Goal: Transaction & Acquisition: Purchase product/service

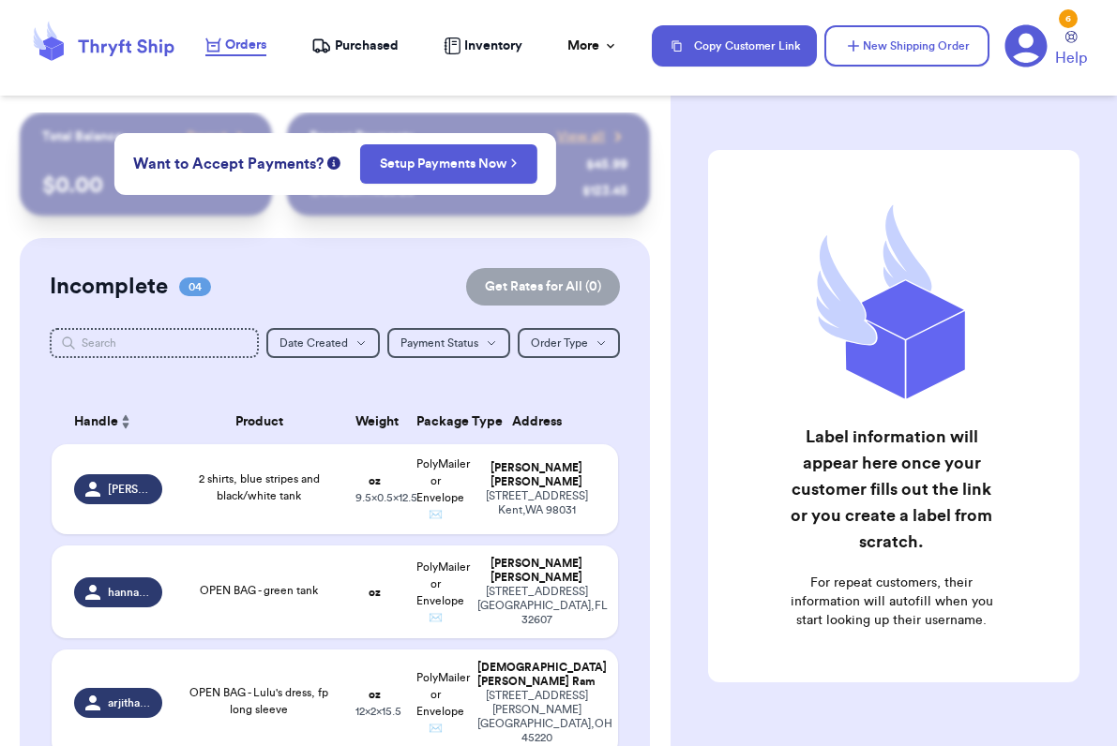
scroll to position [123, 0]
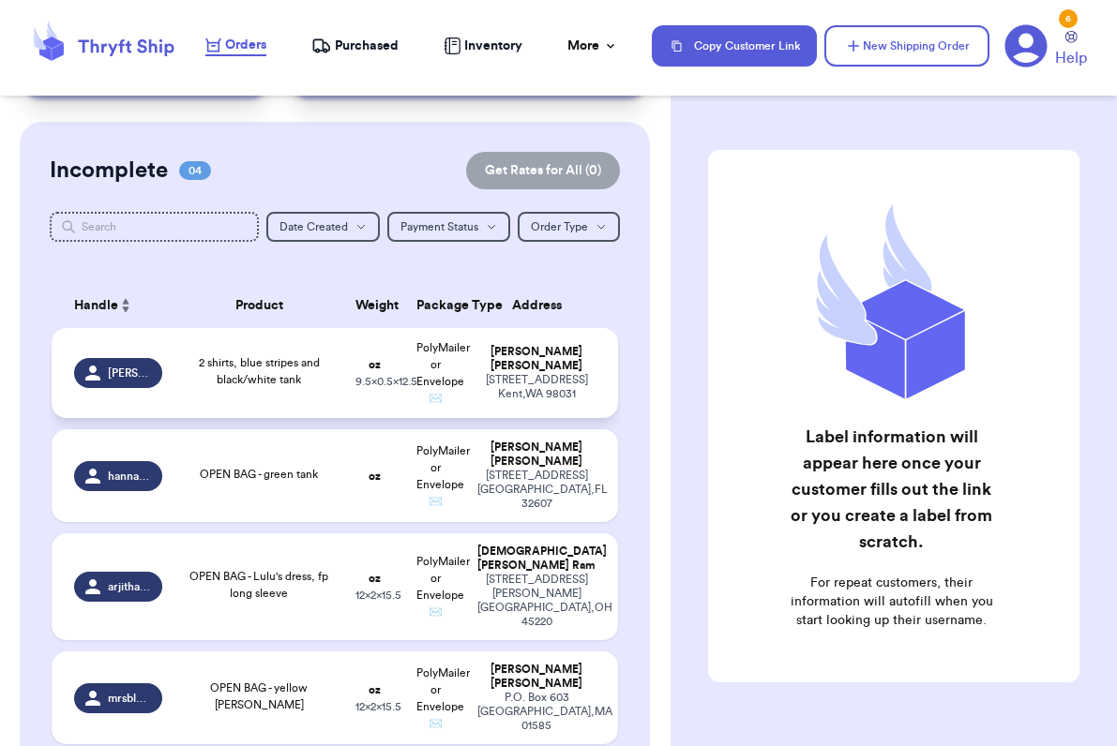
scroll to position [133, 0]
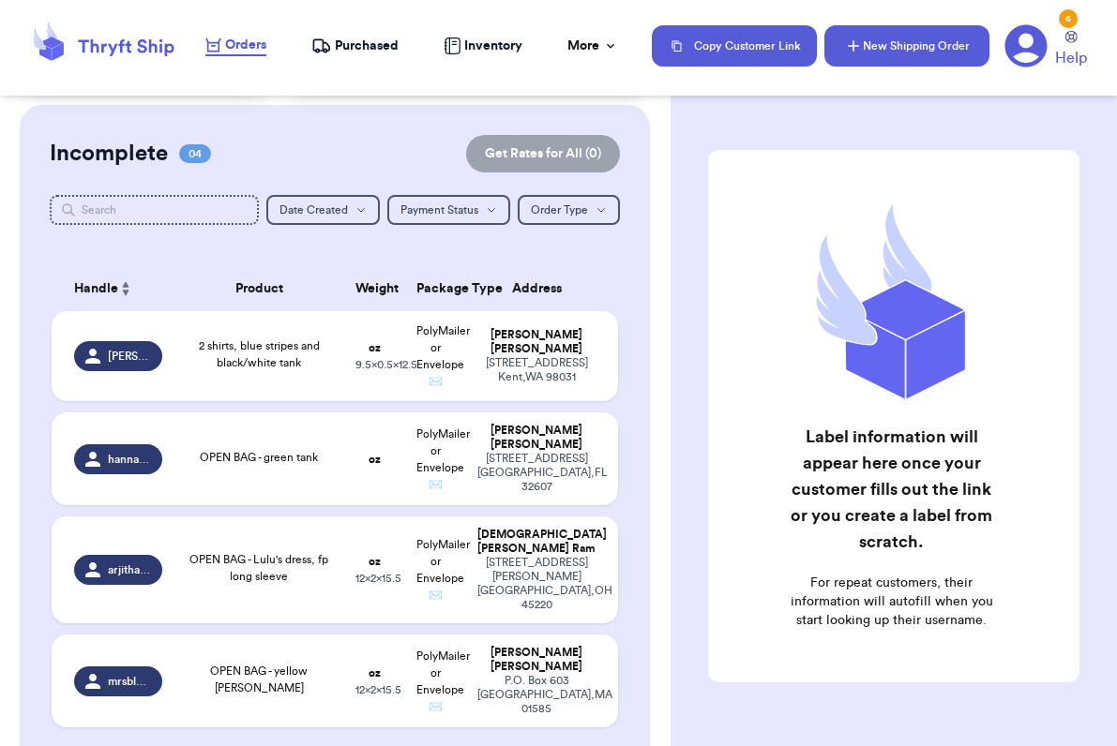
click at [916, 44] on button "New Shipping Order" at bounding box center [906, 45] width 165 height 41
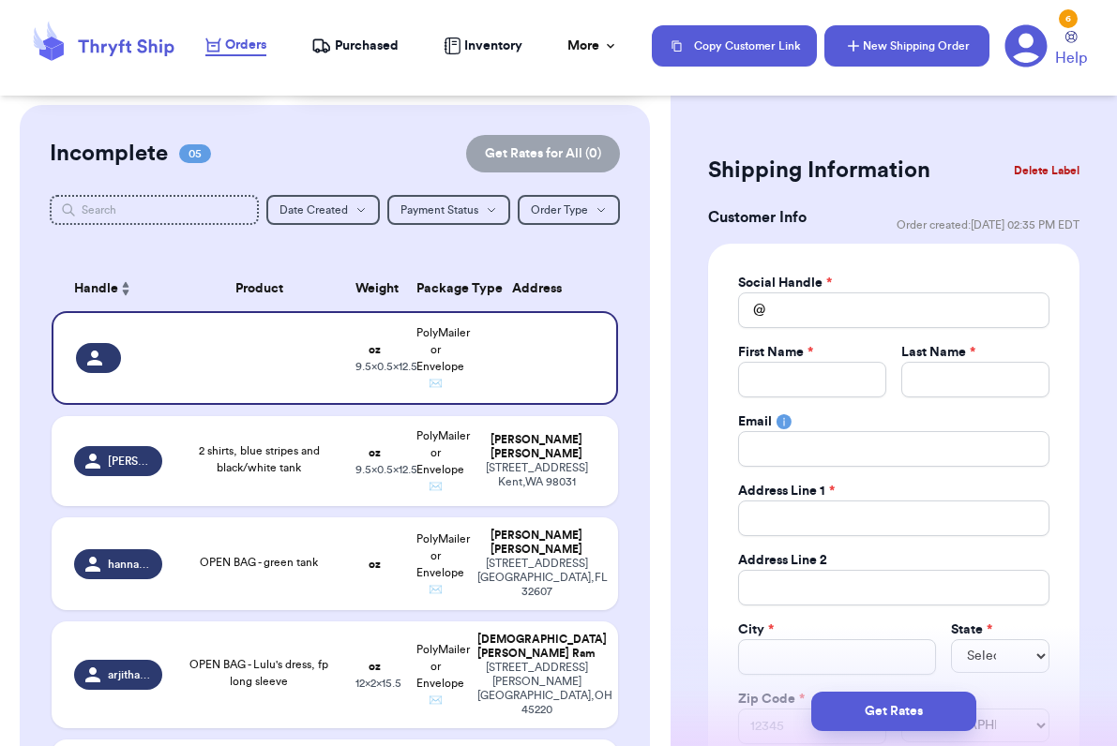
click at [913, 50] on button "New Shipping Order" at bounding box center [906, 45] width 165 height 41
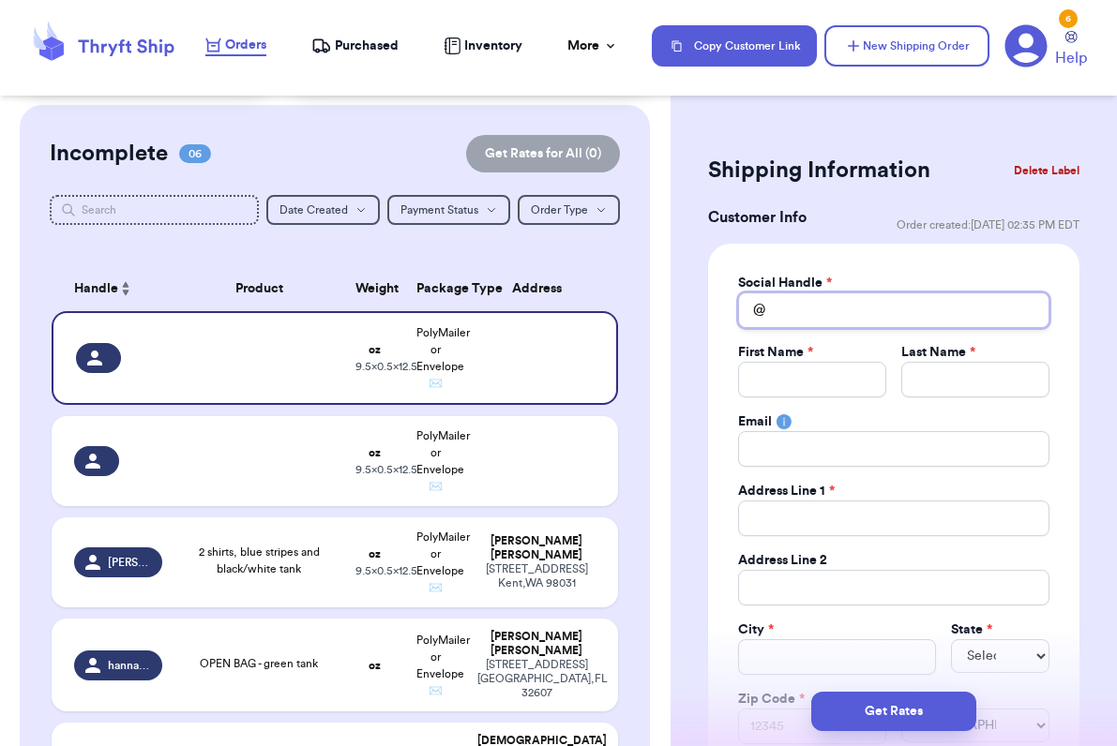
click at [804, 316] on input "Total Amount Paid" at bounding box center [893, 311] width 311 height 36
type input "m"
type input "ma"
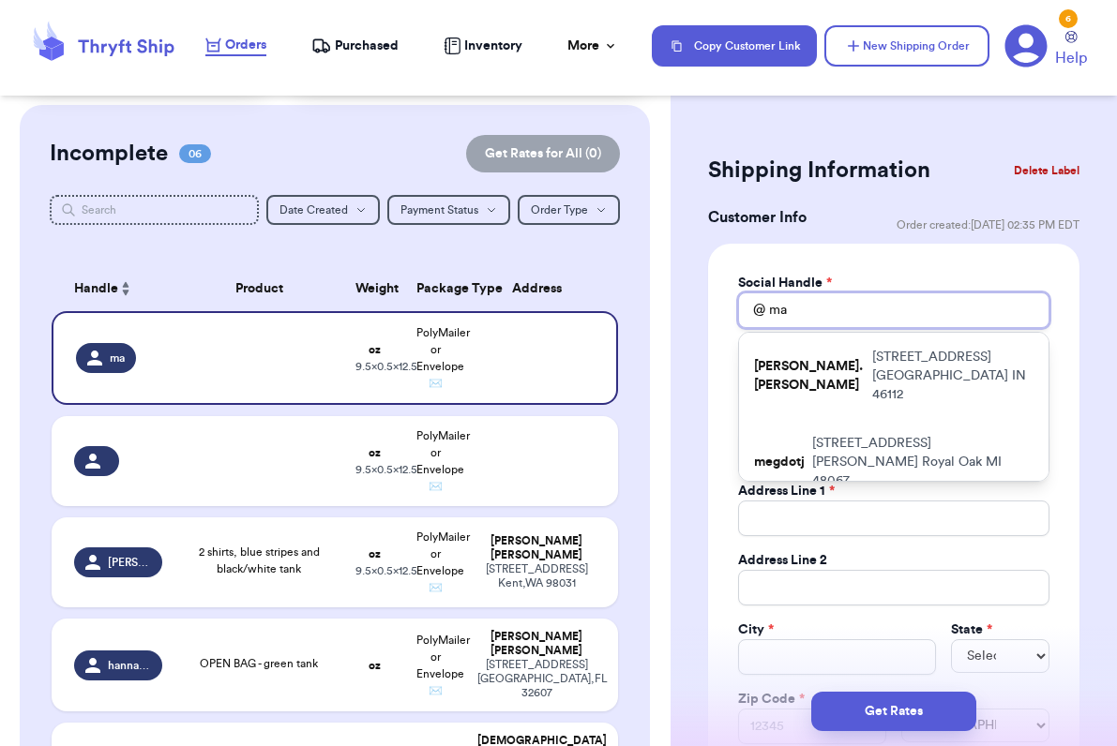
type input "mad"
type input "madd"
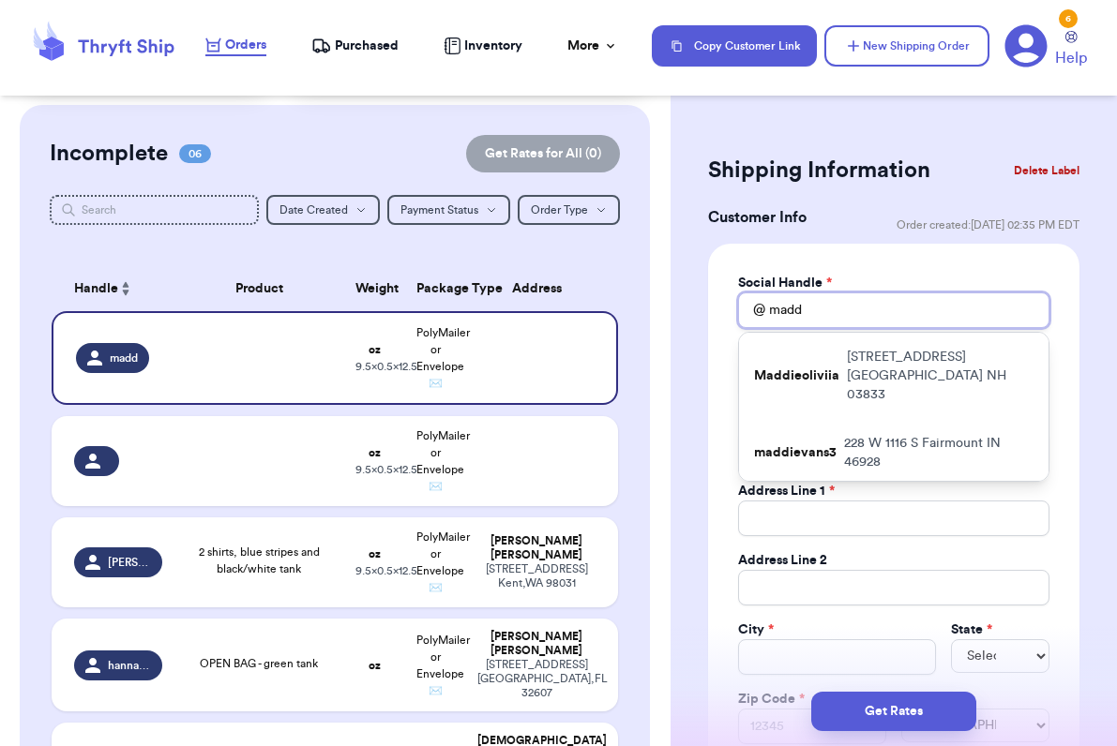
type input "mad"
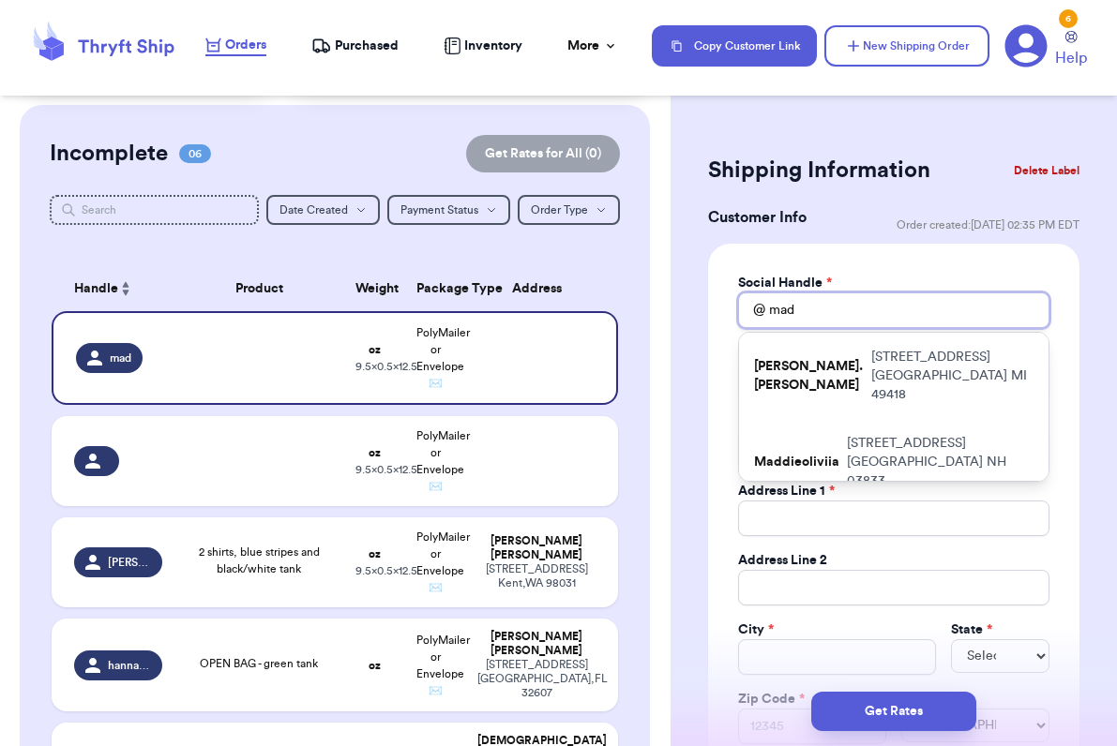
type input "made"
type input "madel"
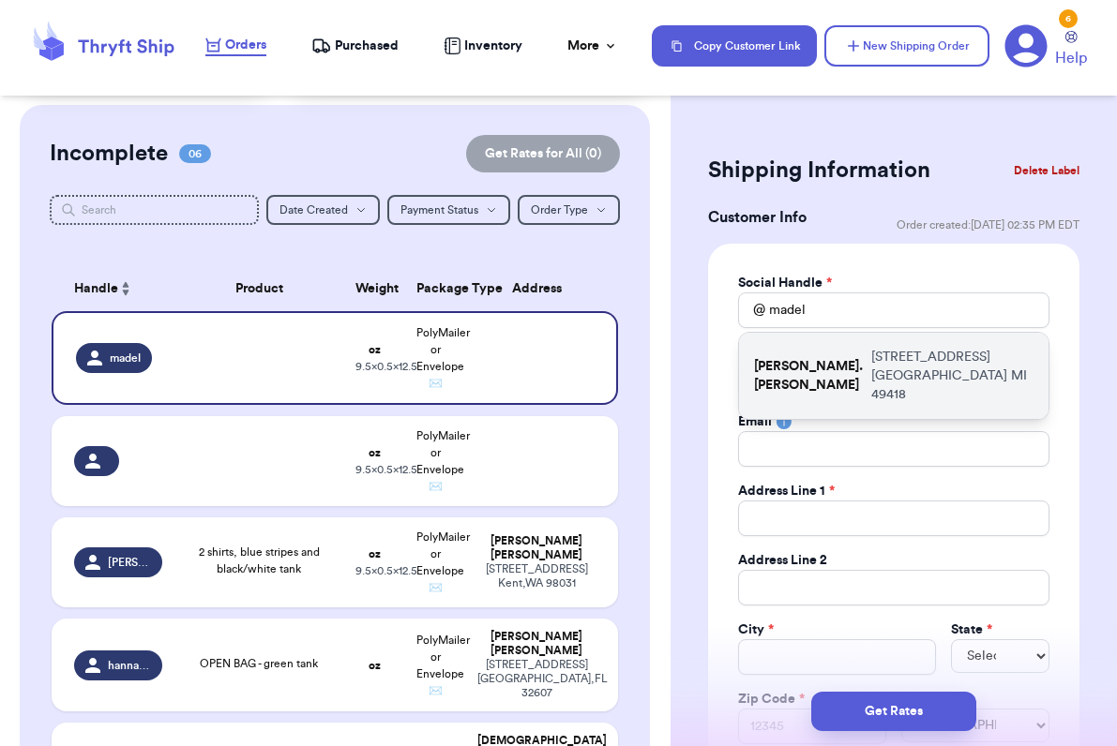
click at [807, 367] on p "[PERSON_NAME].[PERSON_NAME]" at bounding box center [809, 376] width 110 height 38
type input "[PERSON_NAME].[PERSON_NAME]"
type input "[PERSON_NAME]"
type input "Walcott"
type input "[EMAIL_ADDRESS][DOMAIN_NAME]"
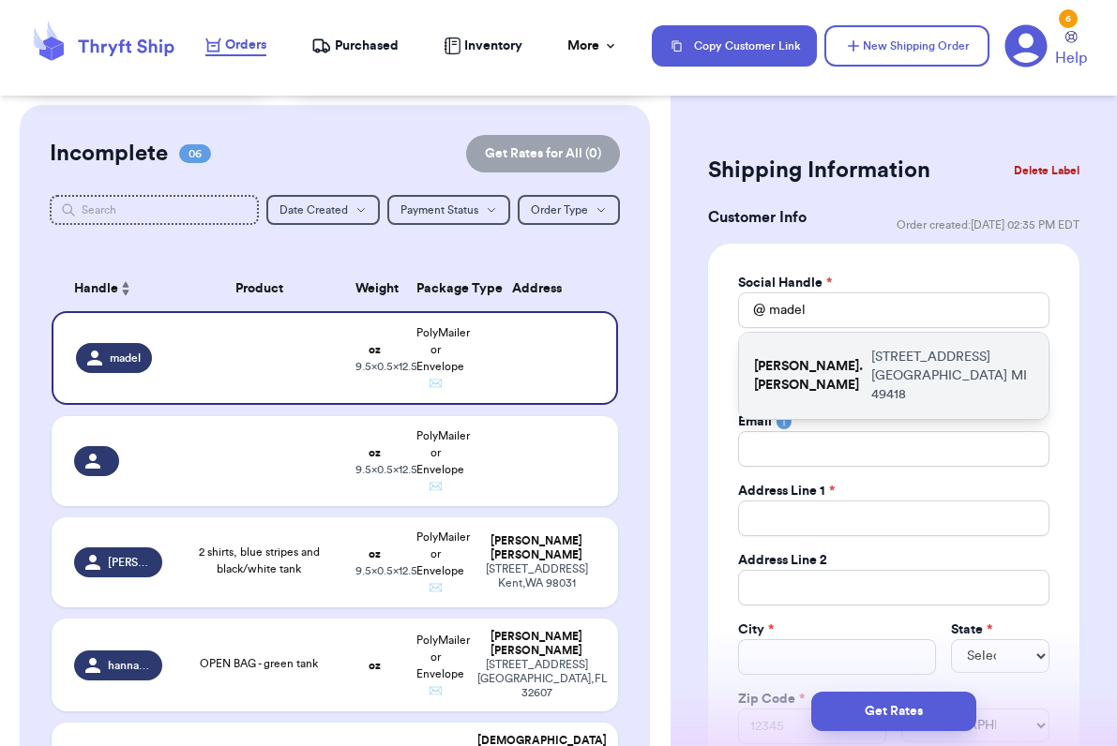
type input "[STREET_ADDRESS]"
type input "[GEOGRAPHIC_DATA]"
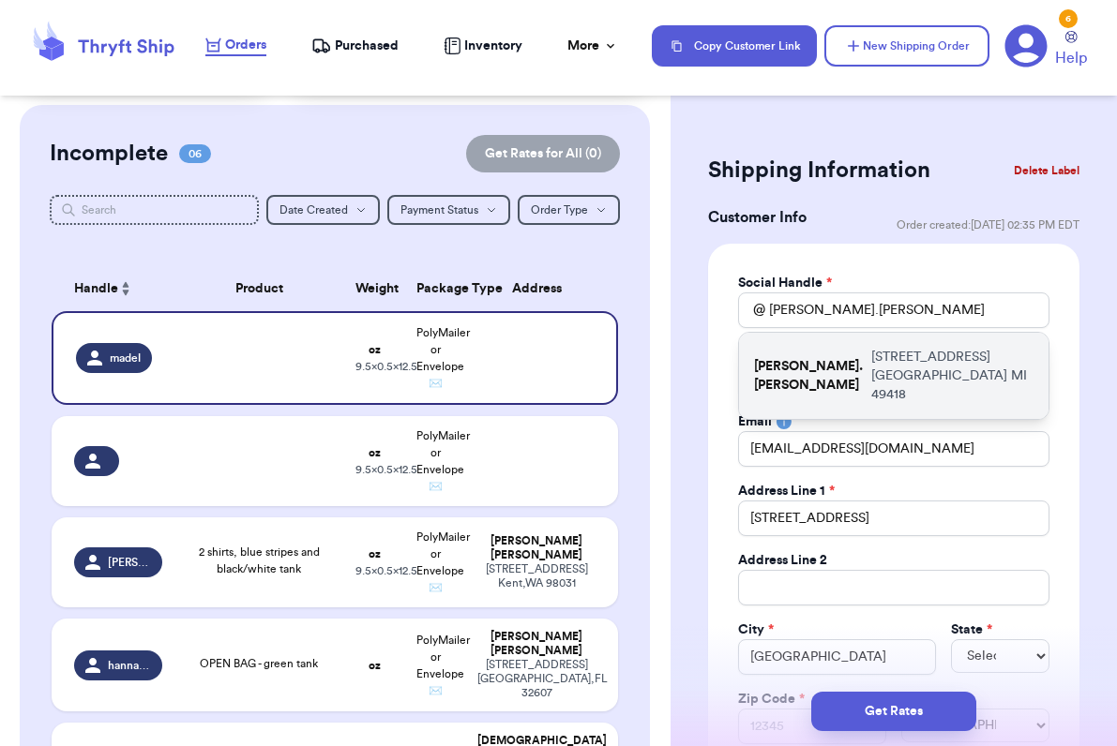
select select "MI"
type input "49418"
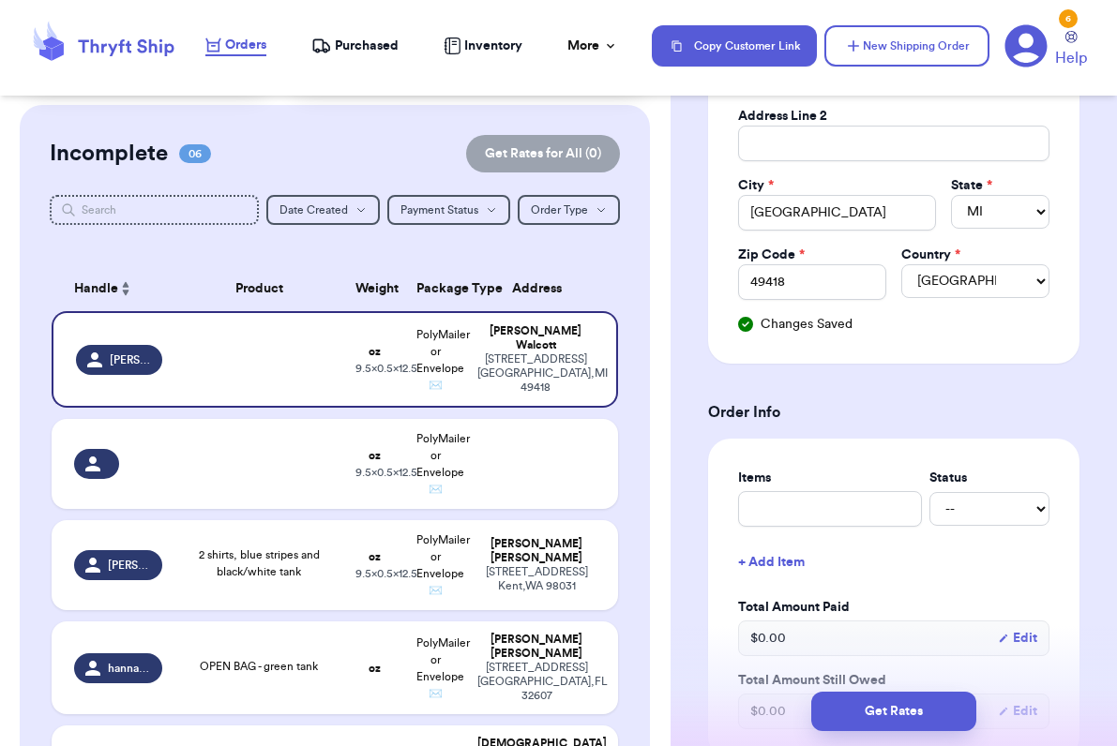
scroll to position [466, 0]
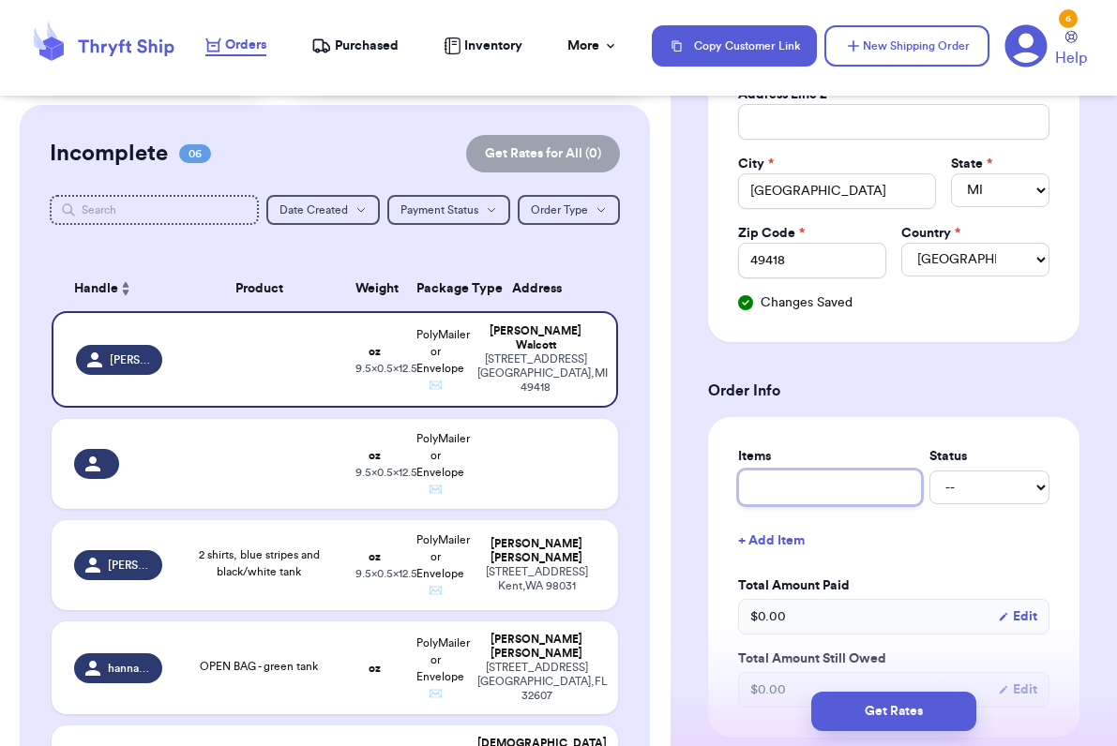
click at [771, 490] on input "text" at bounding box center [830, 488] width 184 height 36
type input "W"
type input "Wh"
type input "Whi"
type input "Whit"
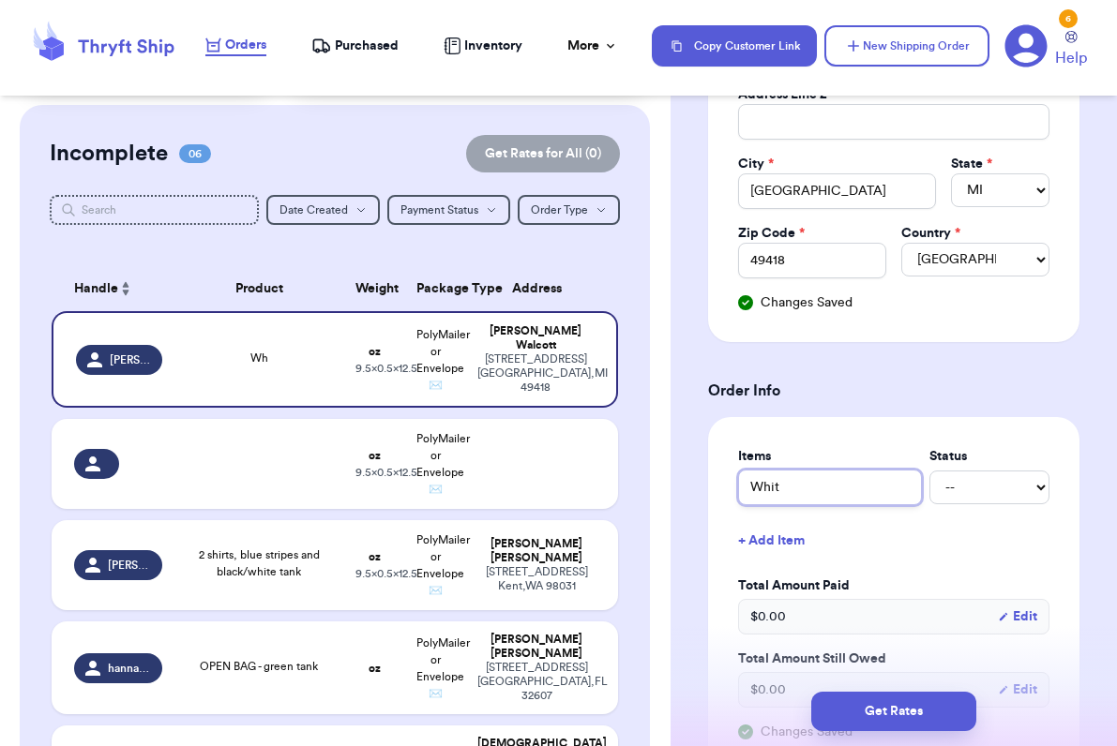
type input "White"
type input "White d"
type input "White dr"
type input "White dre"
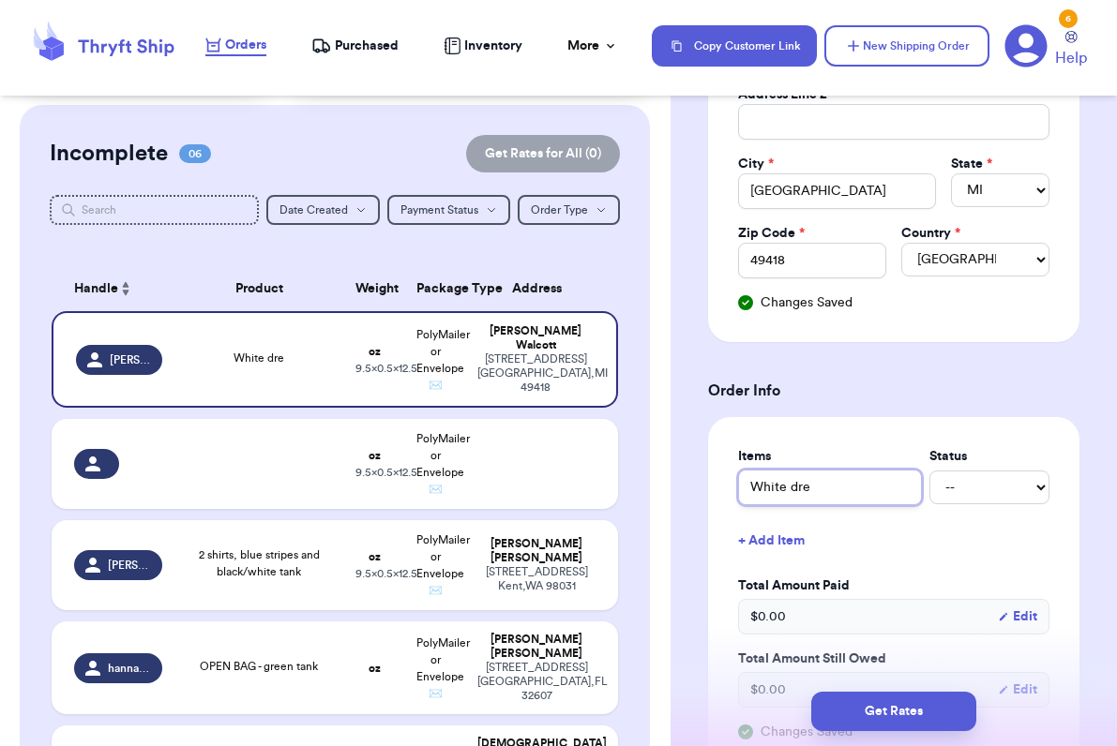
type input "[PERSON_NAME]"
type input "White drexs"
type input "[PERSON_NAME]"
type input "White dre"
type input "White dres"
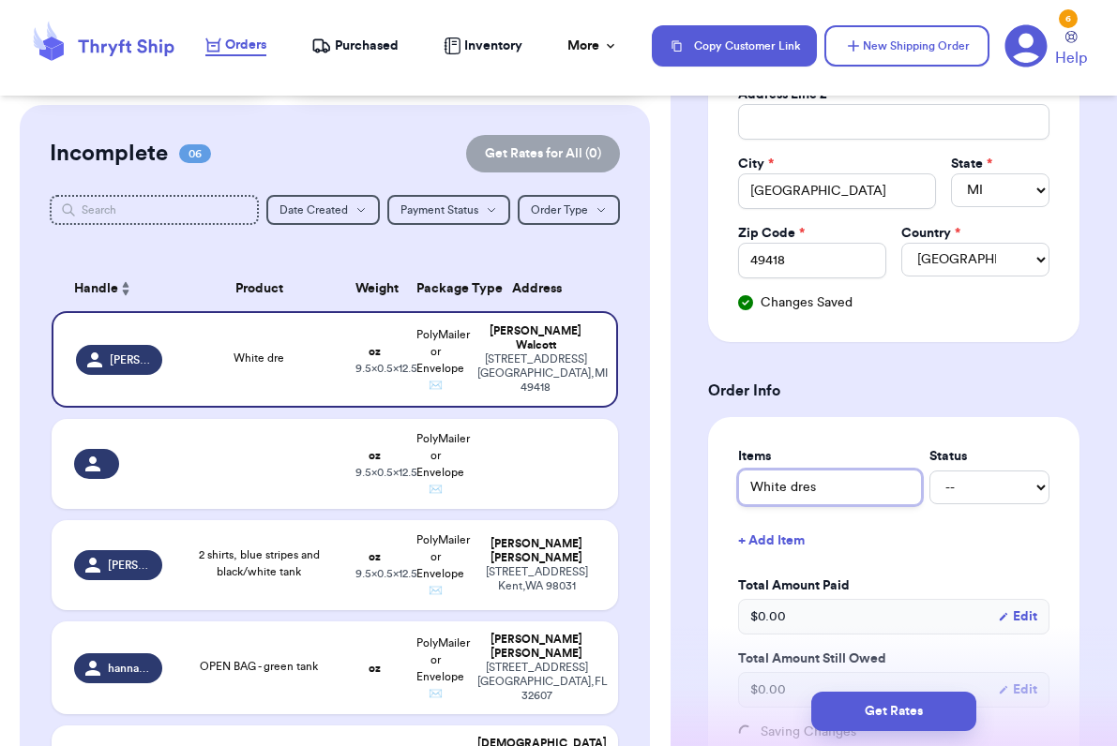
type input "White dress"
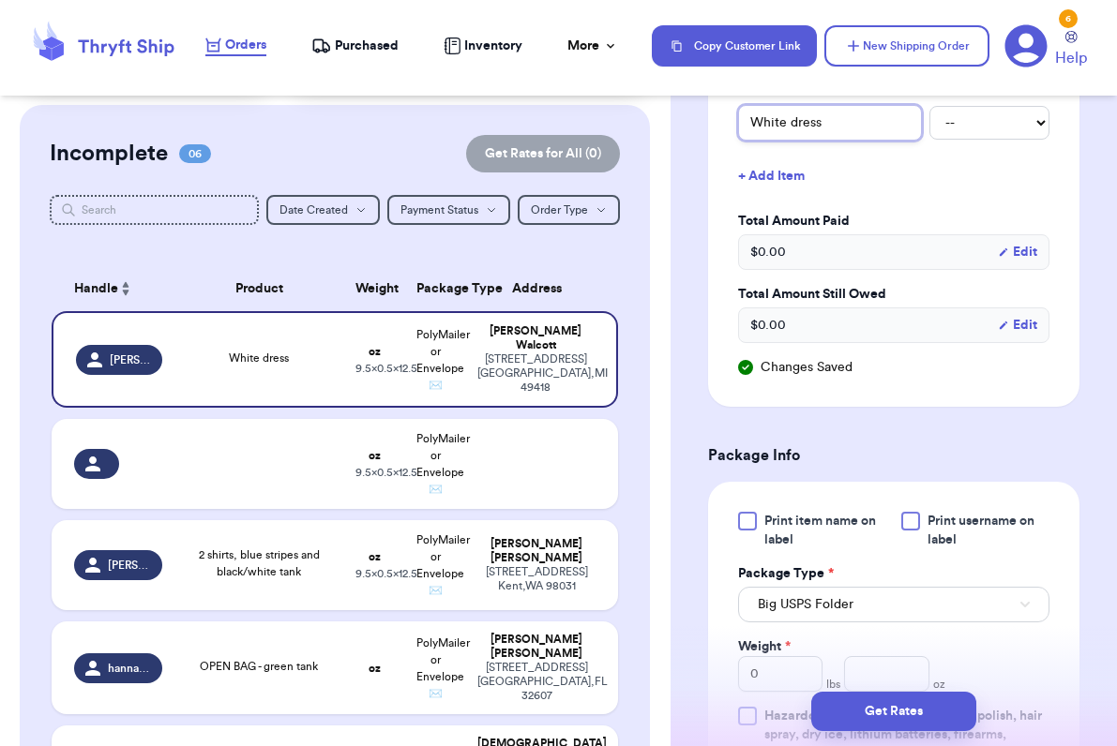
scroll to position [844, 0]
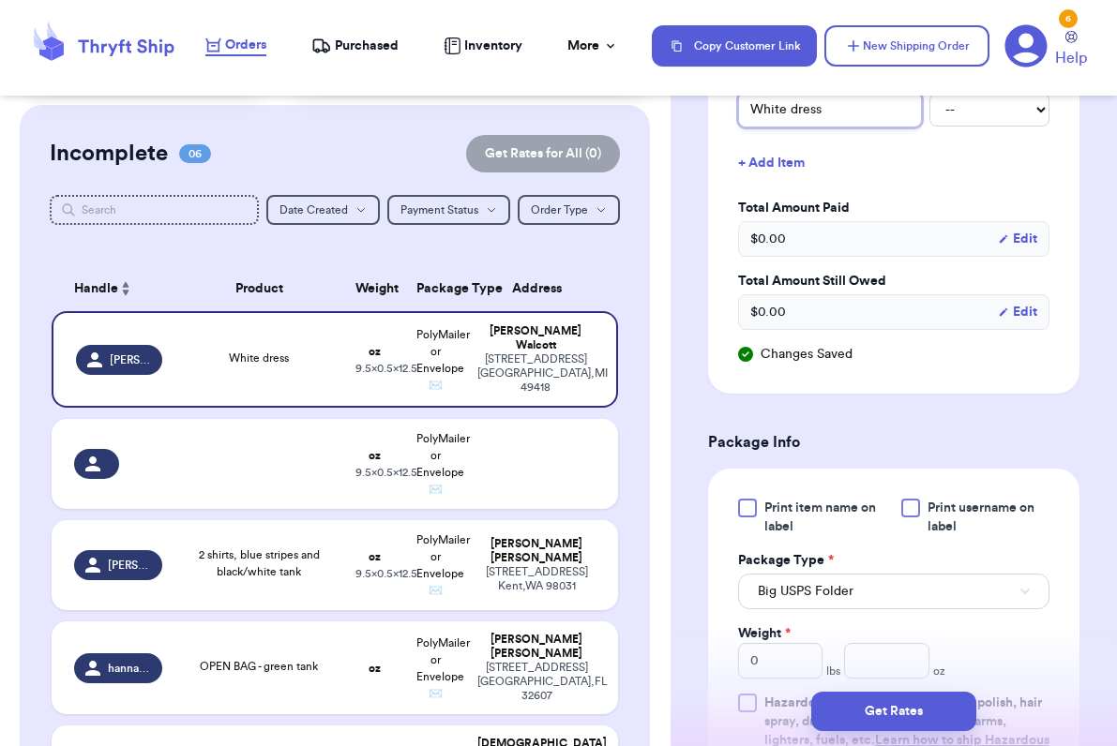
type input "White dress"
click at [751, 511] on div at bounding box center [747, 508] width 19 height 19
click at [0, 0] on input "Print item name on label" at bounding box center [0, 0] width 0 height 0
click at [815, 600] on span "Big USPS Folder" at bounding box center [806, 591] width 96 height 19
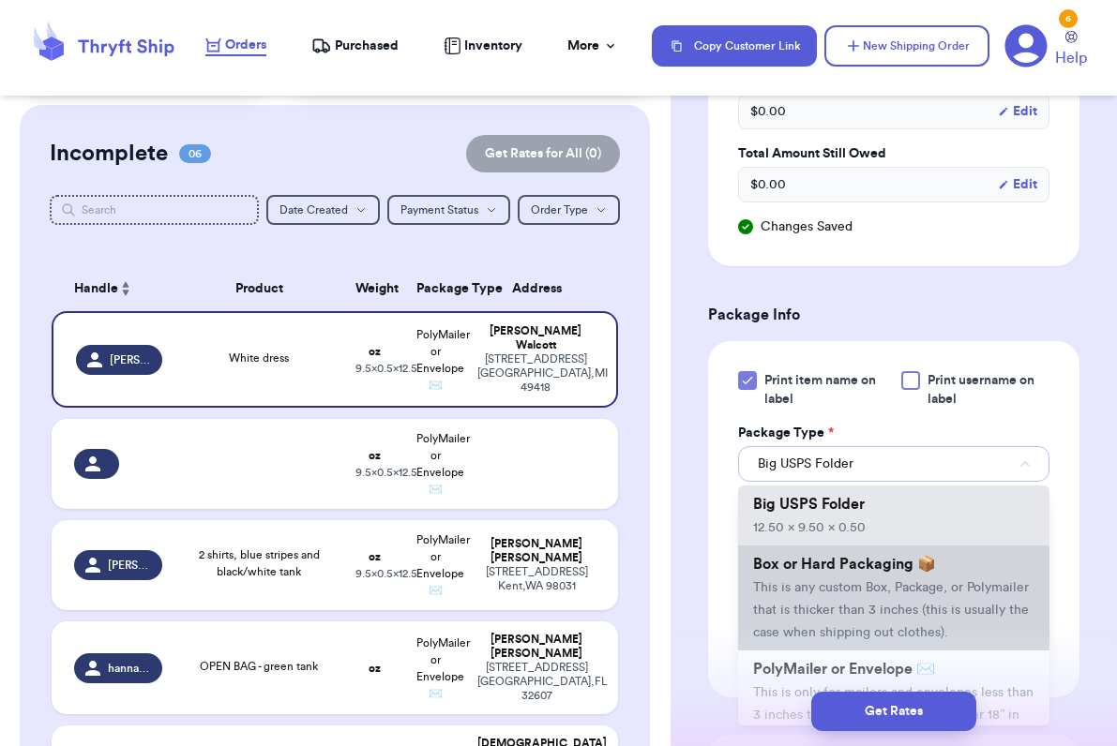
scroll to position [95, 0]
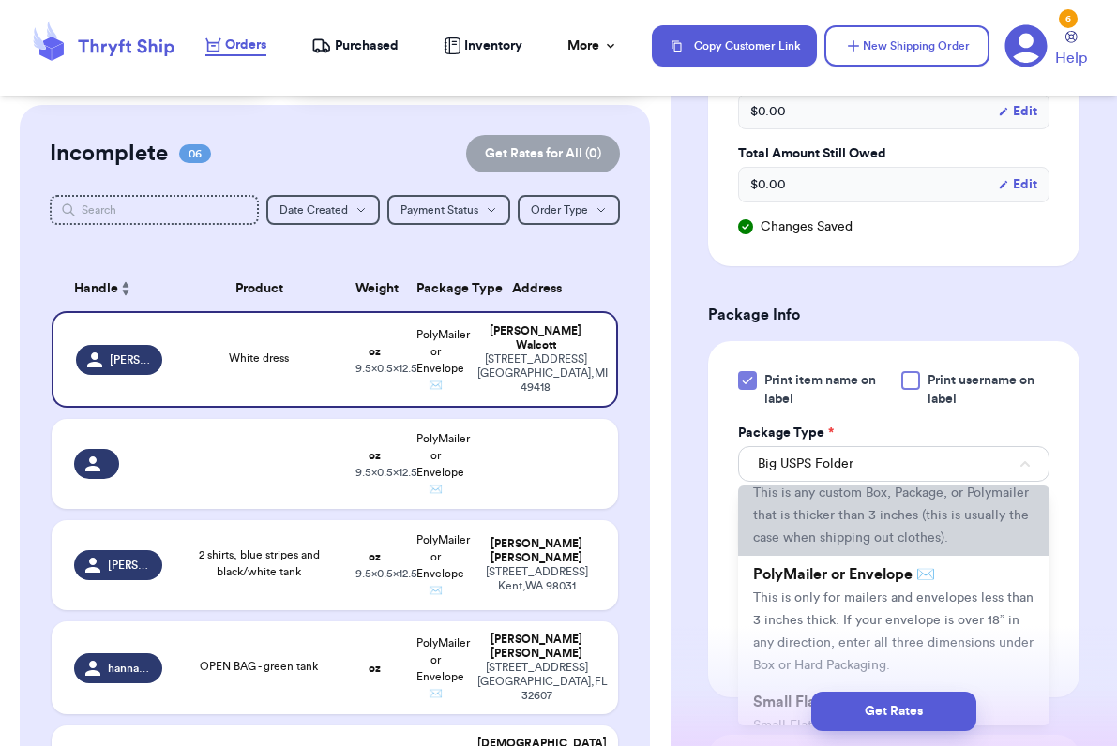
click at [796, 589] on li "PolyMailer or Envelope ✉️ This is only for mailers and envelopes less than 3 in…" at bounding box center [893, 620] width 311 height 128
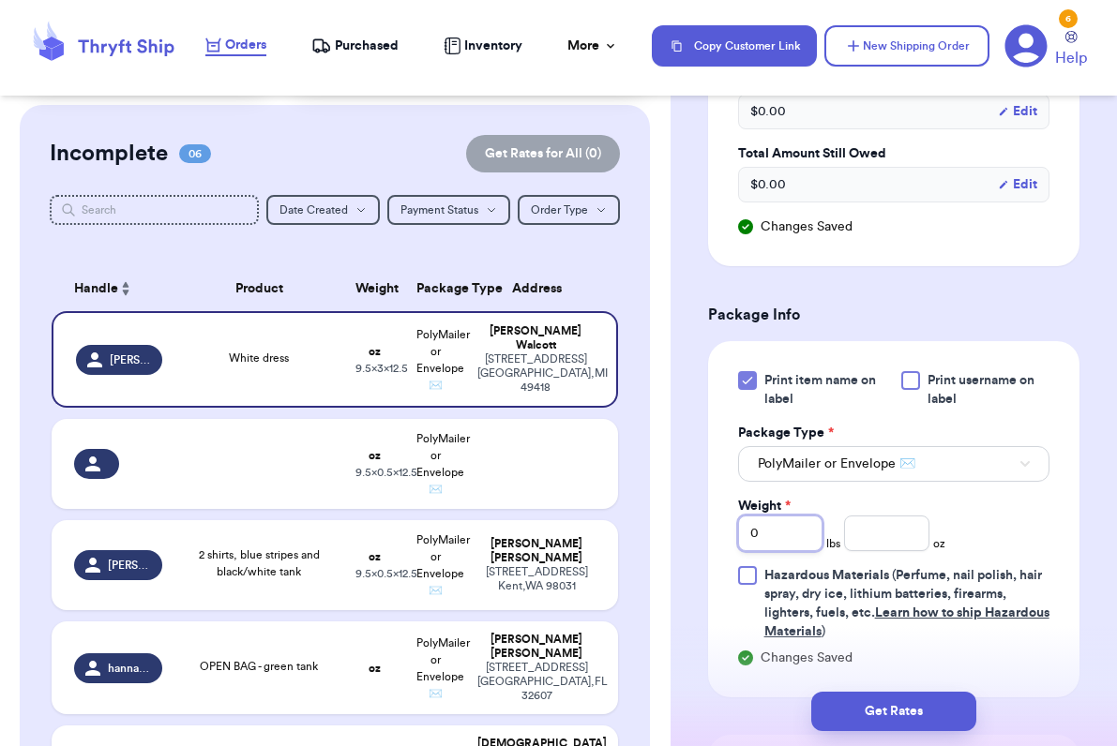
click at [775, 534] on input "0" at bounding box center [780, 534] width 85 height 36
type input "1"
click at [880, 534] on input "number" at bounding box center [886, 534] width 85 height 36
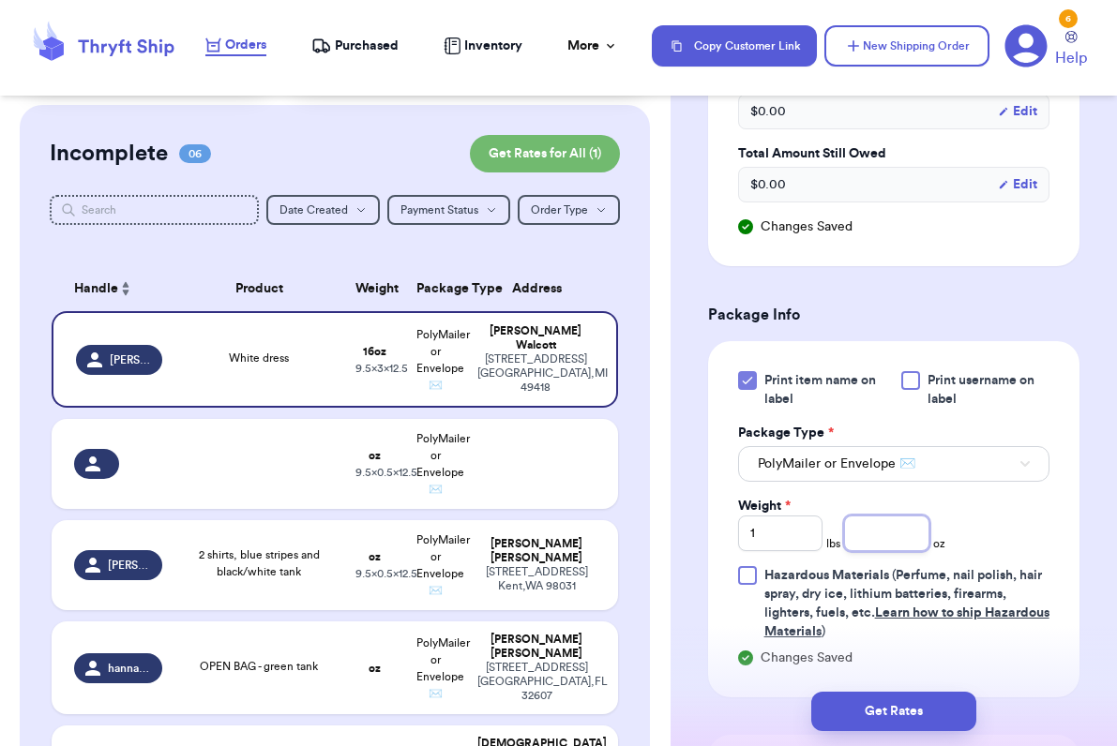
type input "7"
type input "6.8"
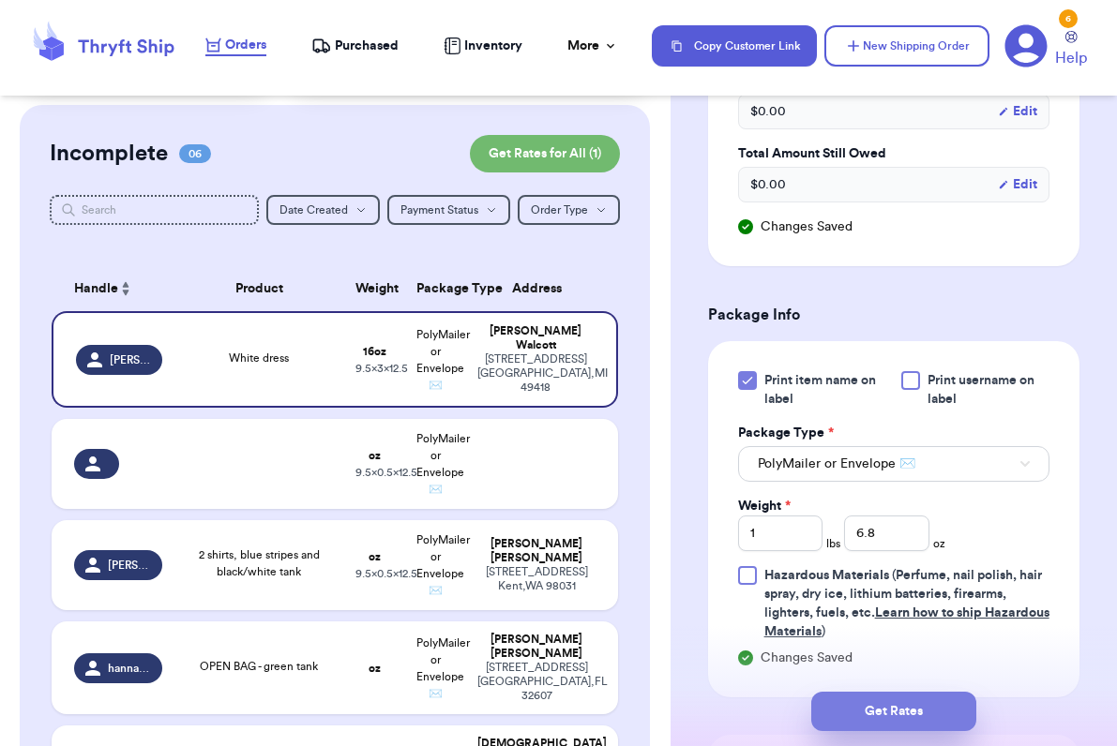
click at [871, 709] on button "Get Rates" at bounding box center [893, 711] width 165 height 39
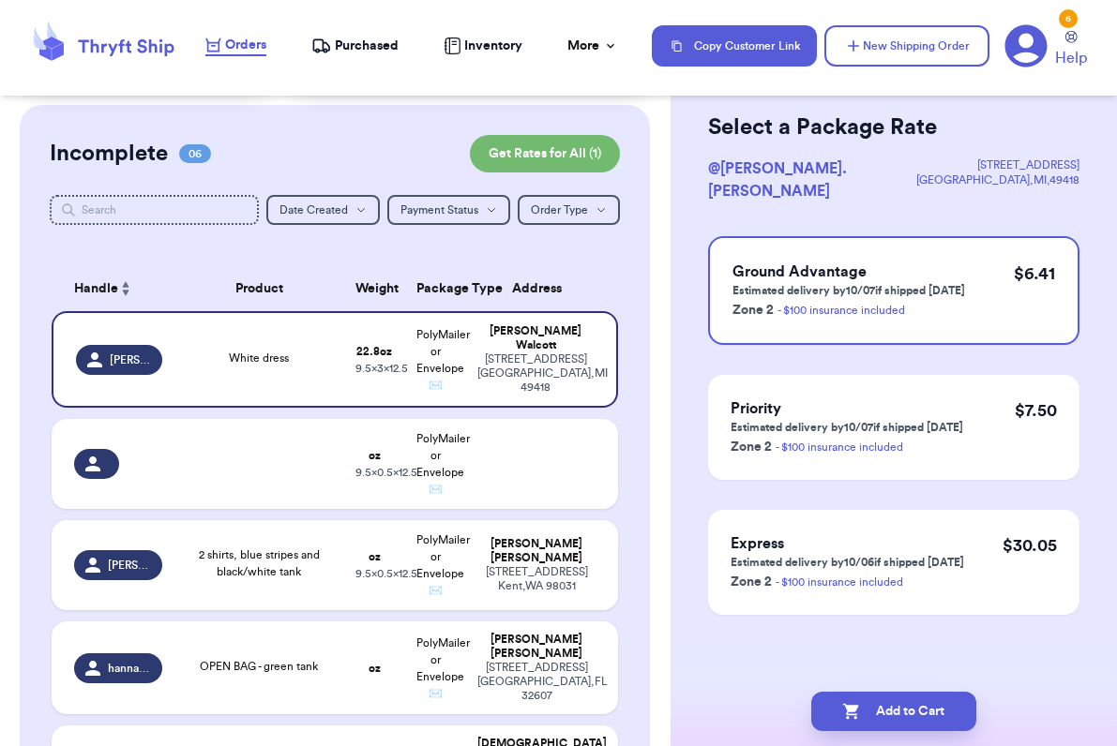
scroll to position [0, 0]
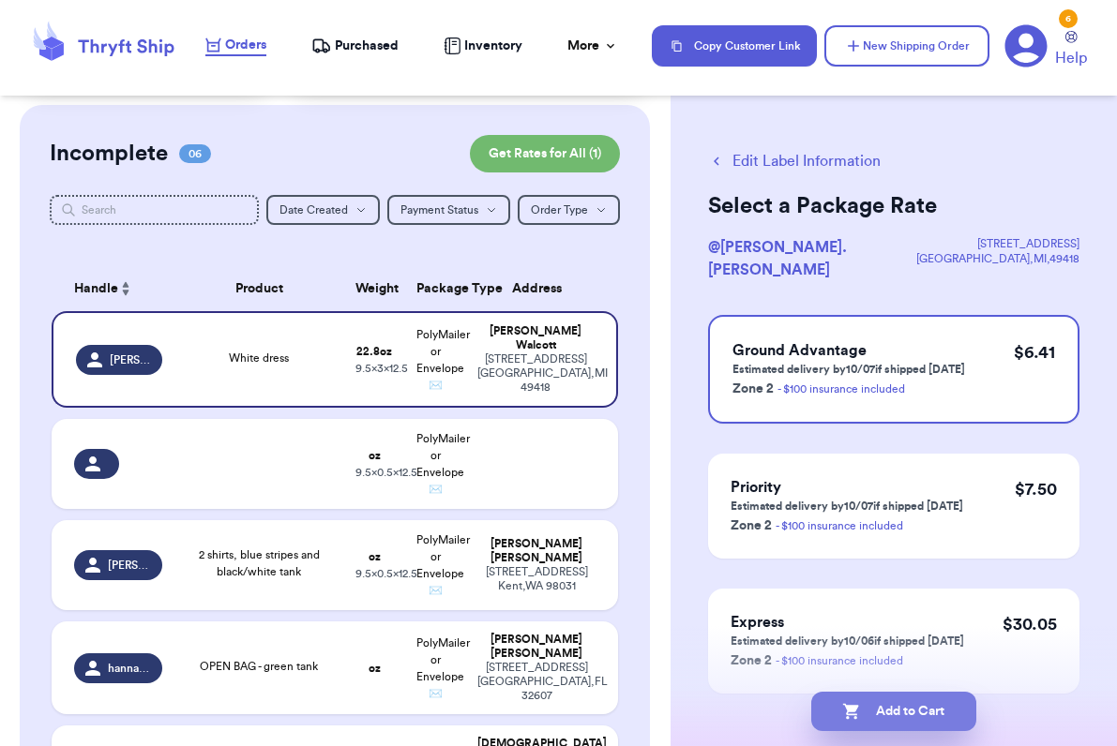
click at [885, 696] on button "Add to Cart" at bounding box center [893, 711] width 165 height 39
checkbox input "true"
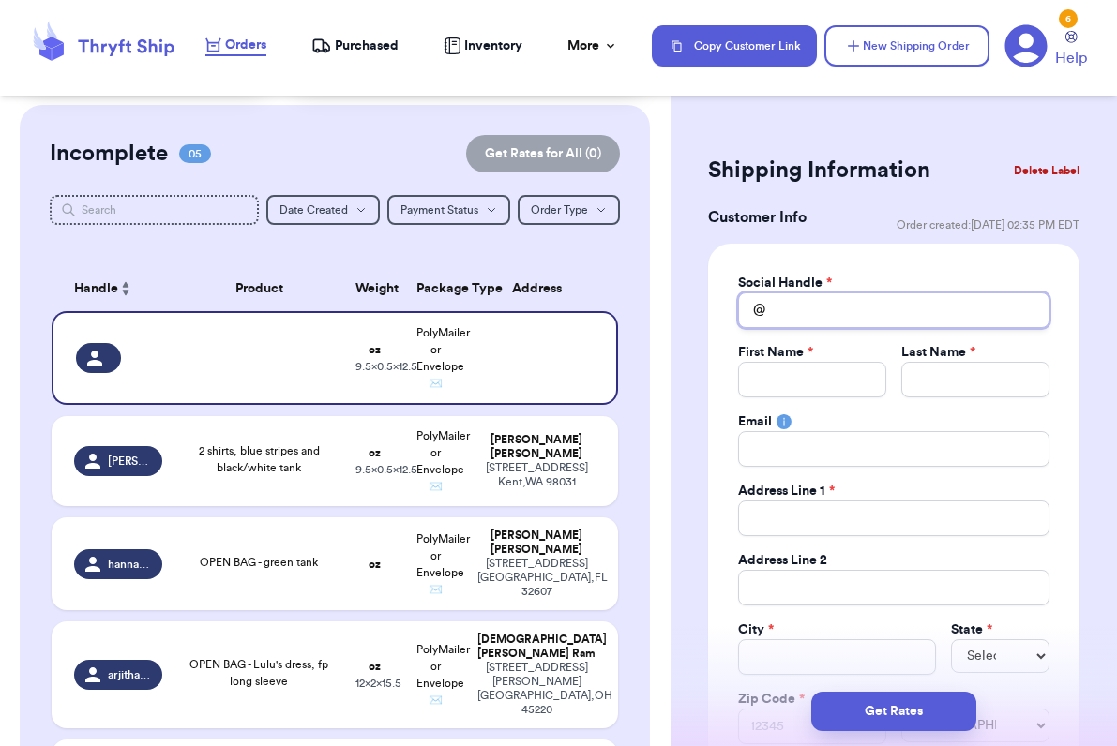
click at [784, 313] on input "Total Amount Paid" at bounding box center [893, 311] width 311 height 36
type input "m"
type input "ma"
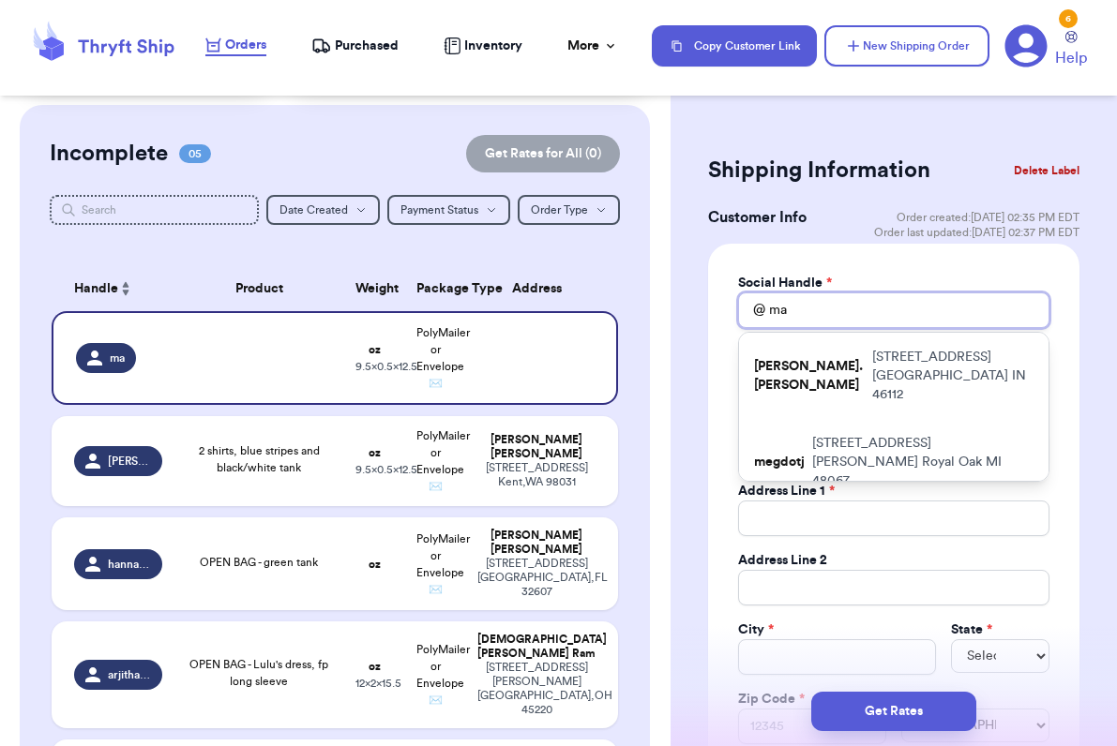
type input "mam"
type input "mama"
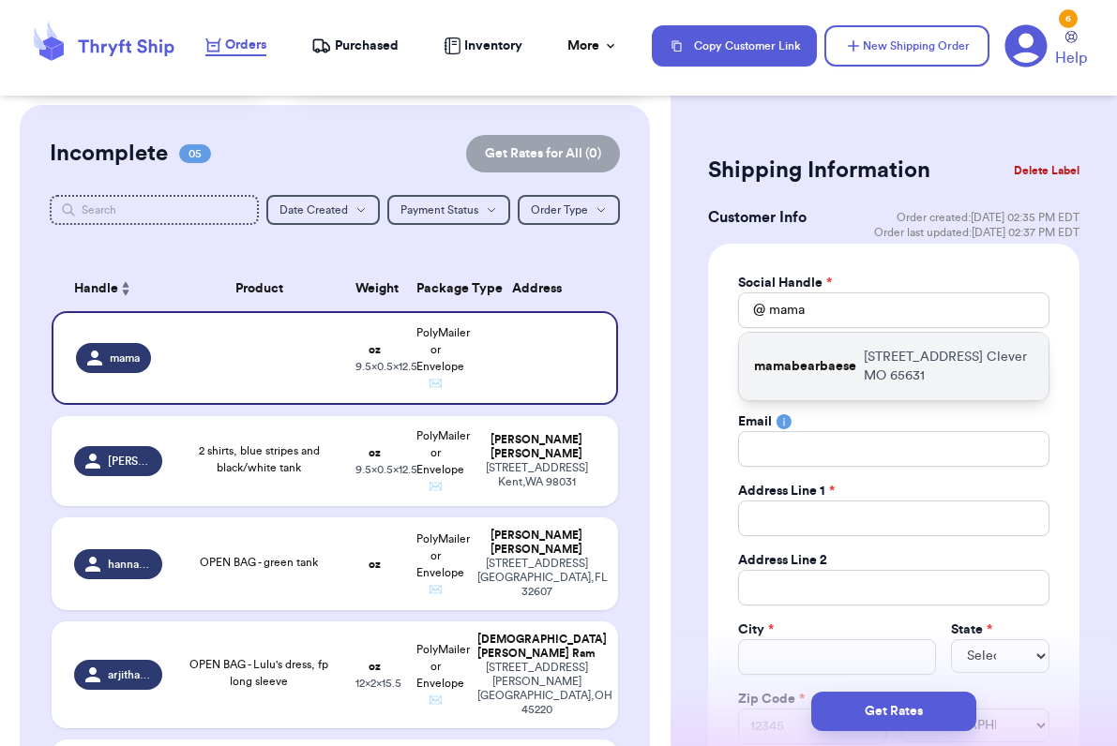
click at [841, 363] on p "mamabearbaese" at bounding box center [805, 366] width 102 height 19
type input "mamabearbaese"
type input "[PERSON_NAME]"
type input "[PERSON_NAME][EMAIL_ADDRESS][PERSON_NAME][DOMAIN_NAME]"
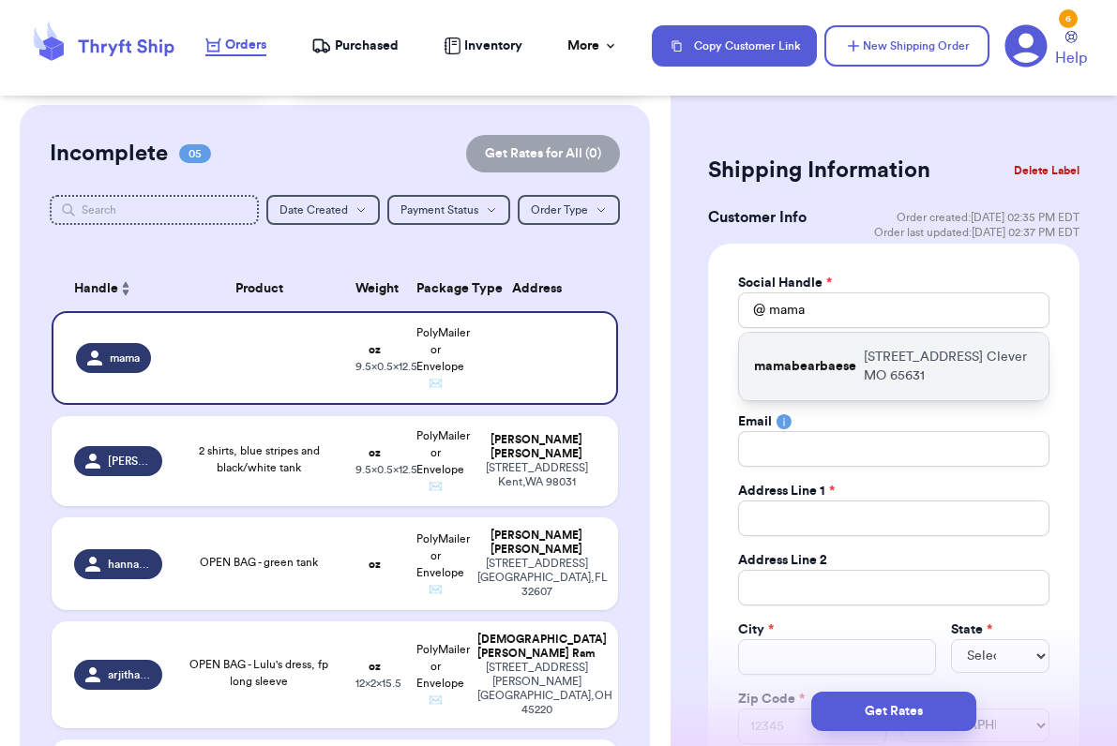
type input "[STREET_ADDRESS]"
type input "Clever"
select select "MO"
type input "65631"
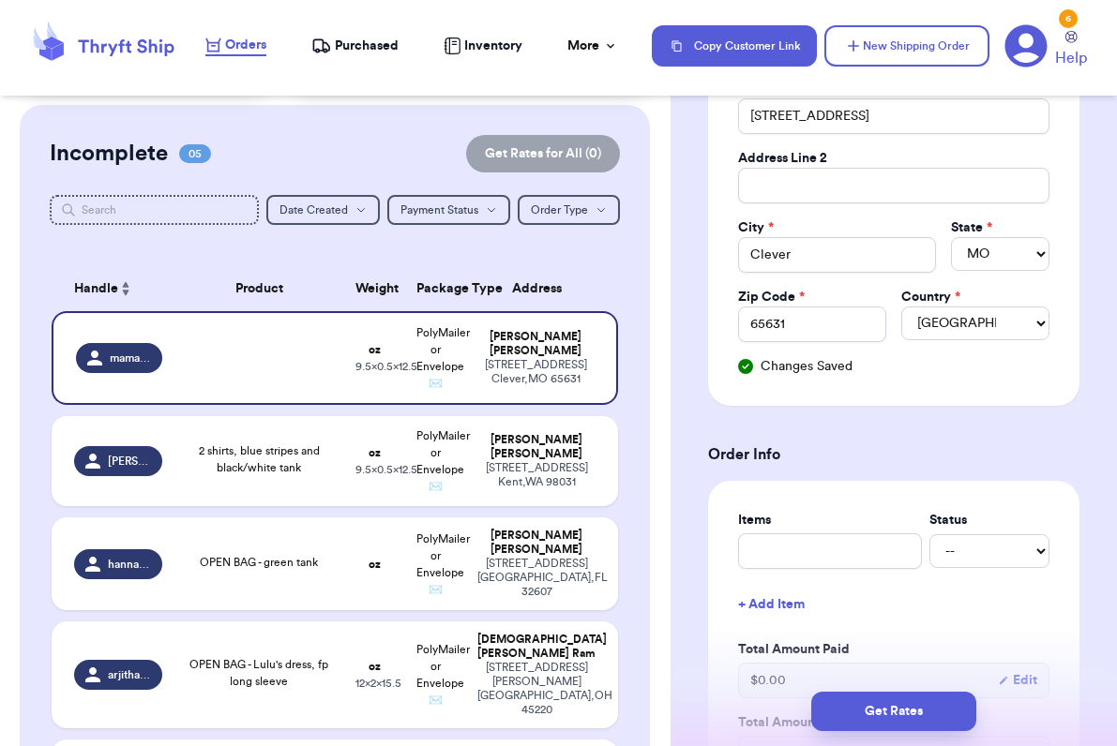
scroll to position [449, 0]
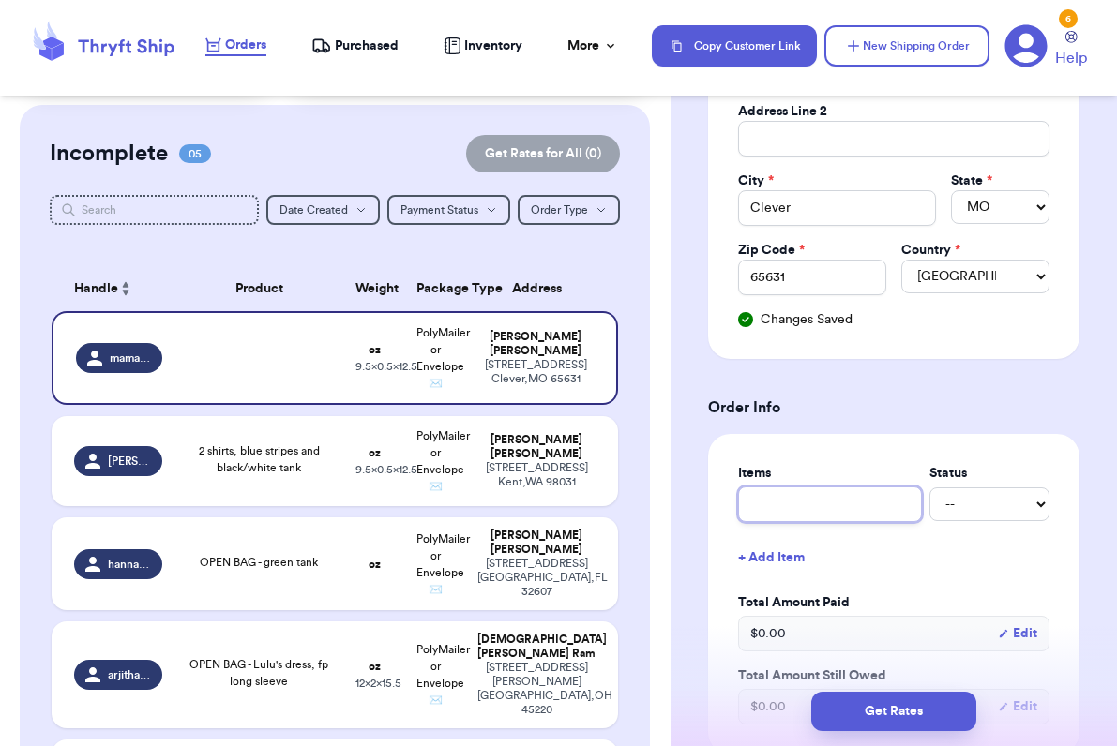
click at [774, 504] on input "text" at bounding box center [830, 505] width 184 height 36
type input "F"
type input "FP"
type input "FP F"
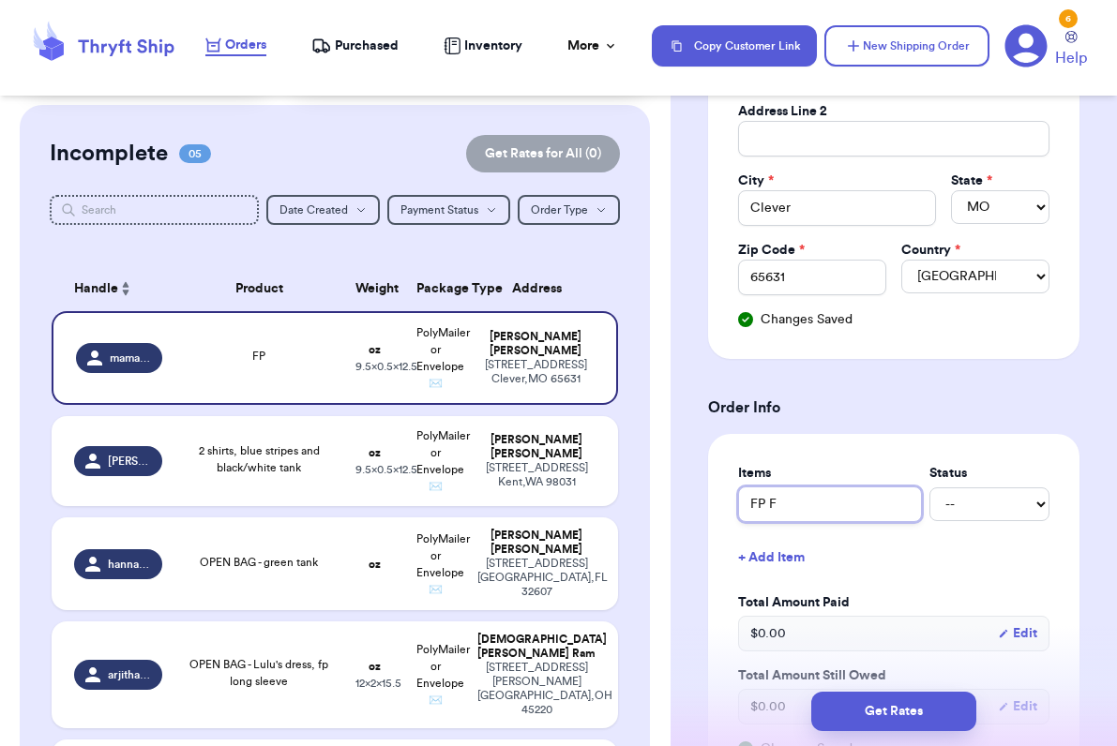
type input "FP Fl"
type input "FP Fla"
type input "FP Flan"
type input "[PERSON_NAME]"
type input "FP Flanne"
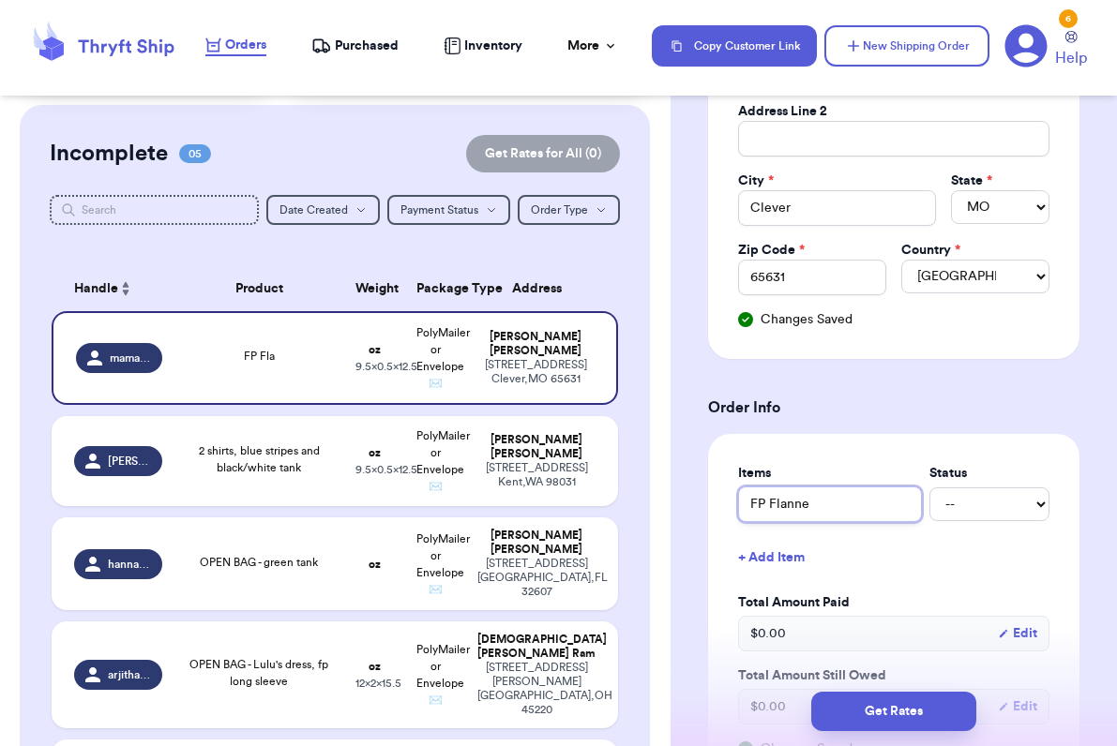
type input "FP Flannel"
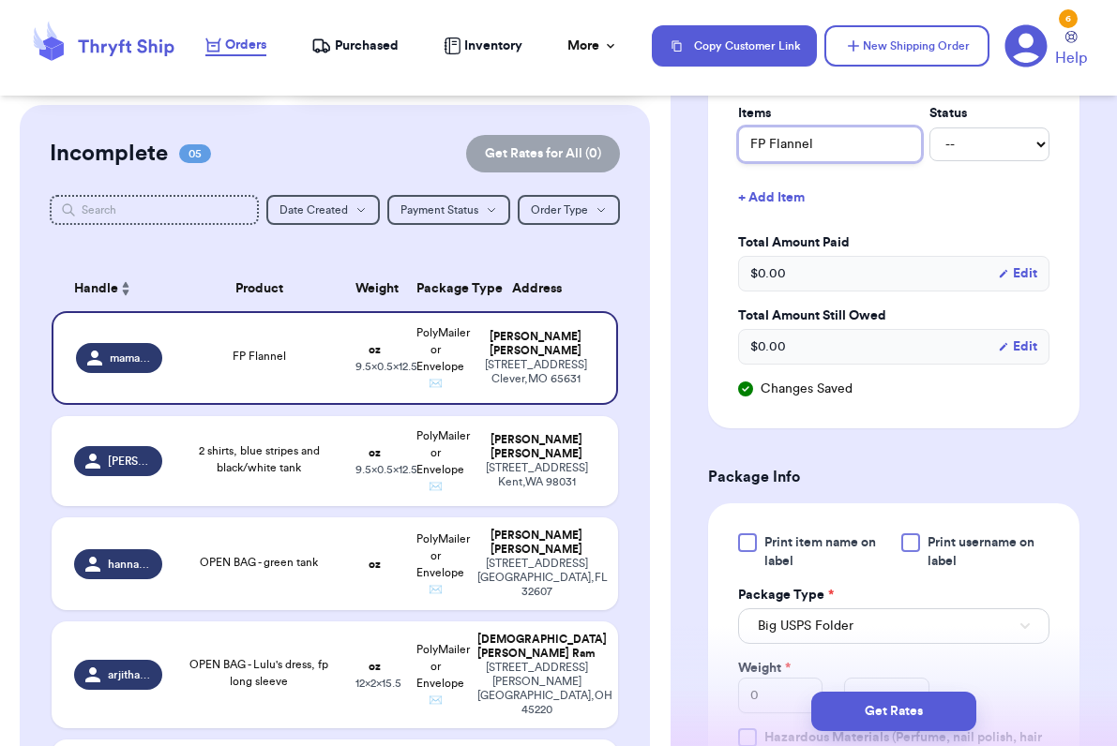
scroll to position [864, 0]
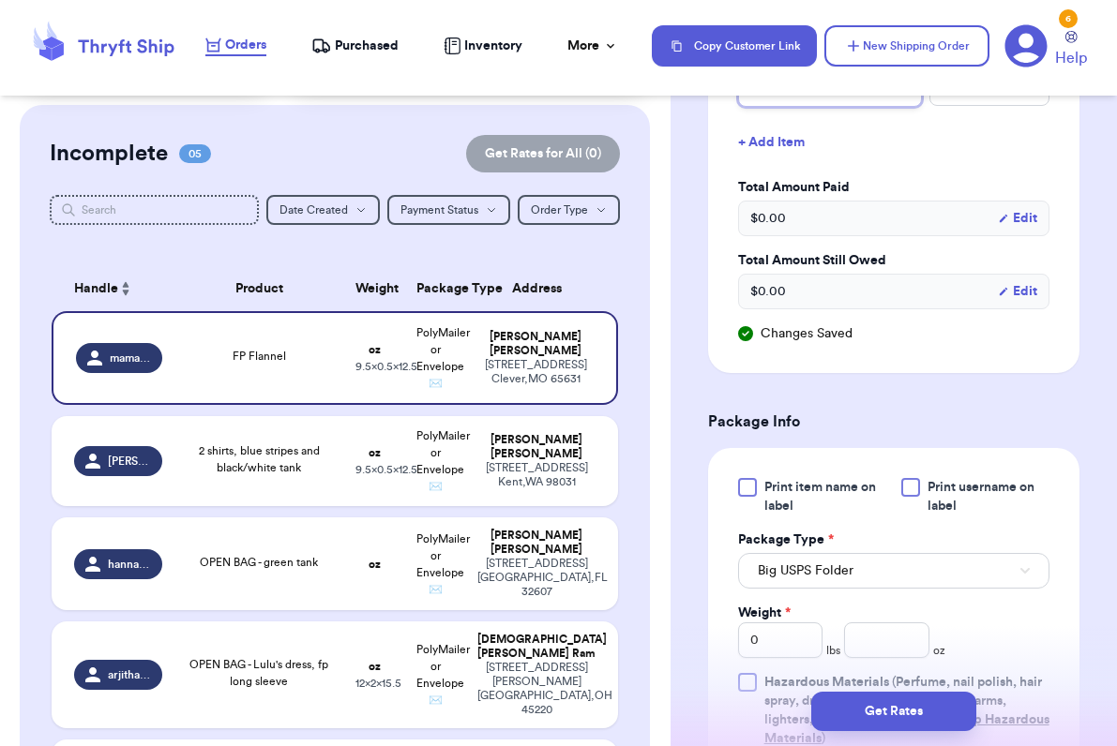
type input "FP Flannel"
click at [753, 484] on div at bounding box center [747, 487] width 19 height 19
click at [0, 0] on input "Print item name on label" at bounding box center [0, 0] width 0 height 0
click at [795, 580] on span "Big USPS Folder" at bounding box center [806, 571] width 96 height 19
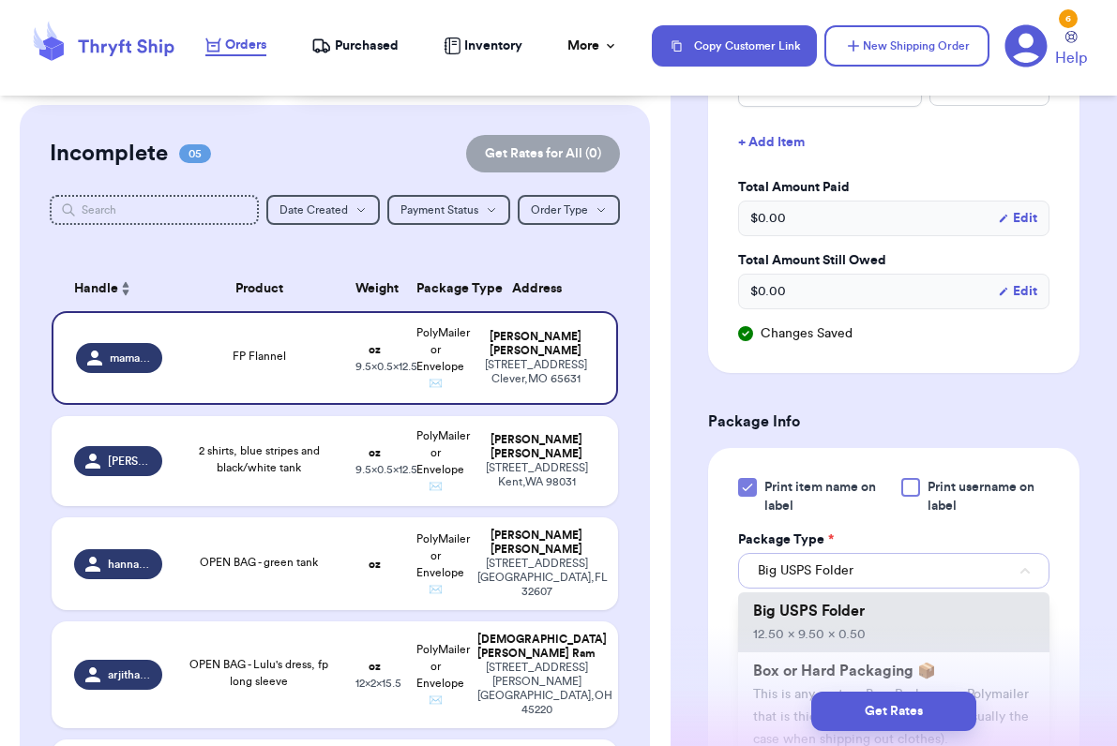
click at [795, 571] on span "Big USPS Folder" at bounding box center [806, 571] width 96 height 19
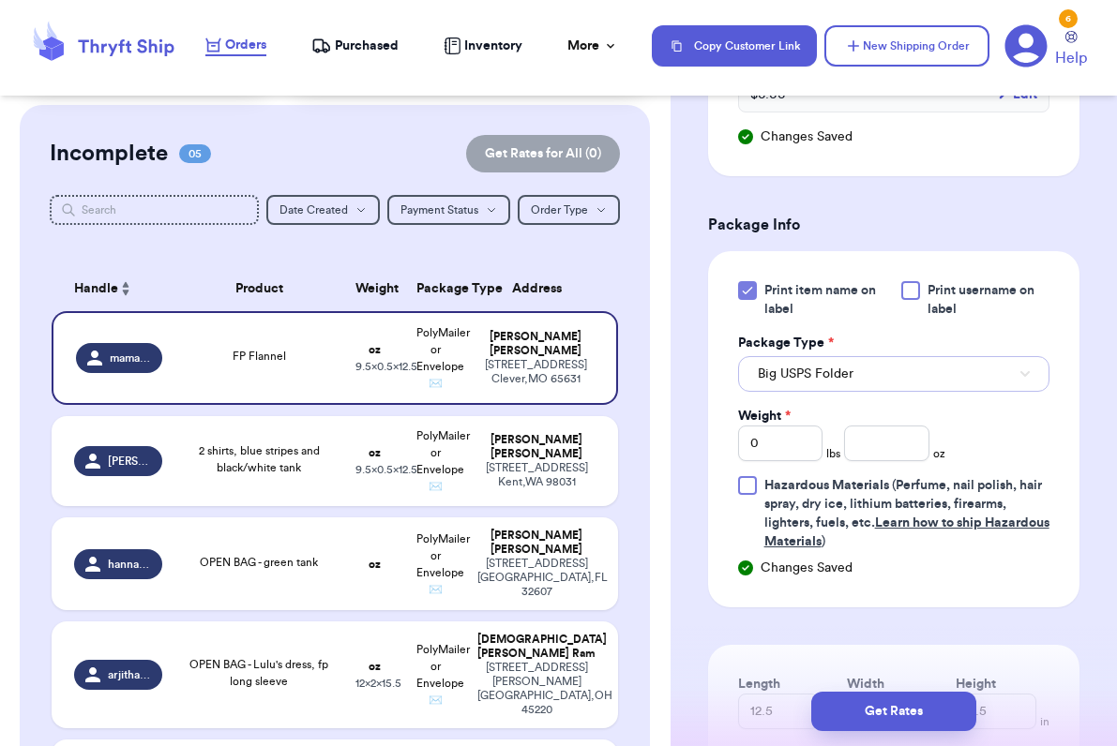
scroll to position [1069, 0]
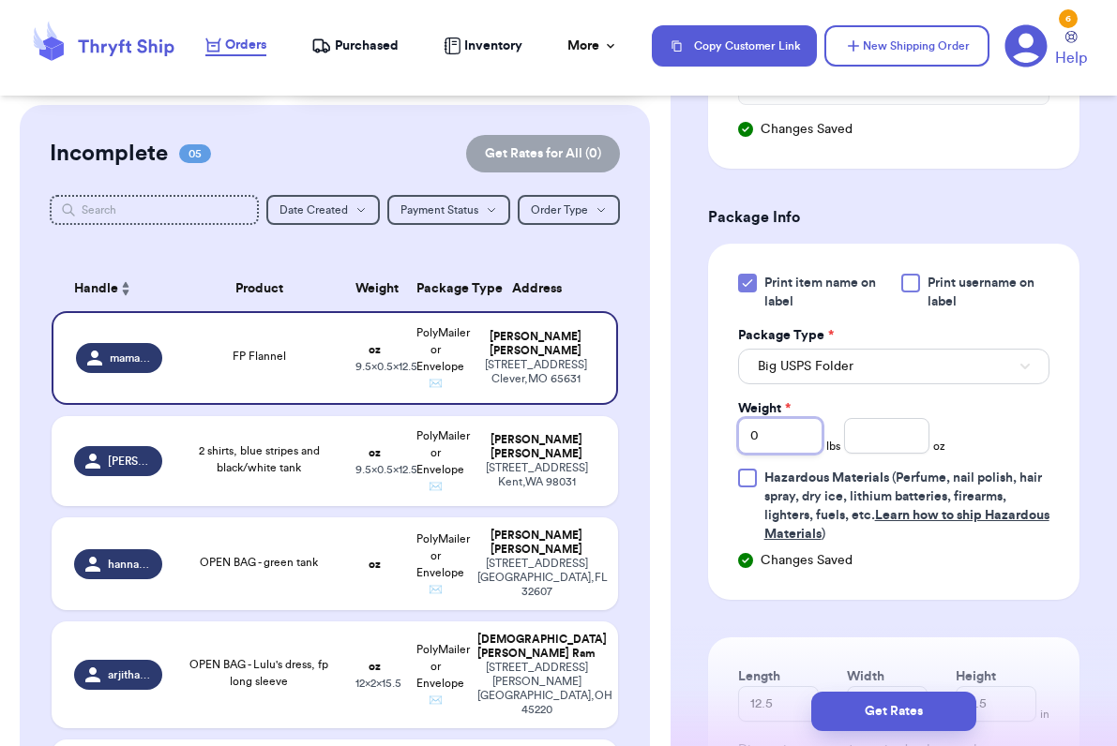
click at [780, 437] on input "0" at bounding box center [780, 436] width 85 height 36
type input "1"
click at [858, 438] on input "number" at bounding box center [886, 436] width 85 height 36
type input "4.6"
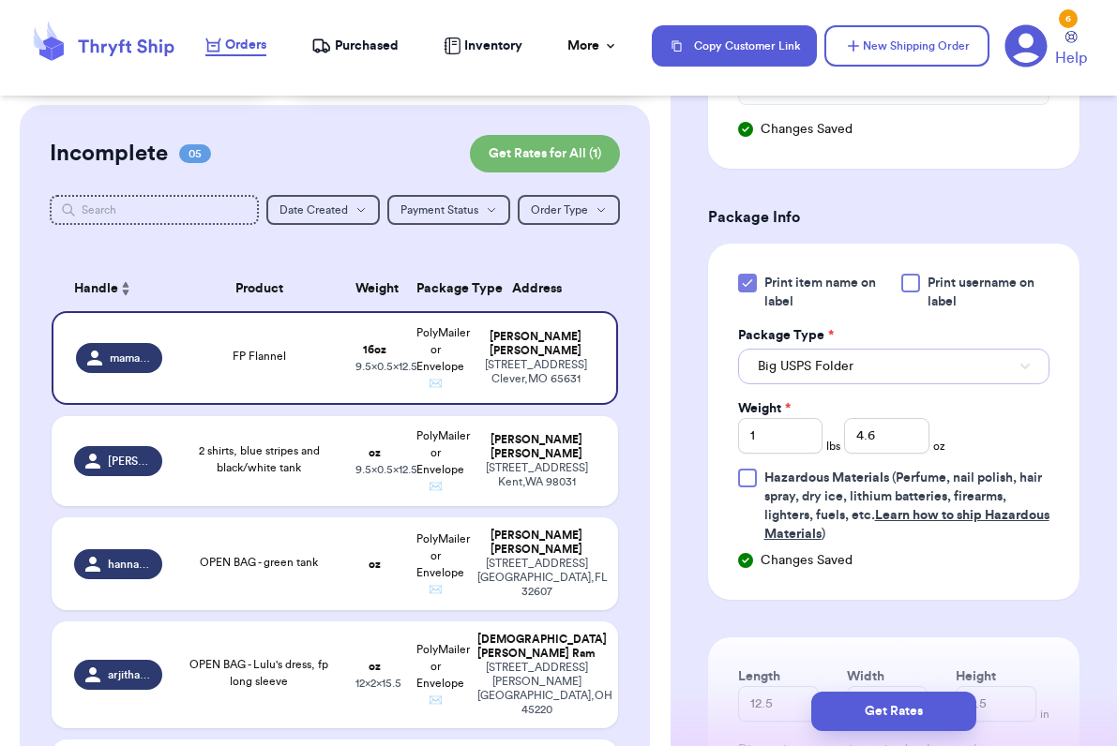
click at [823, 368] on span "Big USPS Folder" at bounding box center [806, 366] width 96 height 19
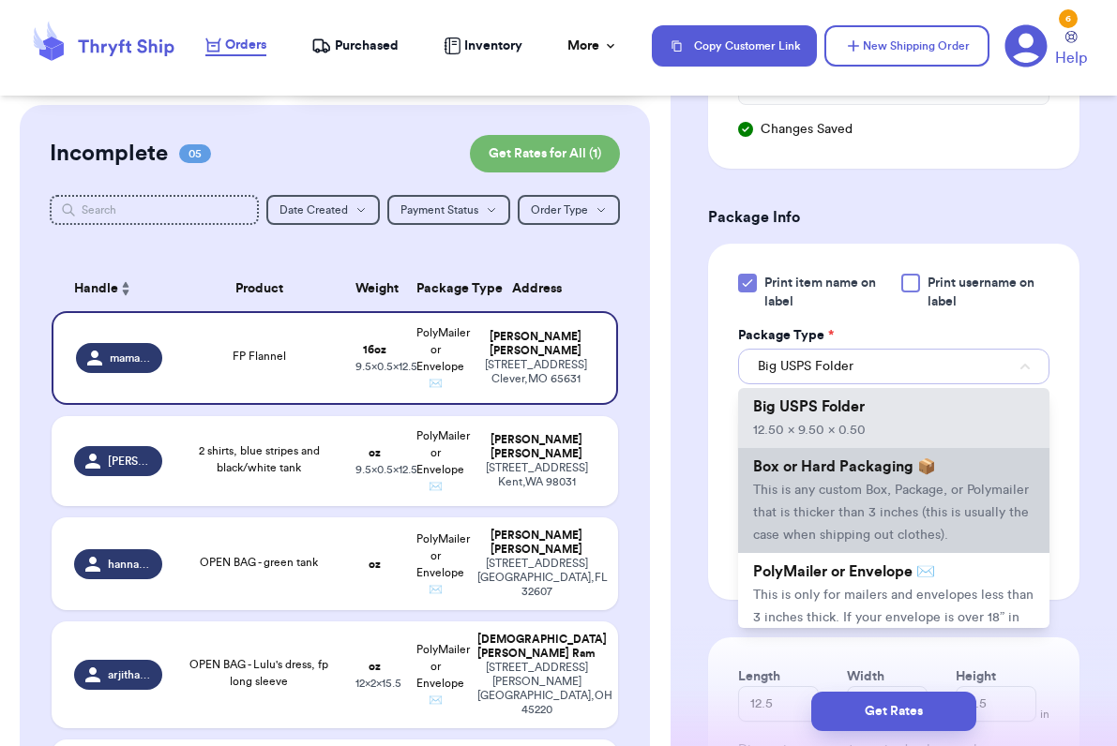
scroll to position [97, 0]
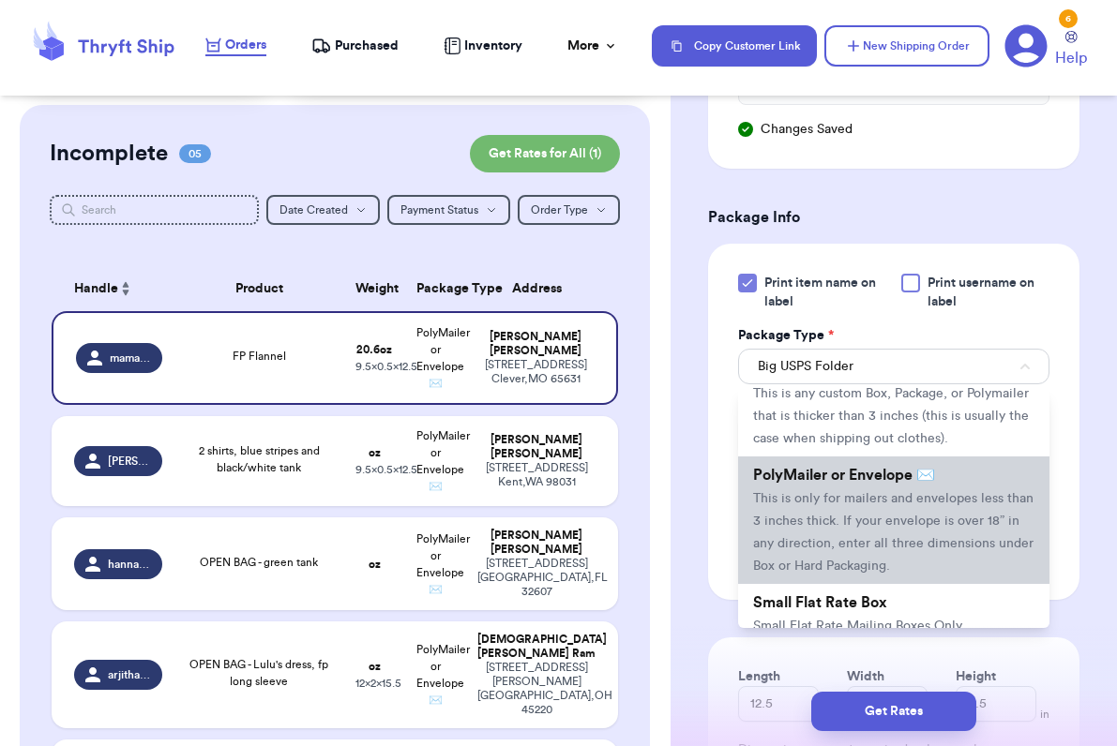
click at [813, 503] on span "This is only for mailers and envelopes less than 3 inches thick. If your envelo…" at bounding box center [893, 532] width 280 height 81
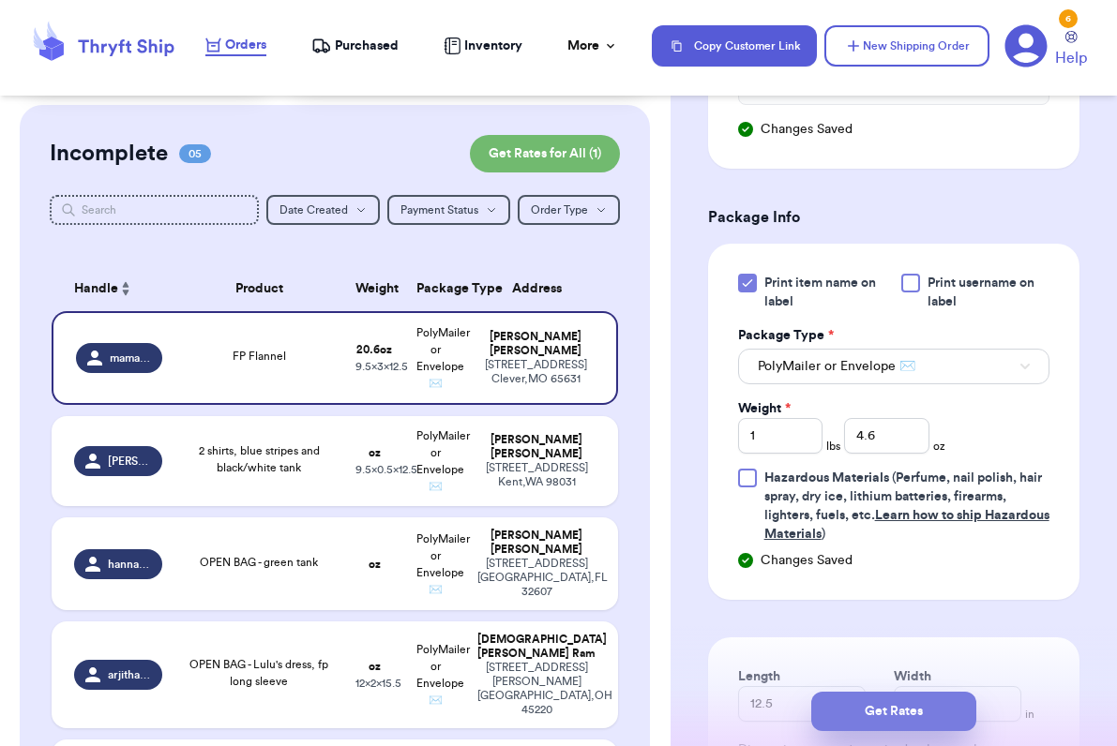
click at [837, 698] on button "Get Rates" at bounding box center [893, 711] width 165 height 39
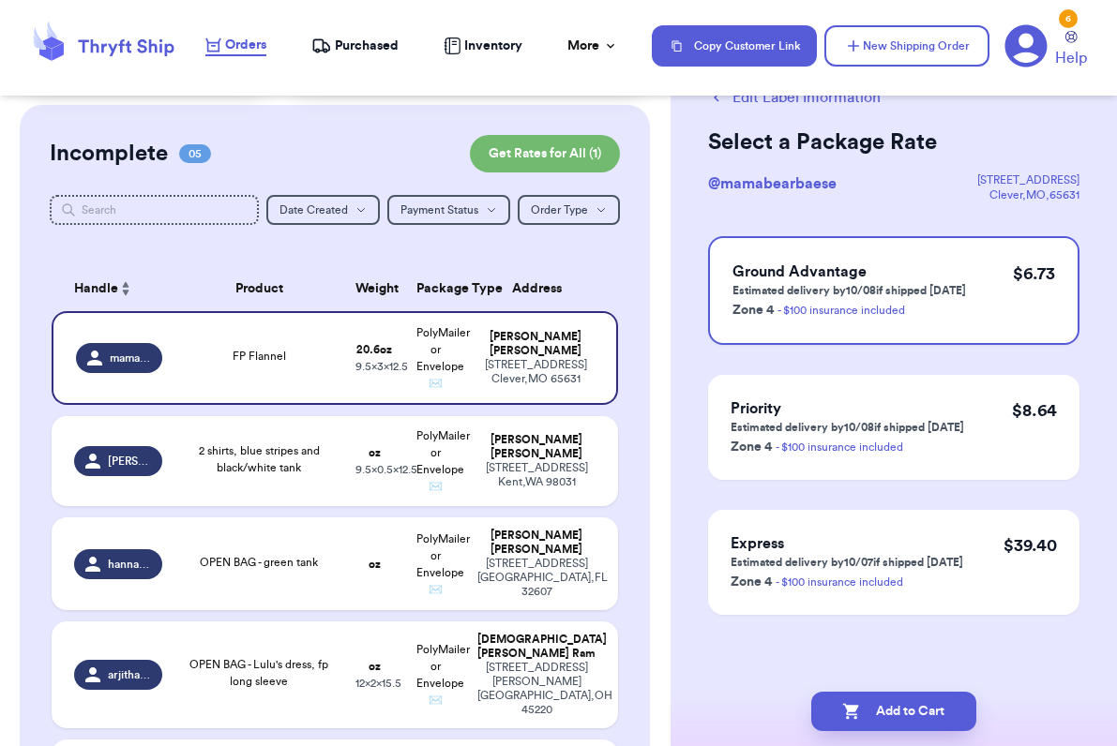
scroll to position [0, 0]
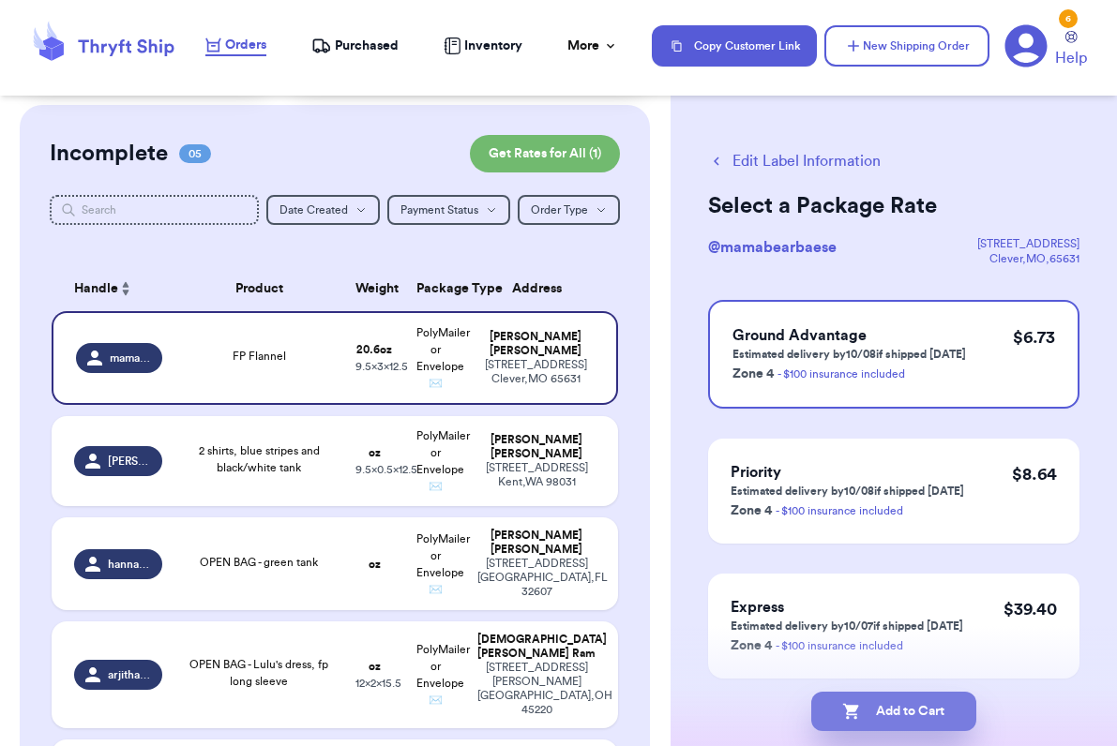
click at [877, 718] on button "Add to Cart" at bounding box center [893, 711] width 165 height 39
checkbox input "true"
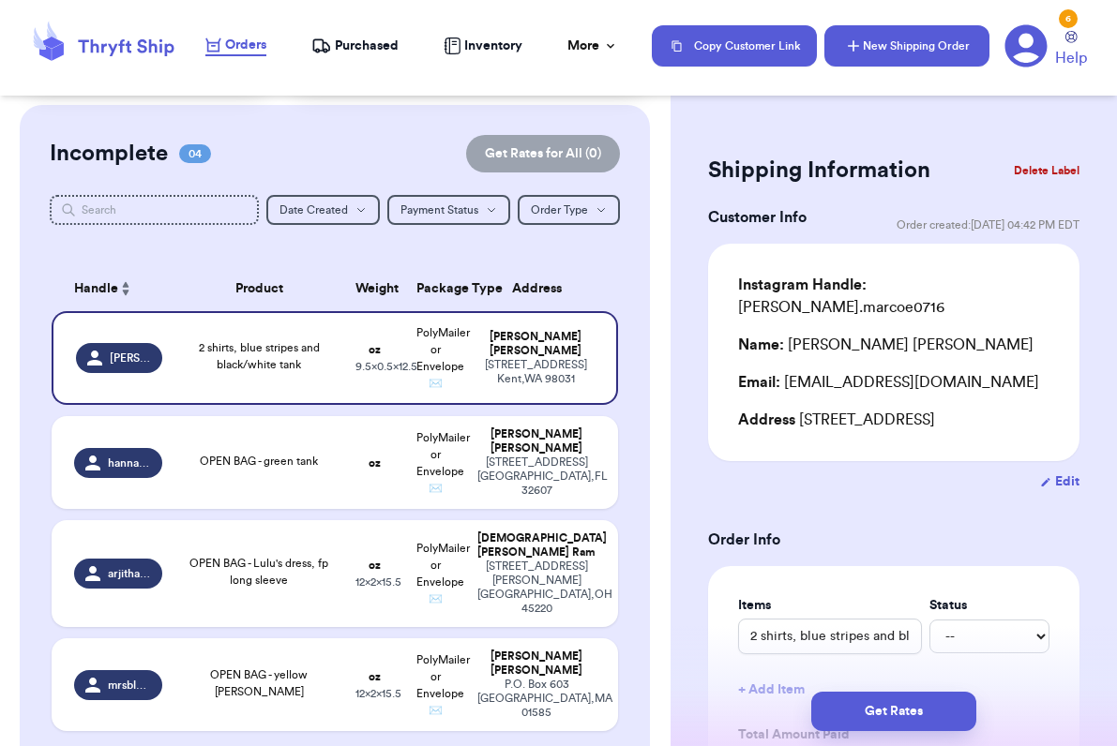
click at [882, 38] on button "New Shipping Order" at bounding box center [906, 45] width 165 height 41
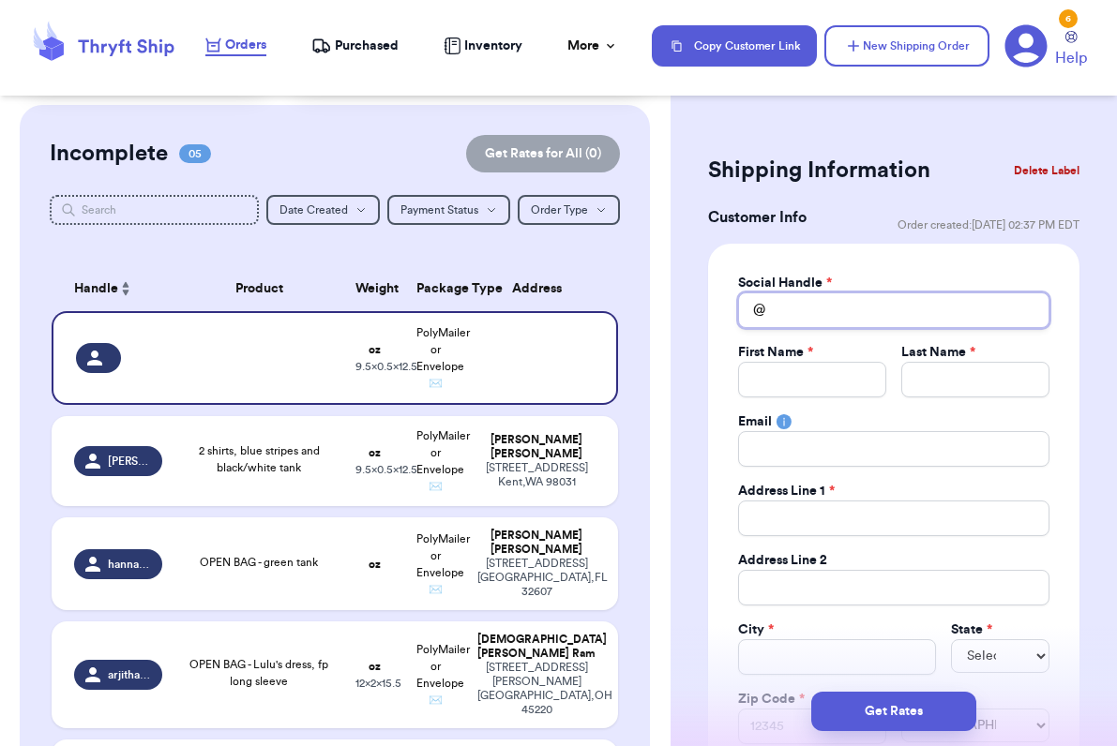
click at [801, 316] on input "Total Amount Paid" at bounding box center [893, 311] width 311 height 36
type input "e"
type input "ek"
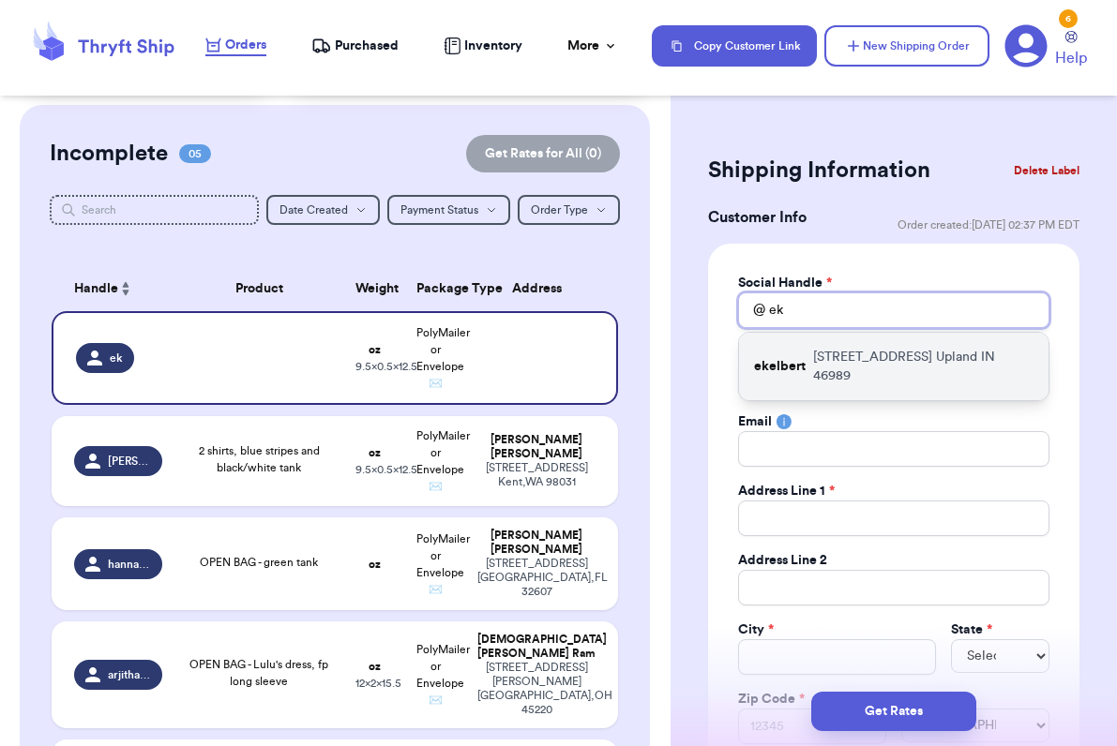
type input "ek"
click at [826, 348] on p "[STREET_ADDRESS]" at bounding box center [923, 367] width 220 height 38
type input "ekelbert"
type input "[PERSON_NAME]"
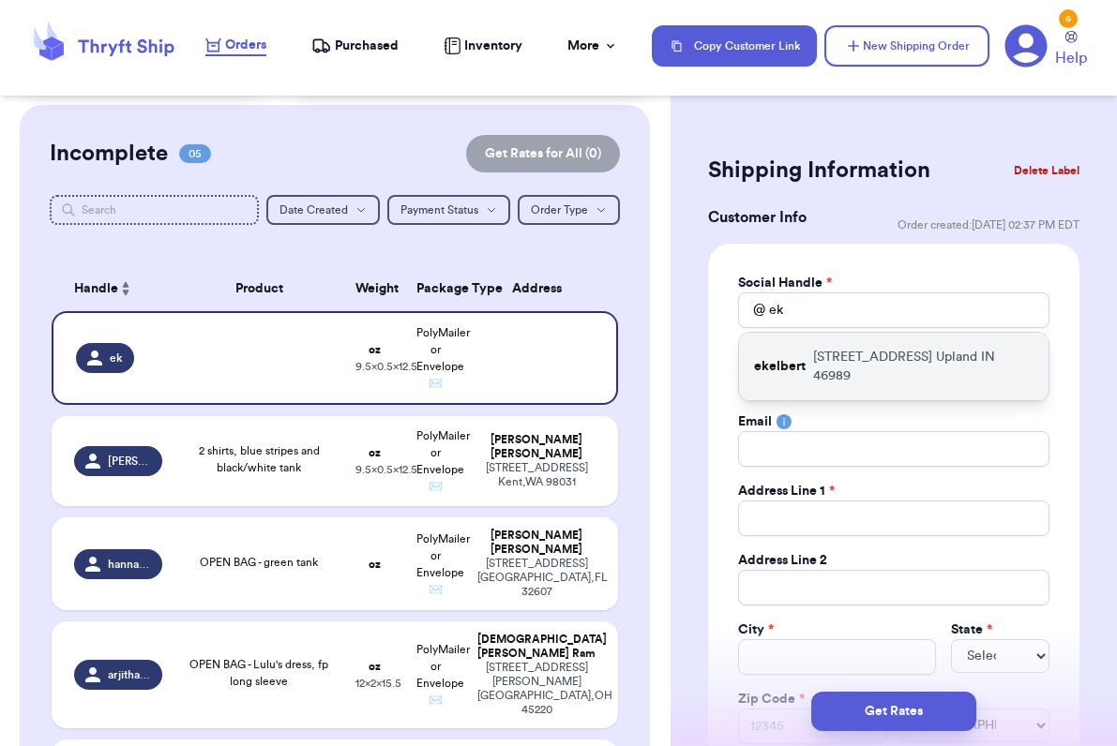
type input "[EMAIL_ADDRESS][DOMAIN_NAME]"
type input "[STREET_ADDRESS]"
type input "[PERSON_NAME] 311"
type input "Upland"
select select "IN"
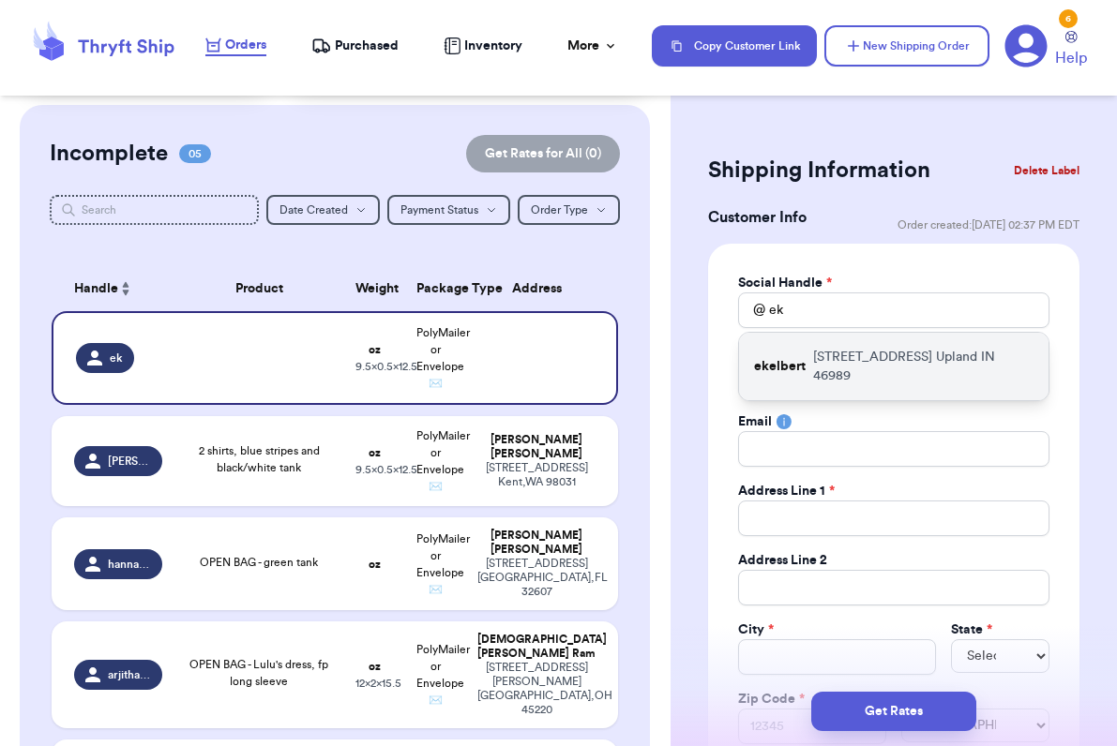
type input "46989"
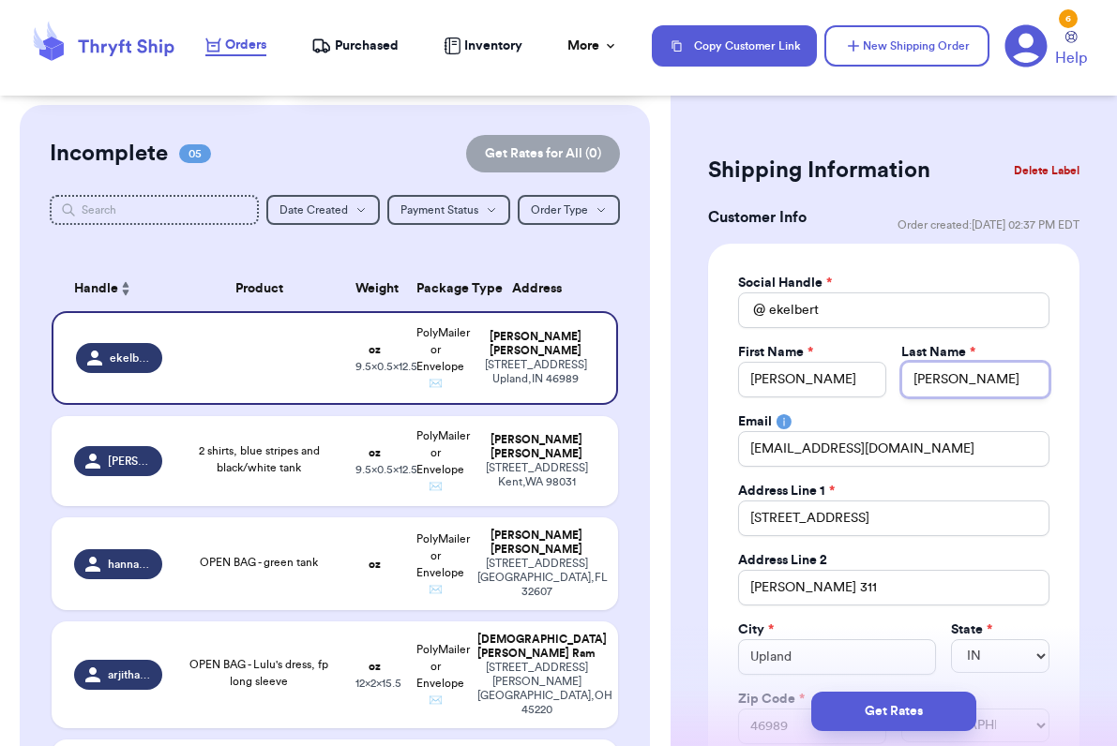
drag, startPoint x: 984, startPoint y: 388, endPoint x: 792, endPoint y: 370, distance: 193.0
click at [792, 370] on div "First Name * [PERSON_NAME] Last Name * [PERSON_NAME]" at bounding box center [893, 370] width 311 height 54
type input "L"
type input "Lo"
type input "Lon"
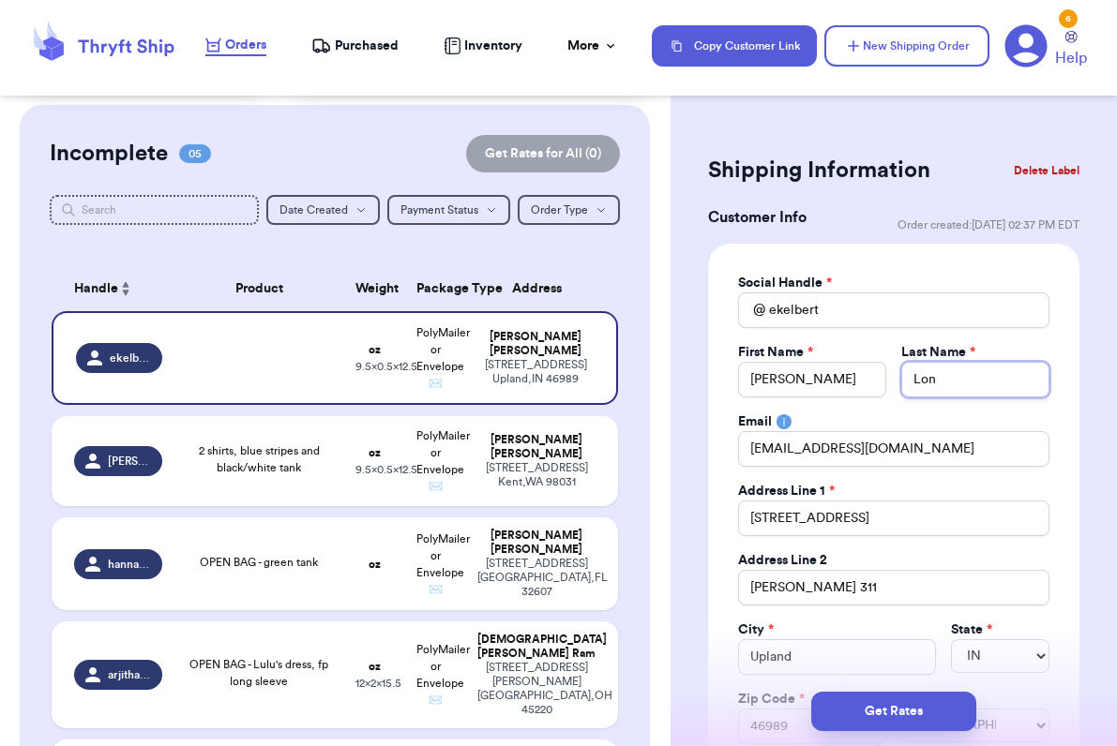
type input "Long"
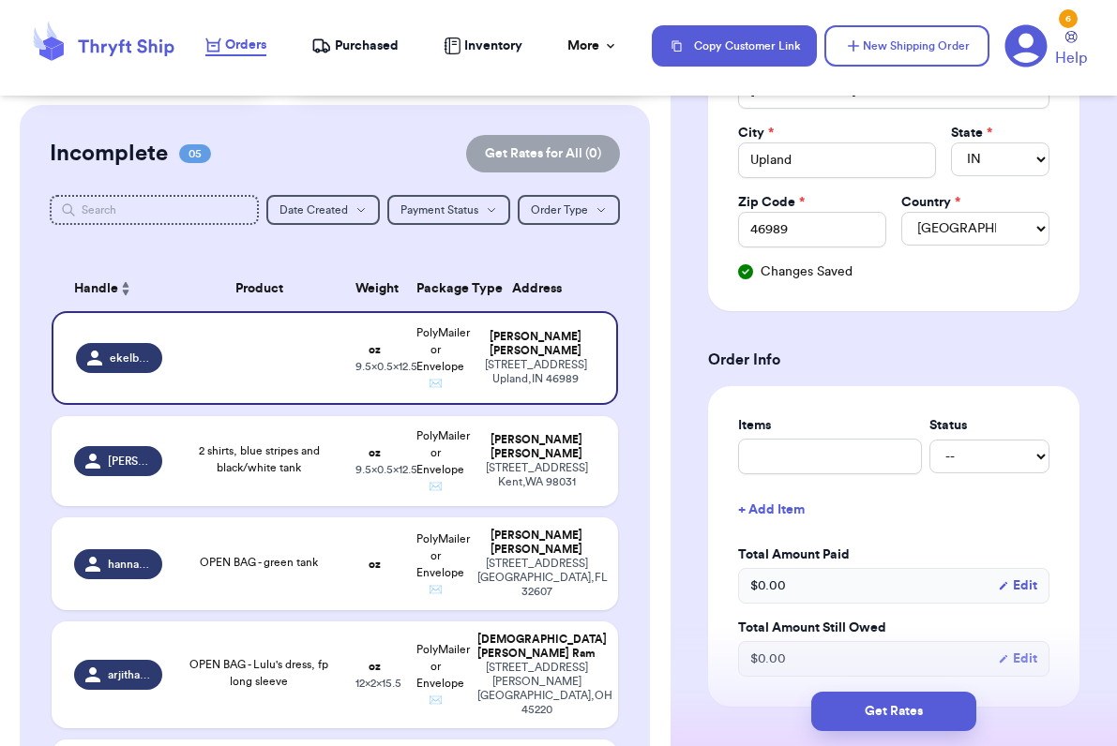
scroll to position [503, 0]
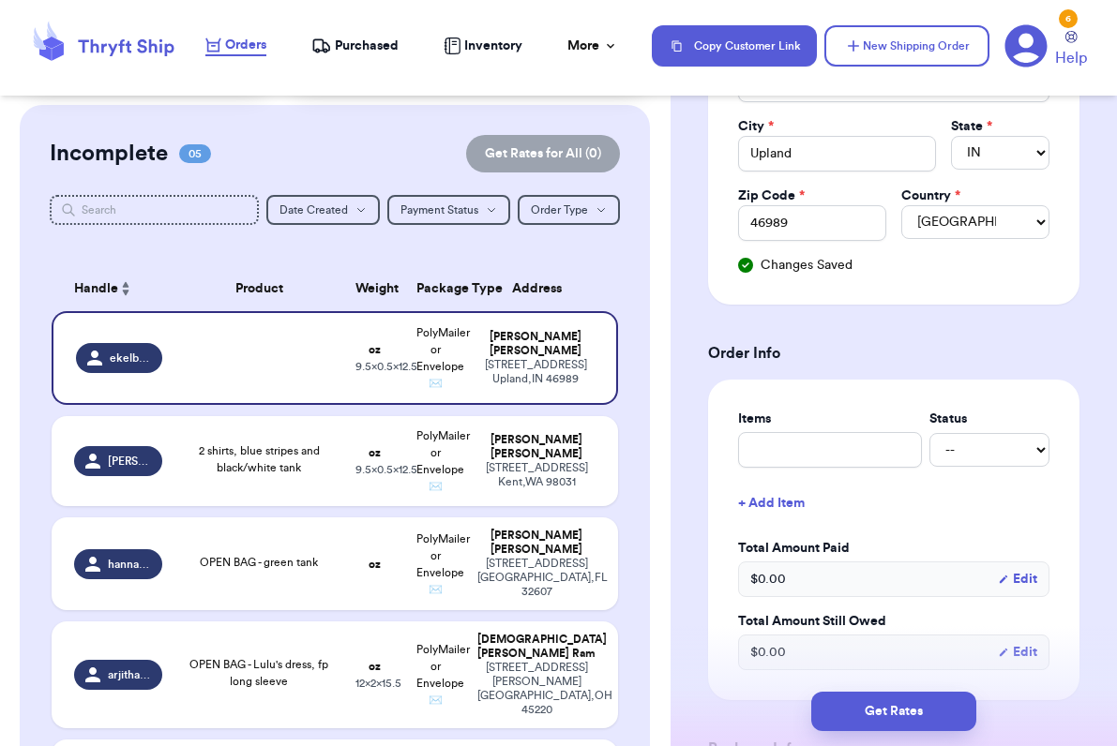
type input "Long"
click at [788, 458] on input "text" at bounding box center [830, 450] width 184 height 36
type input "A"
type input "Ab"
type input "[PERSON_NAME]"
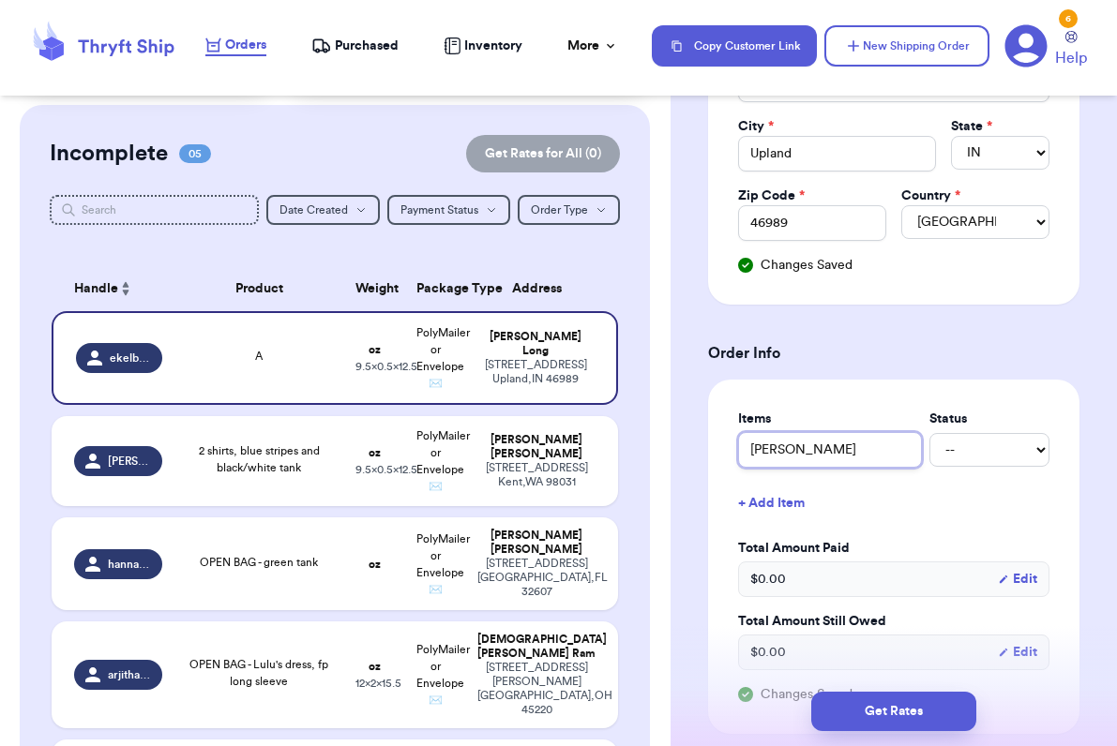
type input "Aber"
type input "Aberc"
type input "Abercr"
type input "Abercro"
type input "Abercrom"
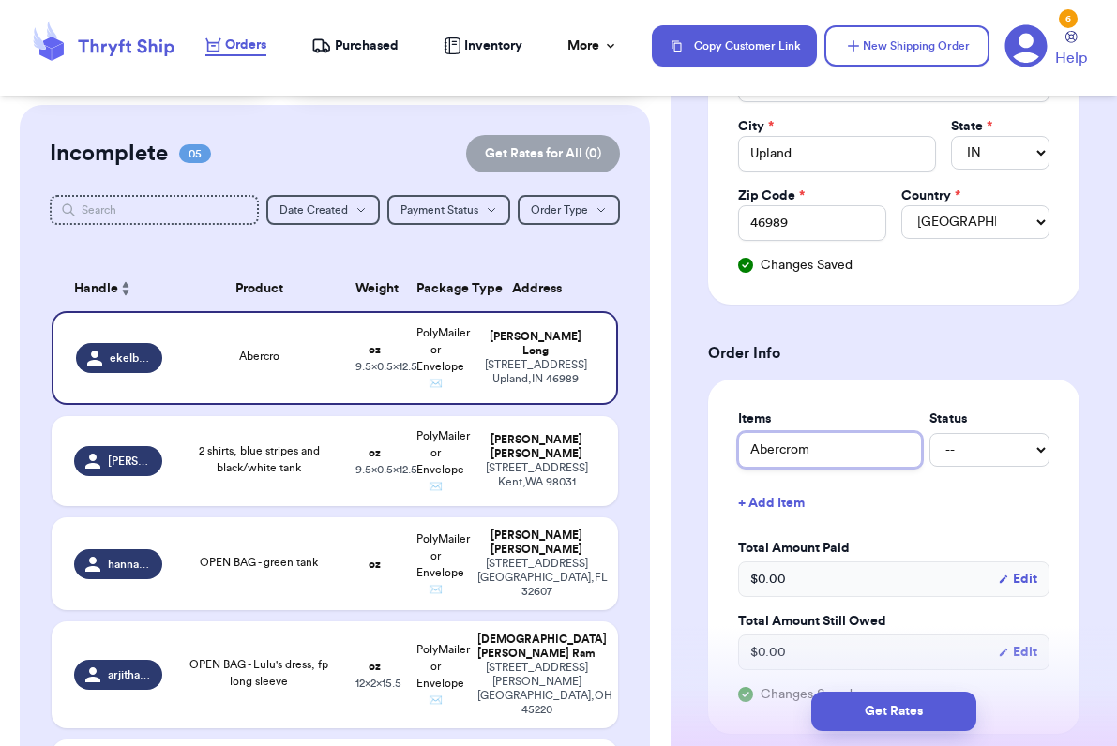
type input "Abercromb"
type input "Abercrombi"
type input "Abercrombie"
type input "Abercrombie s"
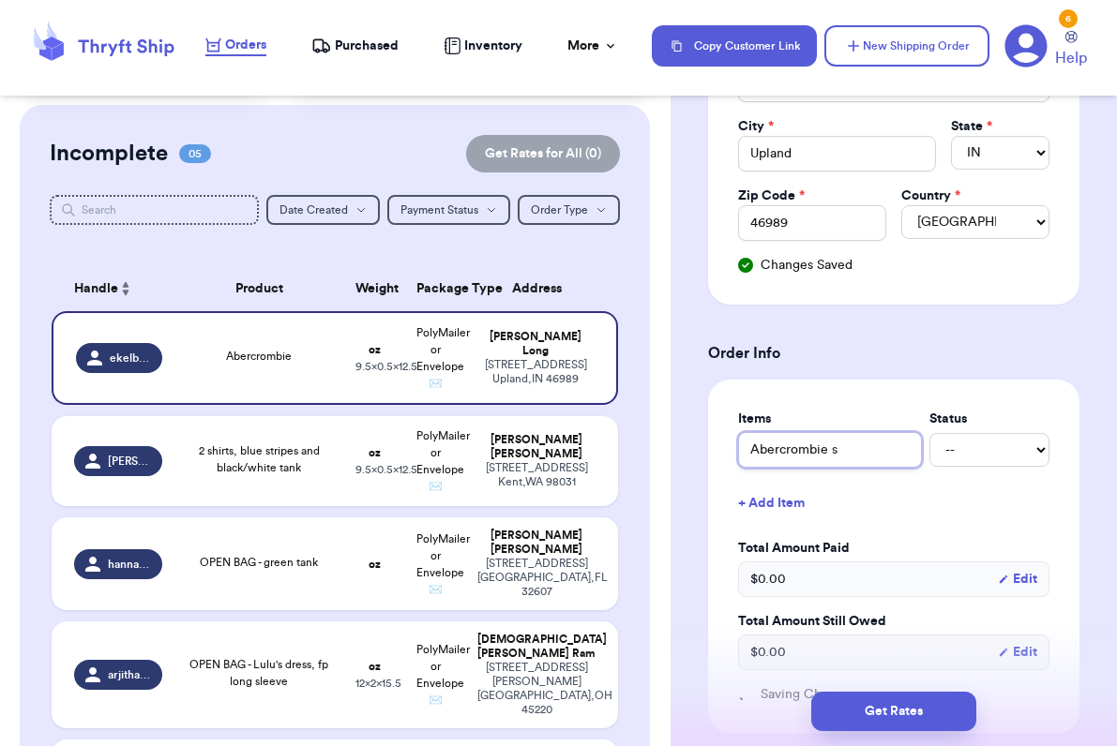
type input "Abercrombie"
type input "Abercrombie t"
type input "Abercrombie tr"
type input "Abercrombie tro"
type input "Abercrombie trou"
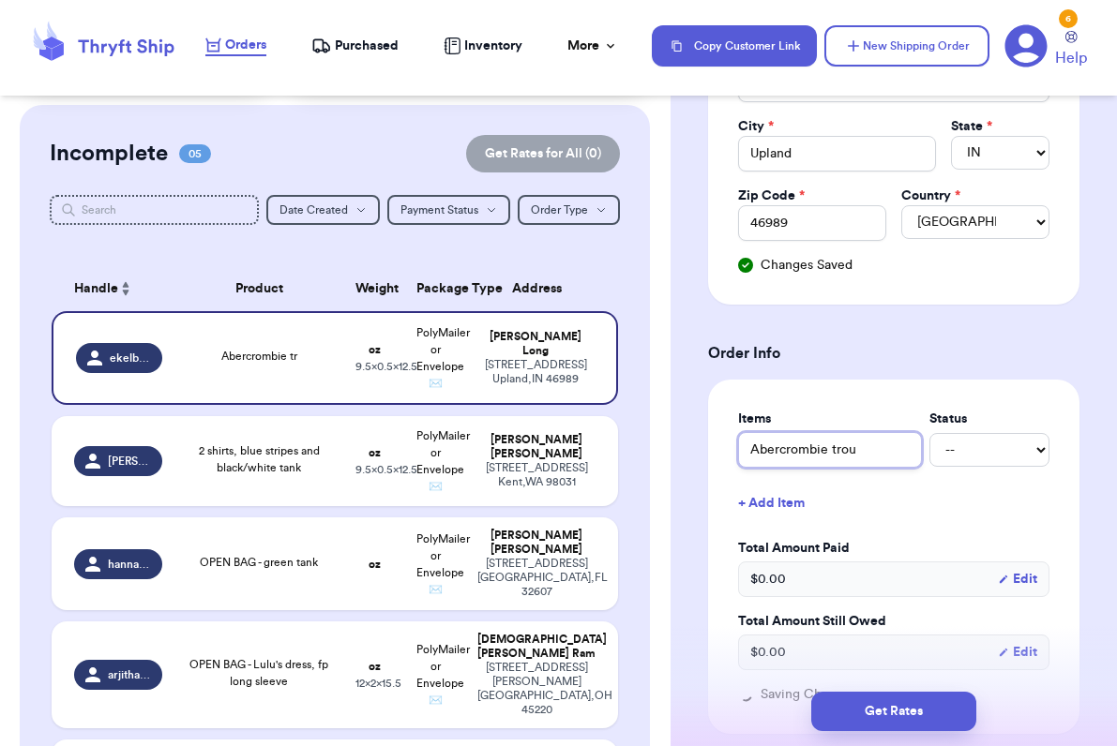
type input "Abercrombie trous"
type input "Abercrombie trouse"
type input "Abercrombie trouser"
type input "Abercrombie trousers"
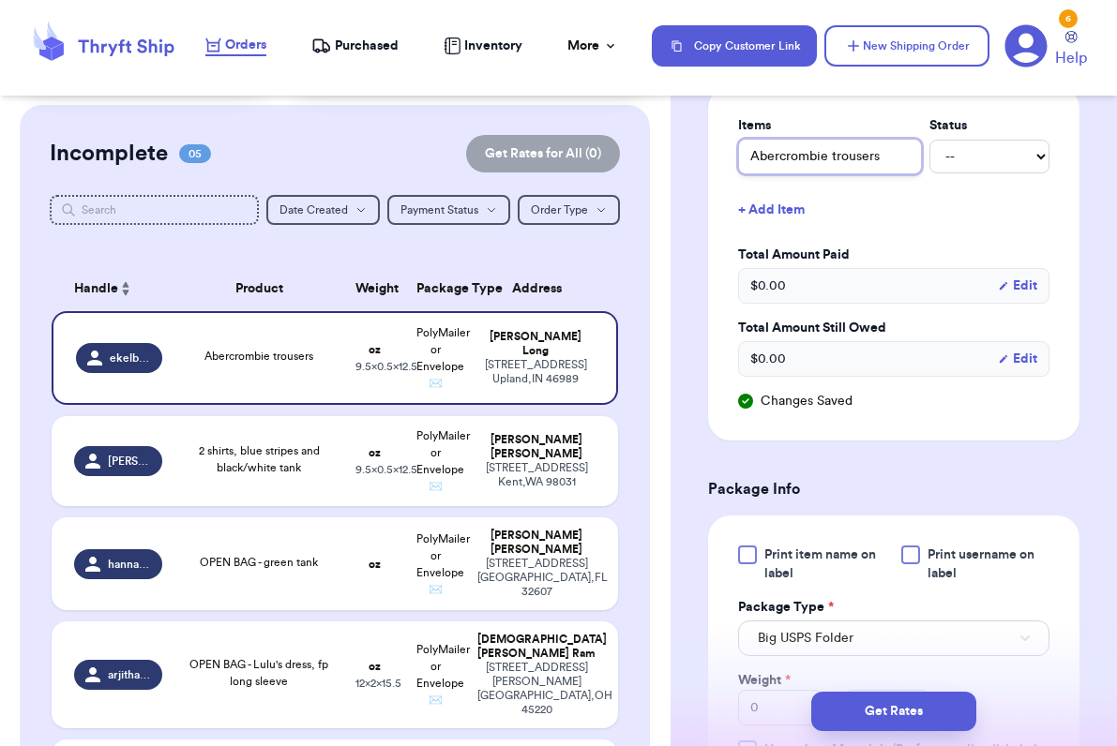
scroll to position [808, 0]
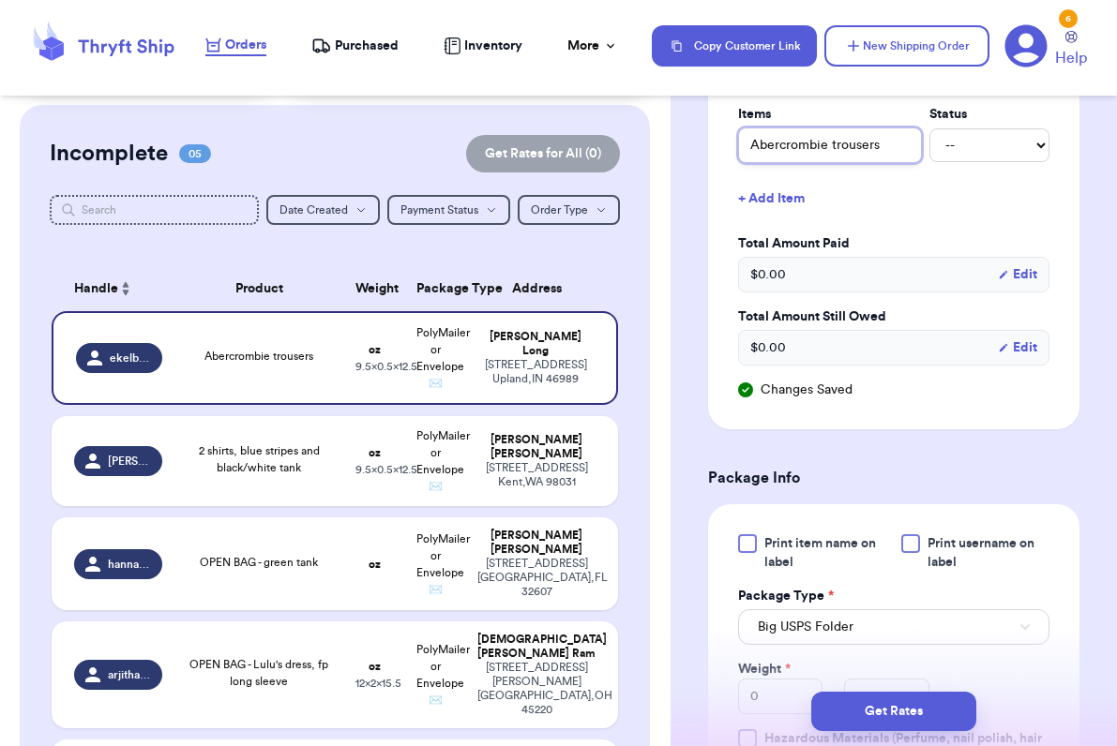
type input "Abercrombie trousers"
click at [751, 539] on div at bounding box center [747, 543] width 19 height 19
click at [0, 0] on input "Print item name on label" at bounding box center [0, 0] width 0 height 0
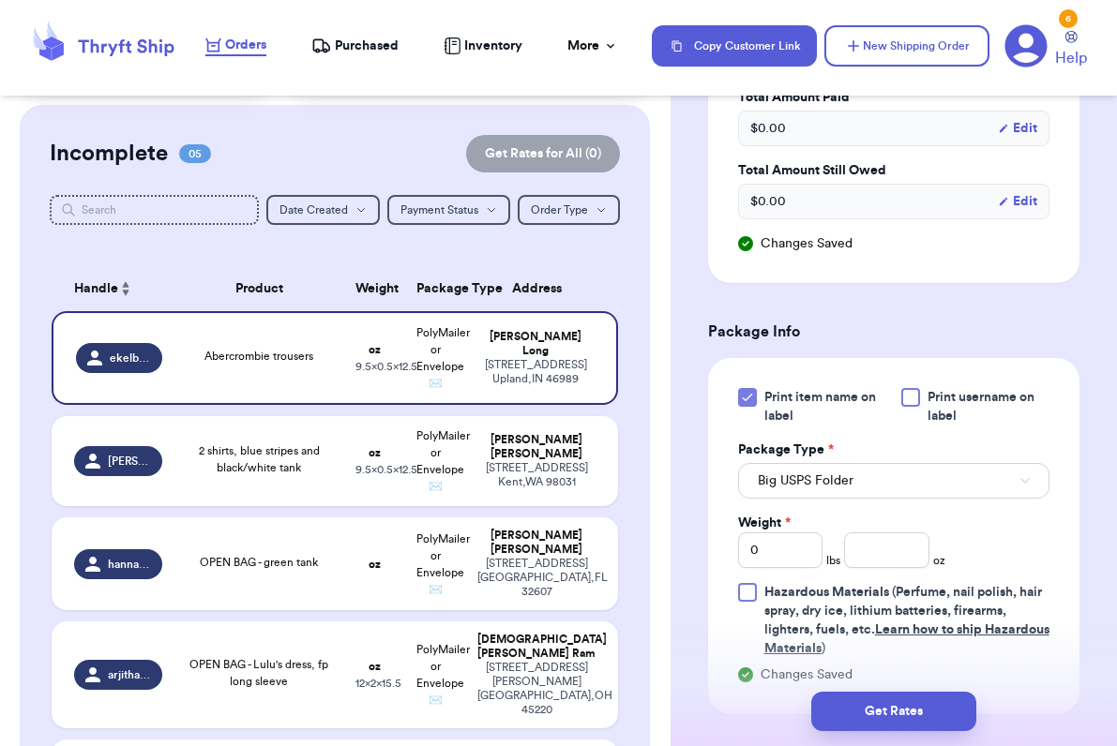
scroll to position [1003, 0]
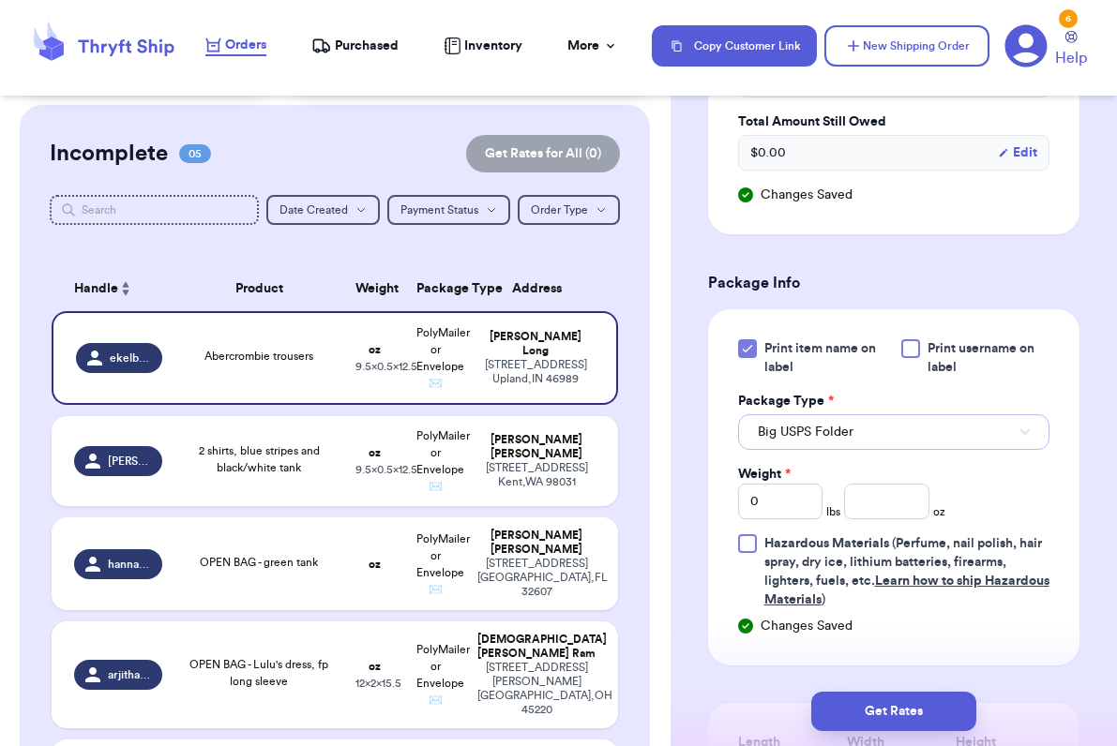
click at [821, 433] on span "Big USPS Folder" at bounding box center [806, 432] width 96 height 19
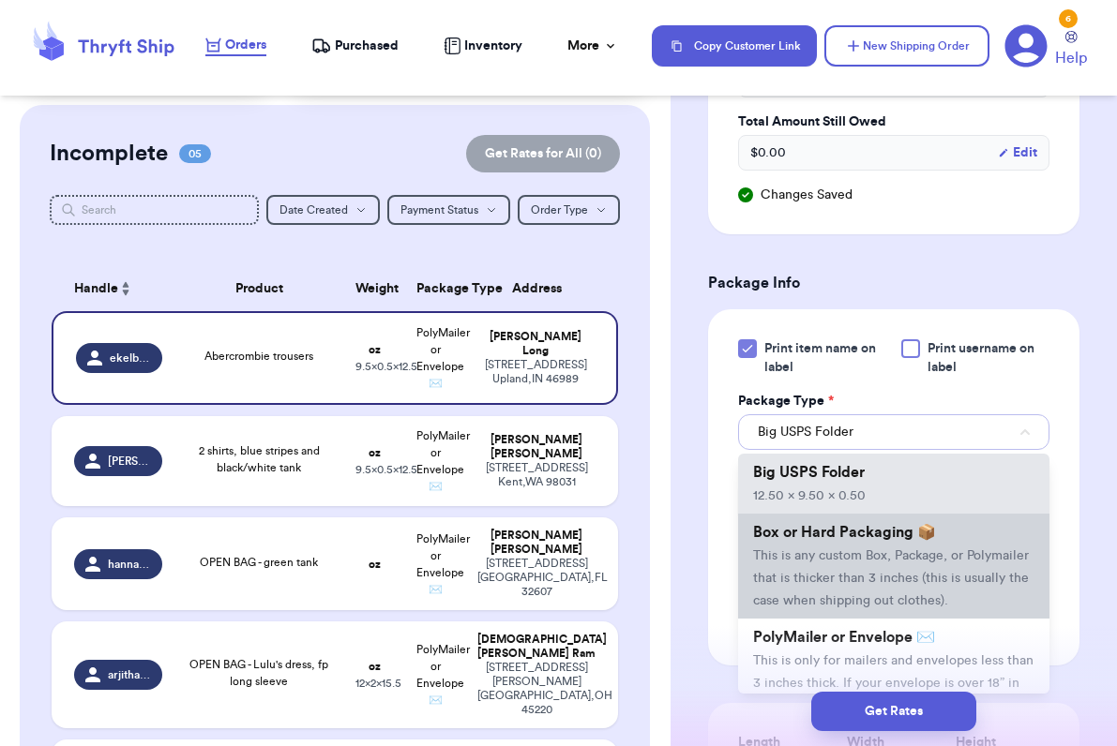
scroll to position [82, 0]
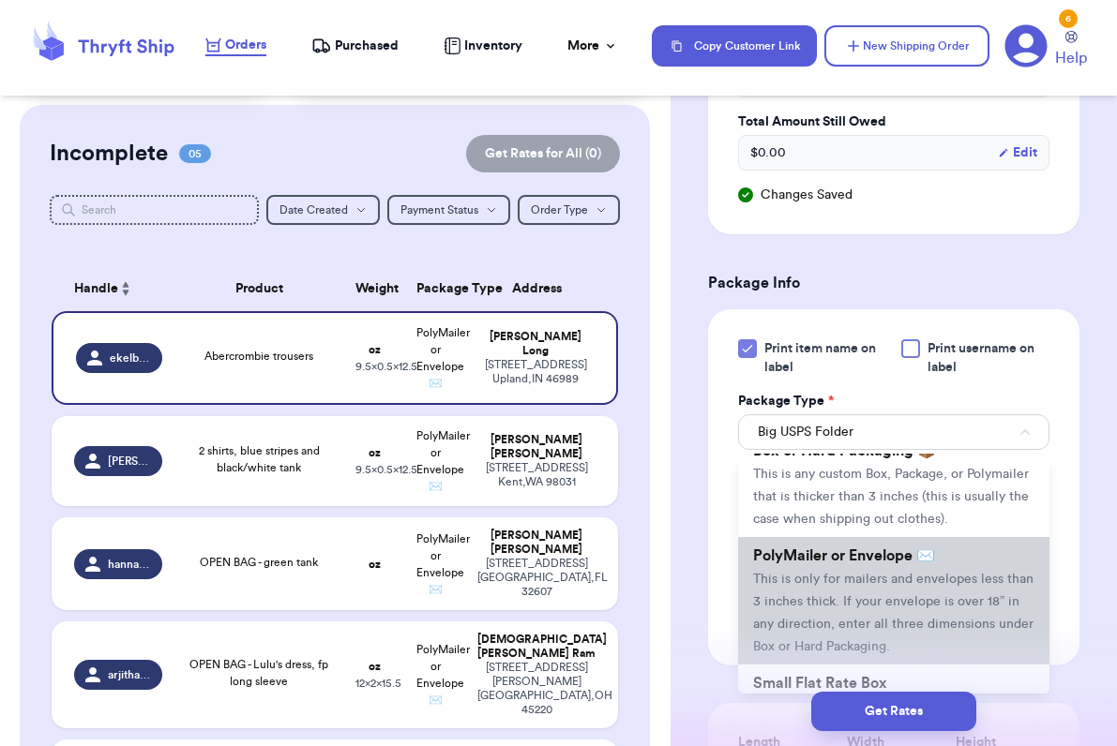
click at [813, 580] on span "This is only for mailers and envelopes less than 3 inches thick. If your envelo…" at bounding box center [893, 613] width 280 height 81
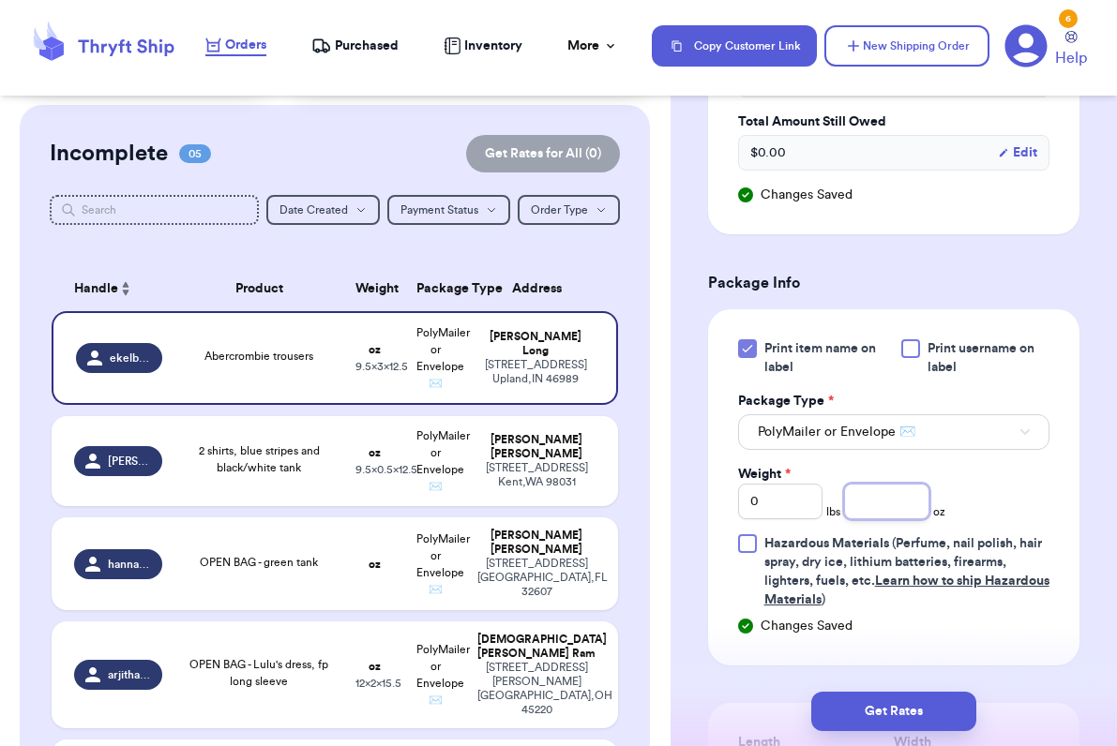
click at [871, 503] on input "number" at bounding box center [886, 502] width 85 height 36
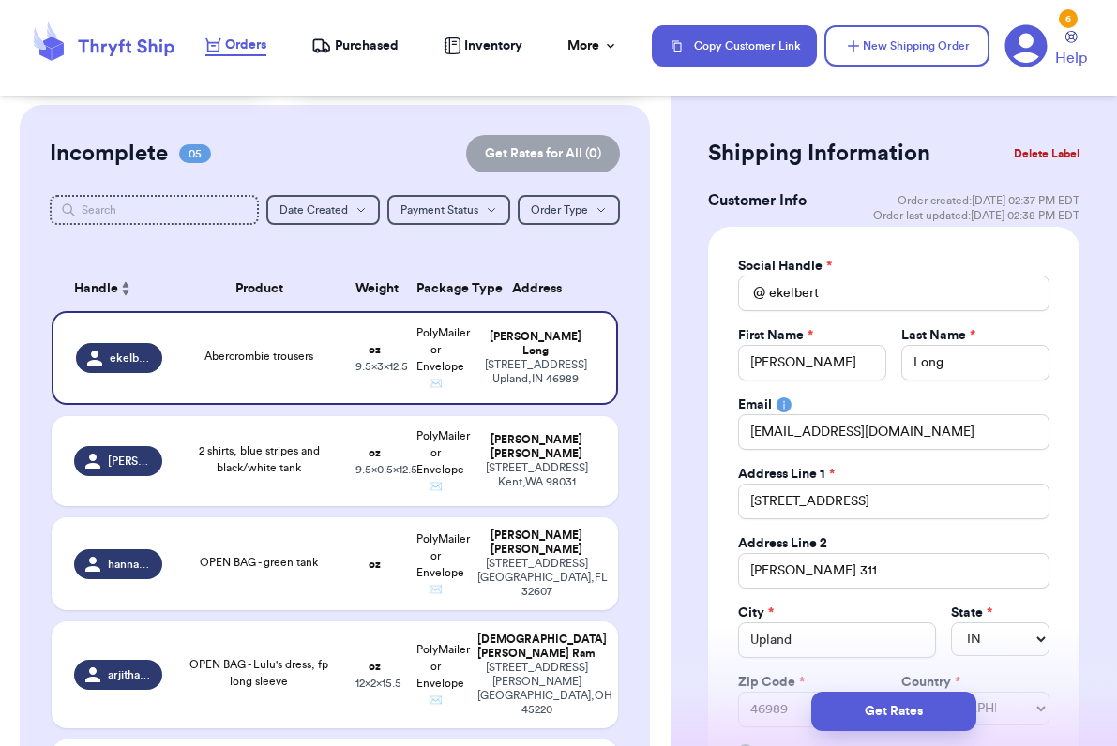
scroll to position [0, 0]
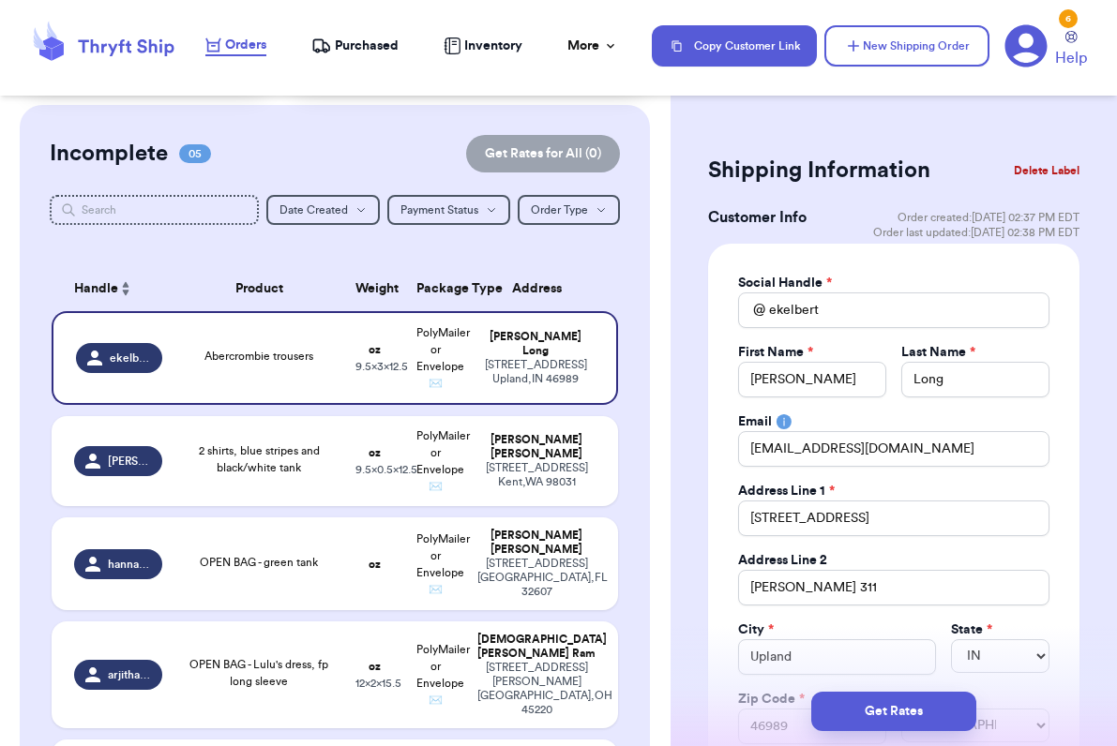
type input "14.1"
drag, startPoint x: 861, startPoint y: 523, endPoint x: 705, endPoint y: 522, distance: 155.6
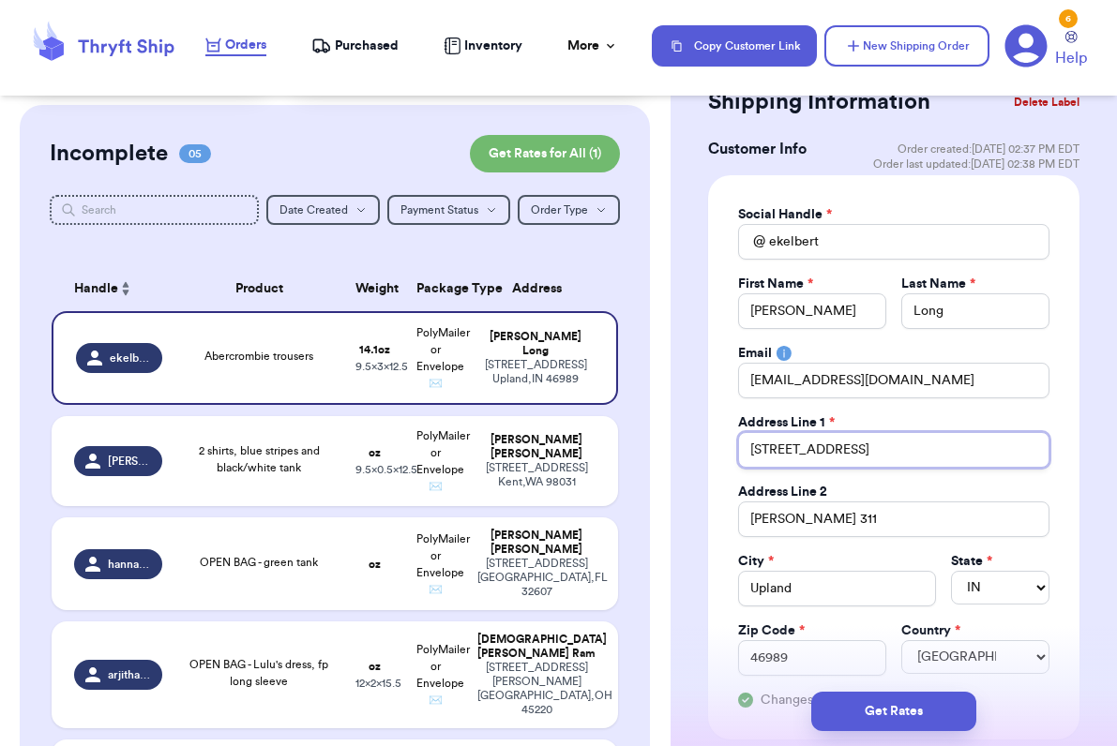
scroll to position [69, 0]
type input "[STREET_ADDRESS]"
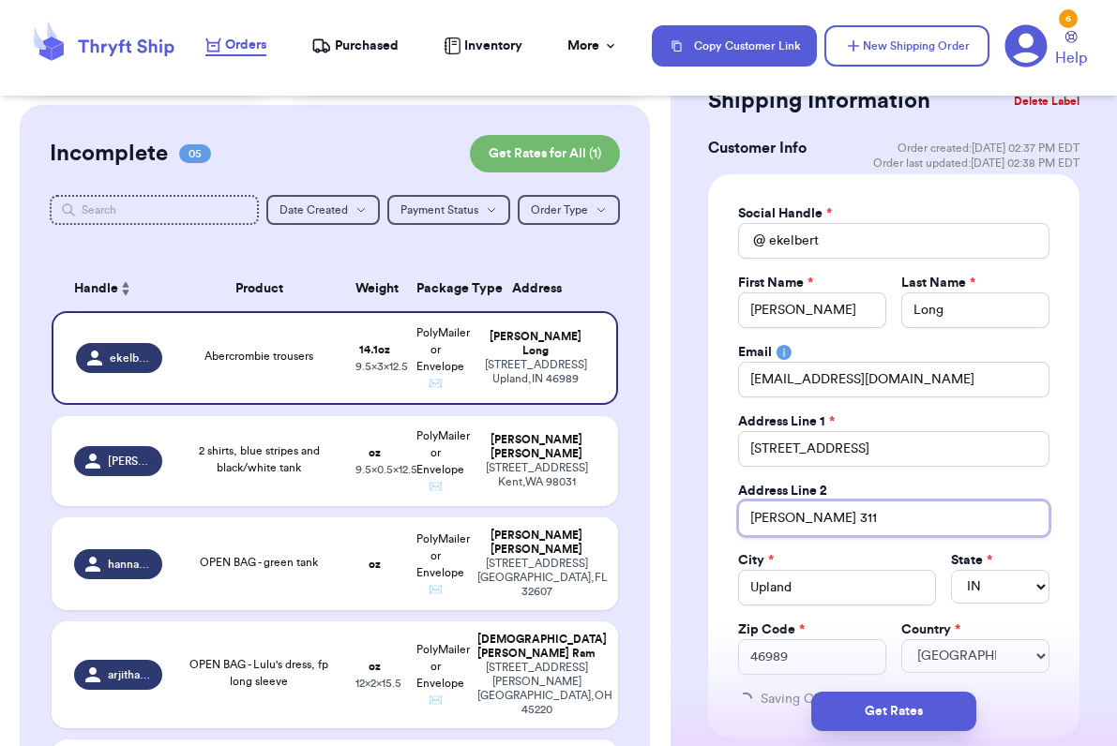
drag, startPoint x: 833, startPoint y: 525, endPoint x: 649, endPoint y: 515, distance: 184.1
click at [649, 515] on div "Customer Link New Order Total Balance Payout $ 0.00 Recent Payments View all @ …" at bounding box center [558, 373] width 1117 height 746
type input "Apt 6"
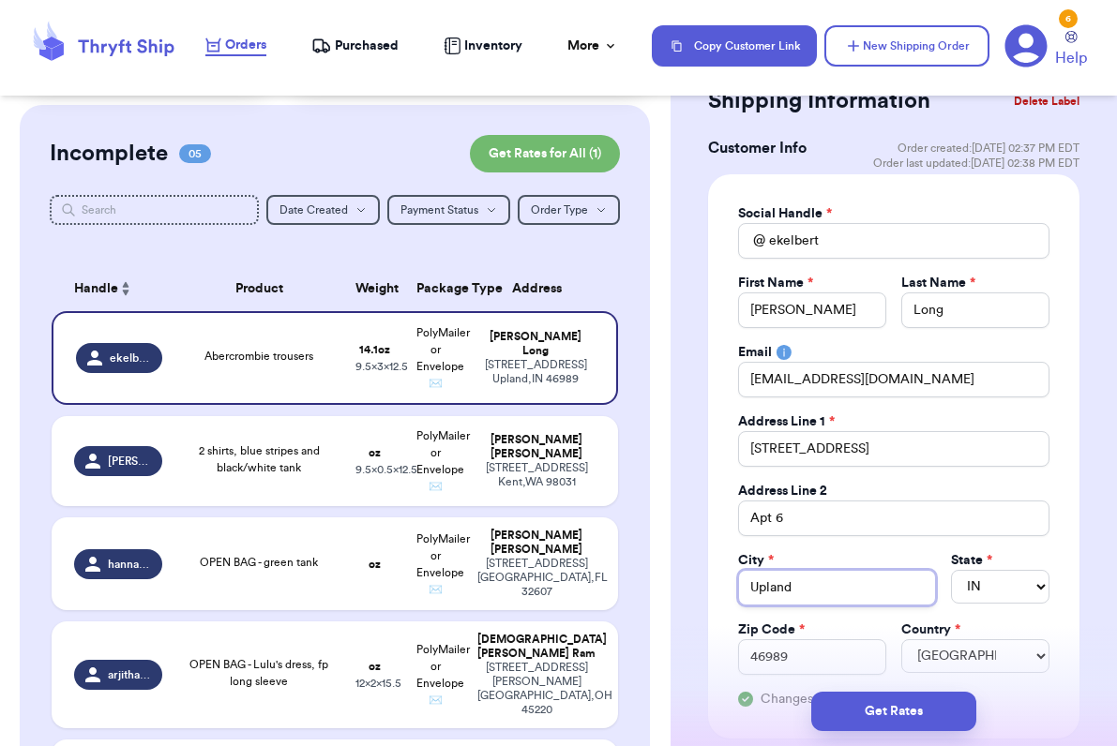
drag, startPoint x: 781, startPoint y: 583, endPoint x: 647, endPoint y: 579, distance: 134.2
click at [648, 583] on div "Customer Link New Order Total Balance Payout $ 0.00 Recent Payments View all @ …" at bounding box center [558, 373] width 1117 height 746
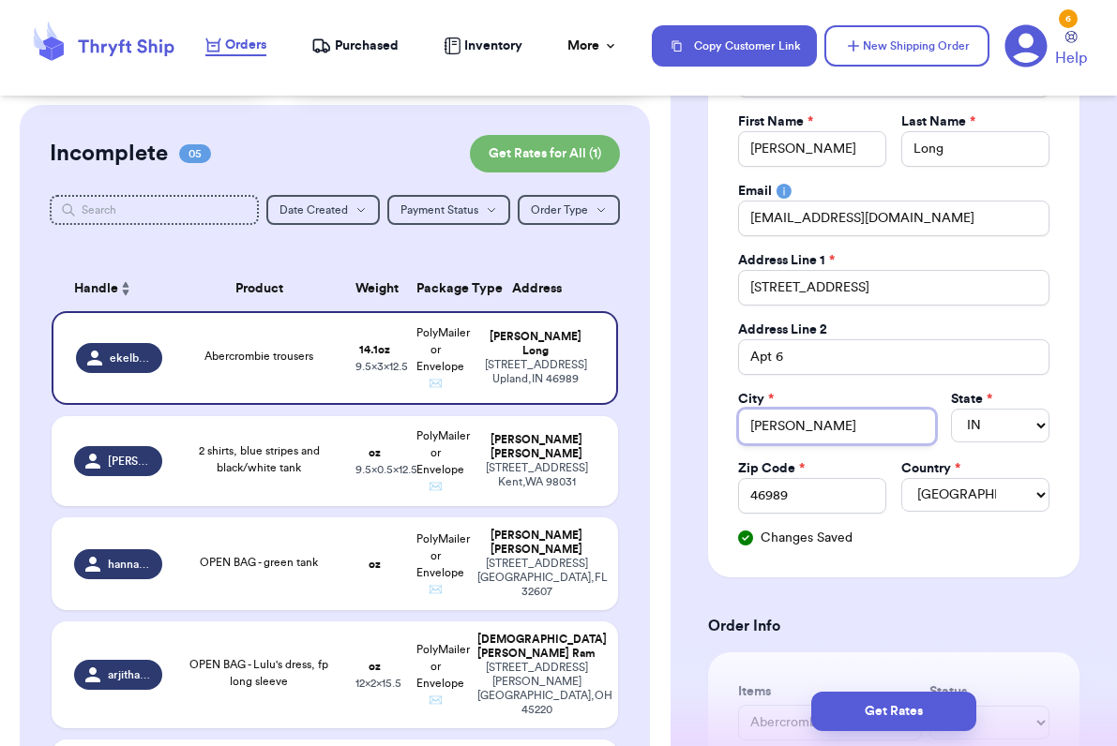
scroll to position [235, 0]
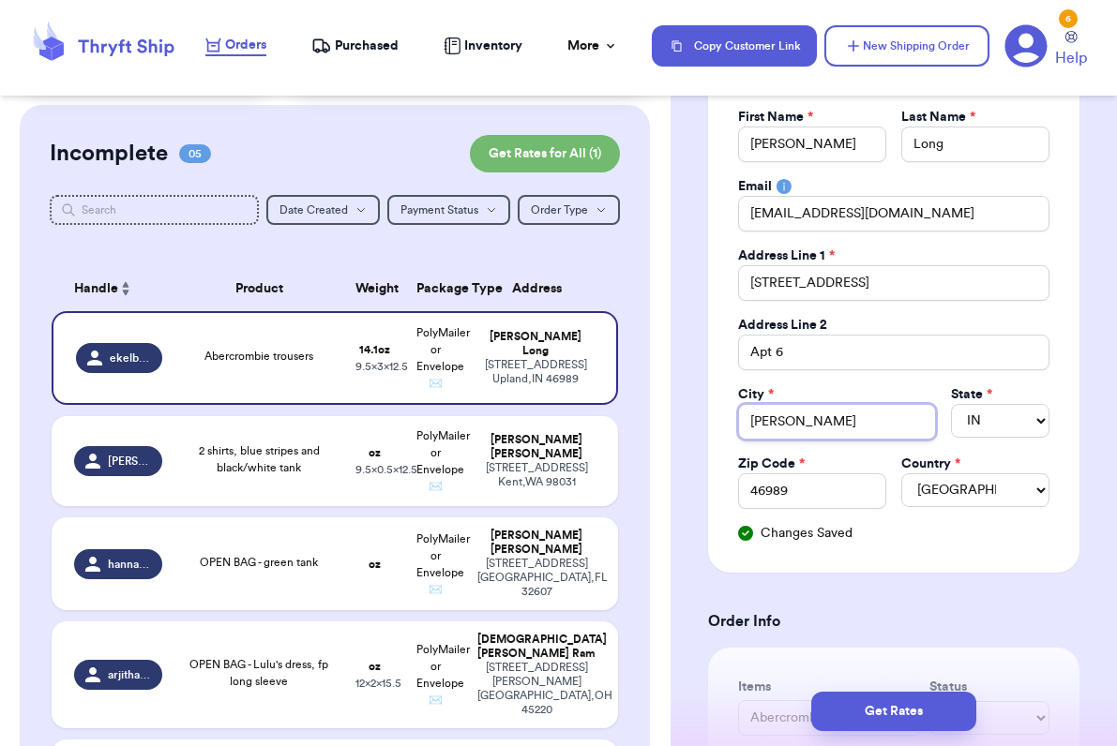
type input "[PERSON_NAME]"
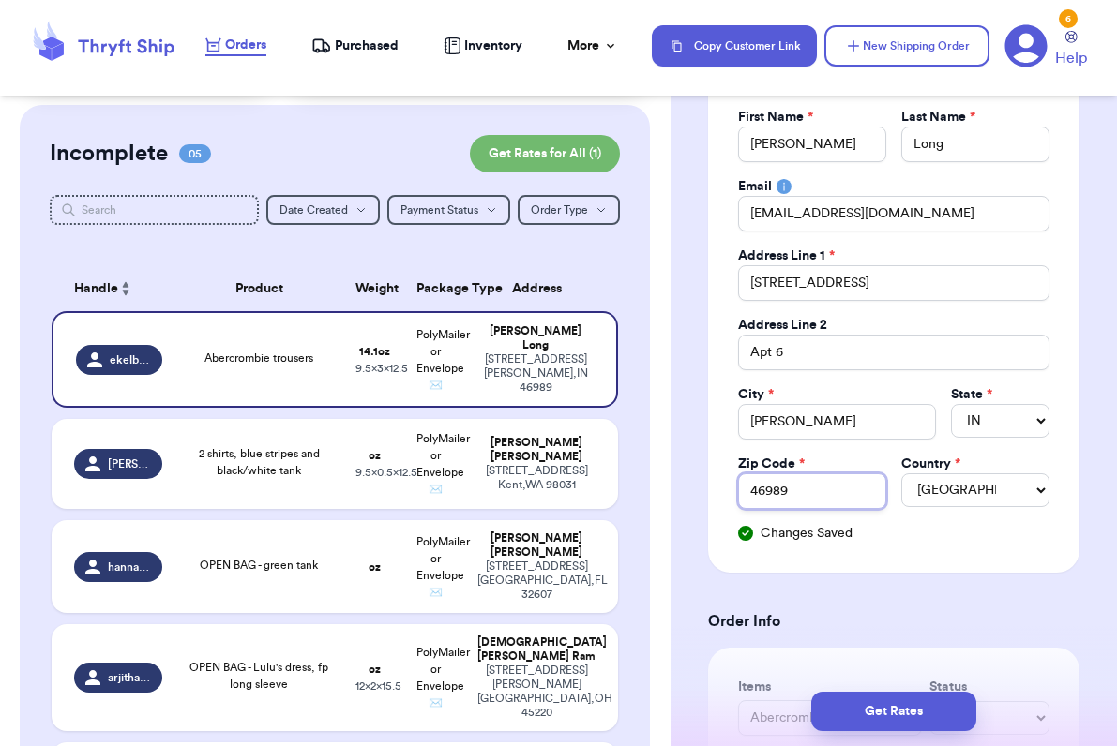
drag, startPoint x: 799, startPoint y: 493, endPoint x: 698, endPoint y: 493, distance: 101.3
type input "5"
type input "46017"
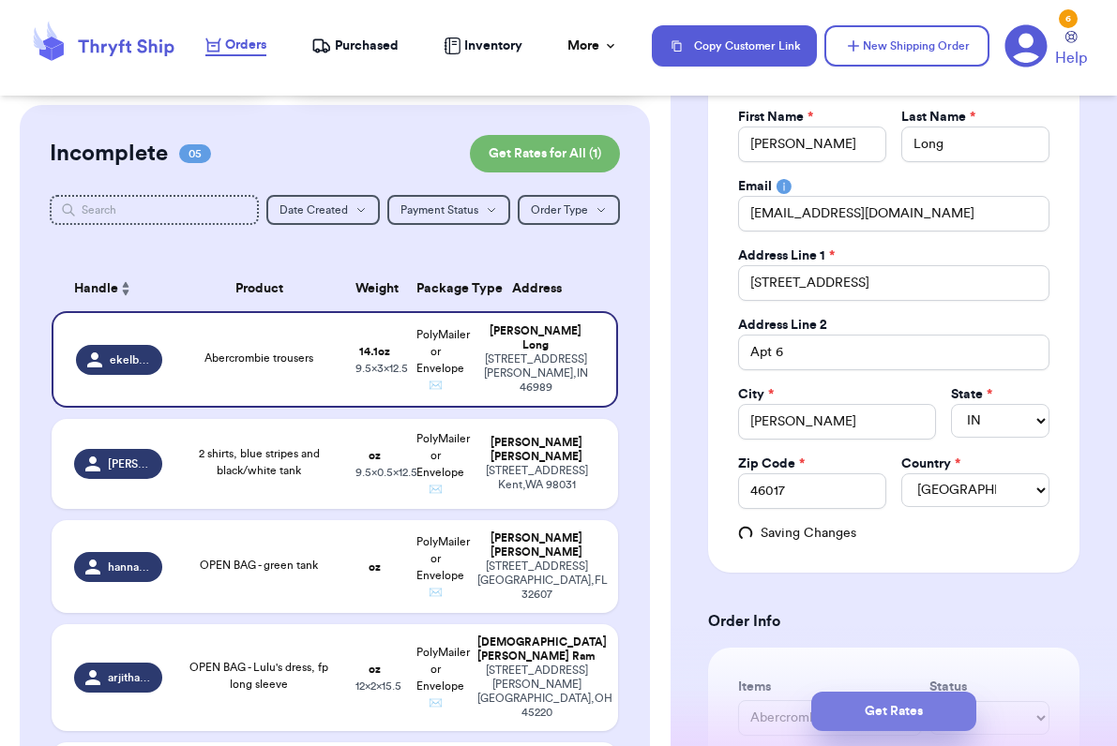
click at [896, 706] on button "Get Rates" at bounding box center [893, 711] width 165 height 39
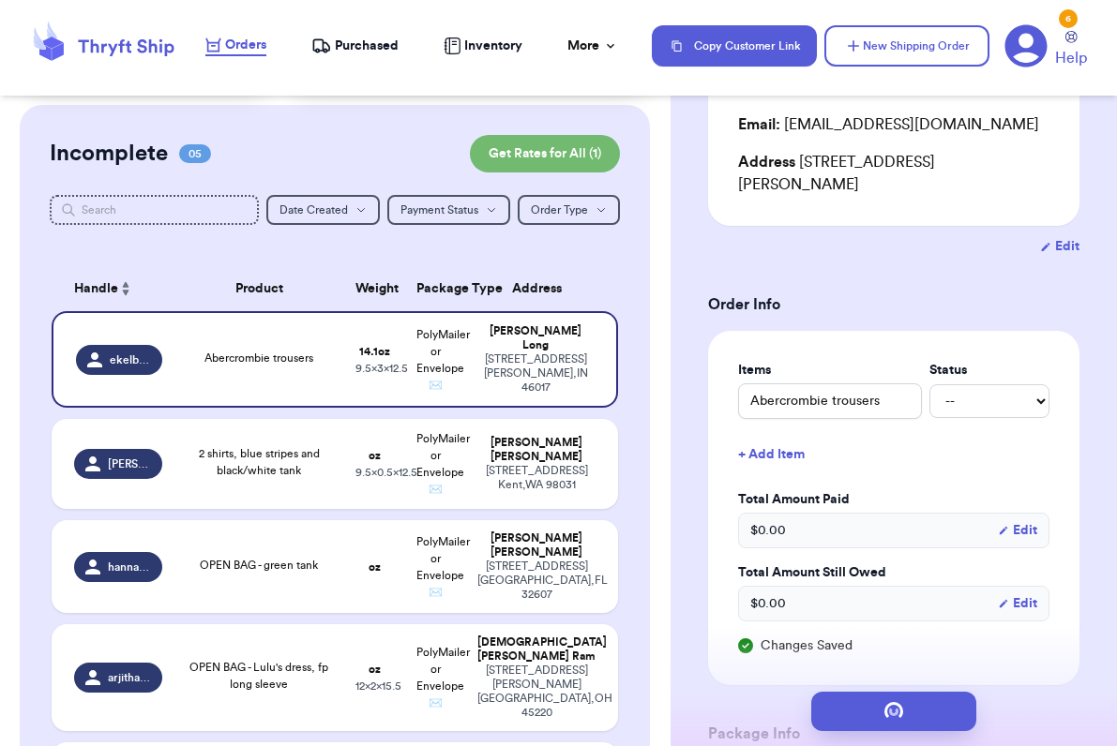
scroll to position [0, 0]
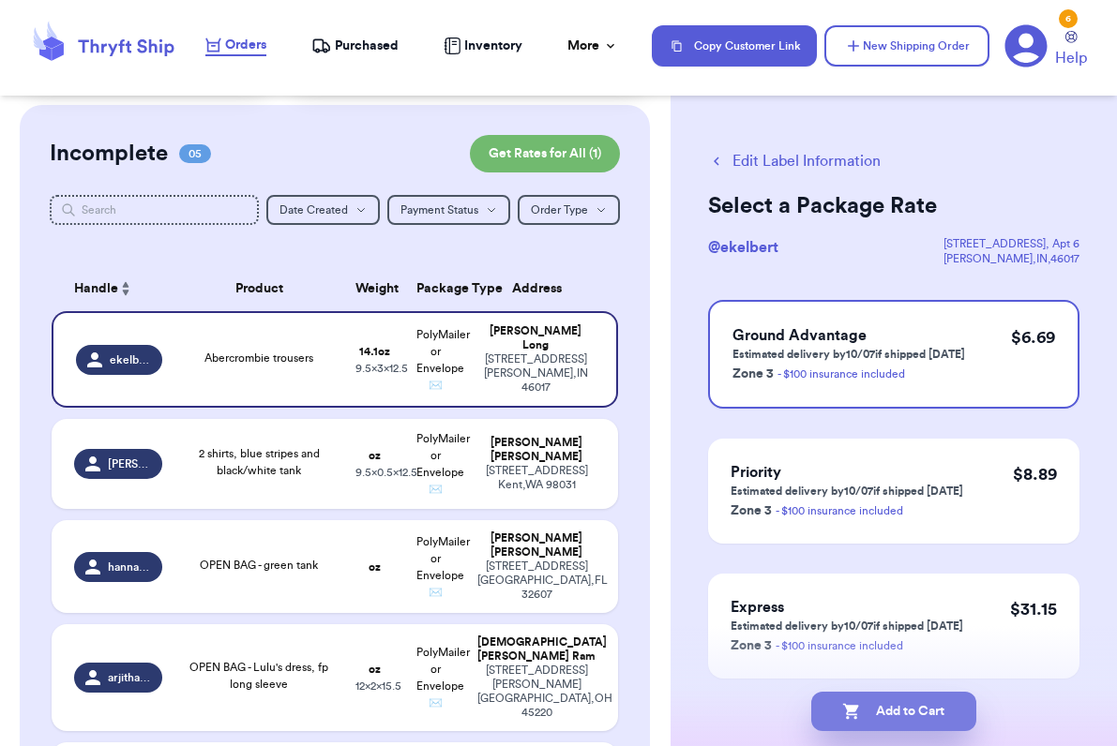
click at [855, 704] on icon "button" at bounding box center [851, 711] width 19 height 19
checkbox input "true"
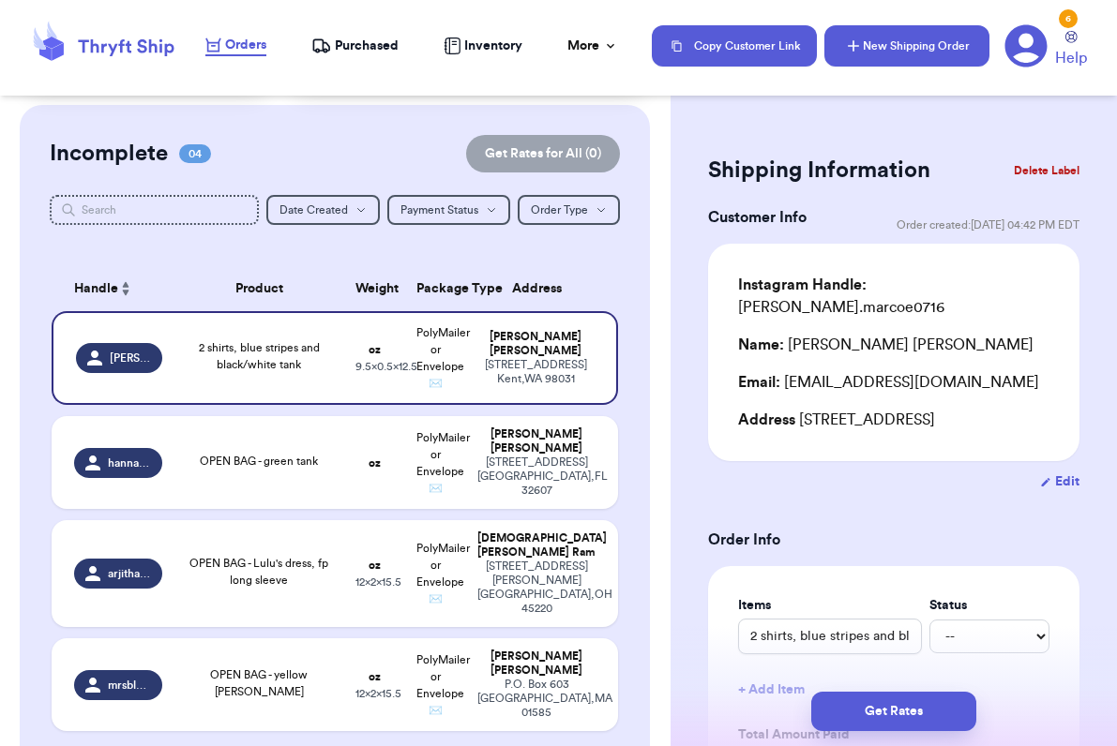
click at [912, 41] on button "New Shipping Order" at bounding box center [906, 45] width 165 height 41
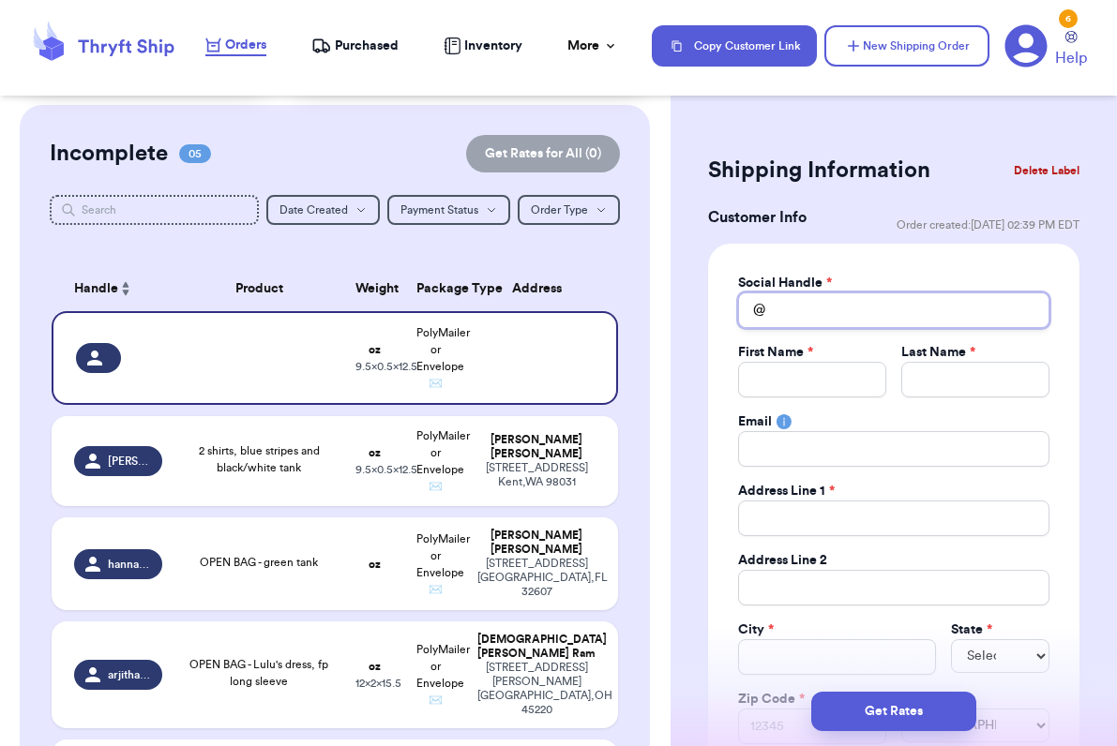
click at [818, 315] on input "Total Amount Paid" at bounding box center [893, 311] width 311 height 36
type input ";"
type input ";a"
type input ";an"
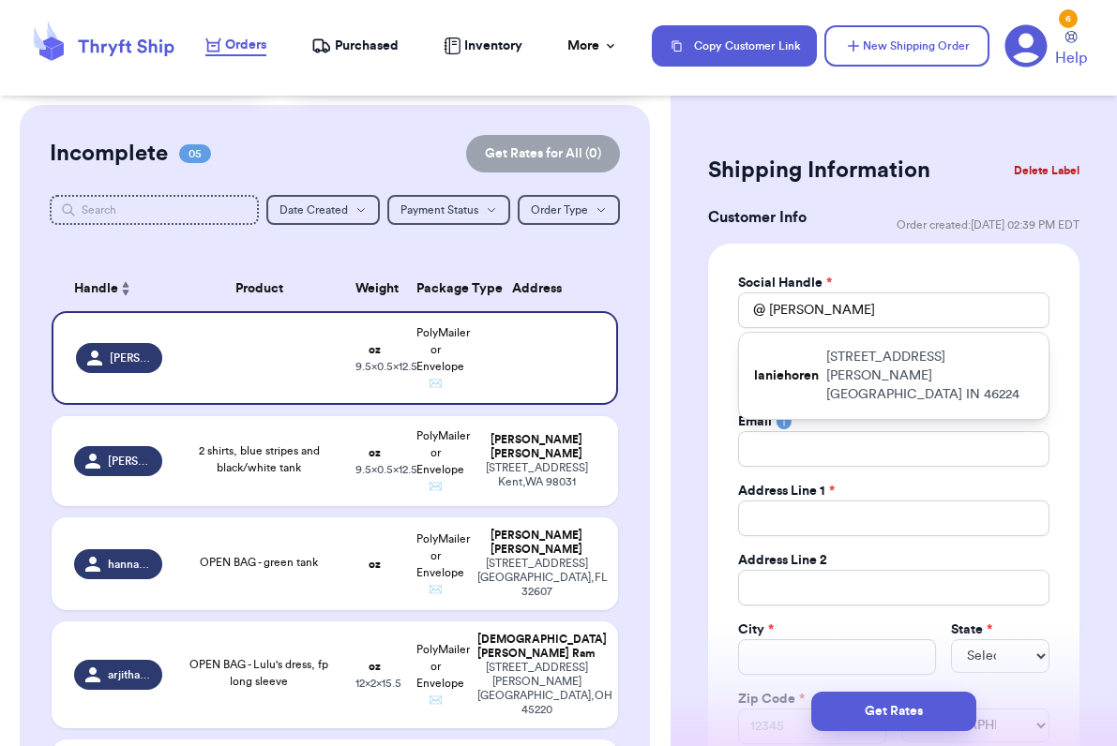
click at [875, 374] on p "[STREET_ADDRESS][PERSON_NAME]" at bounding box center [929, 376] width 207 height 56
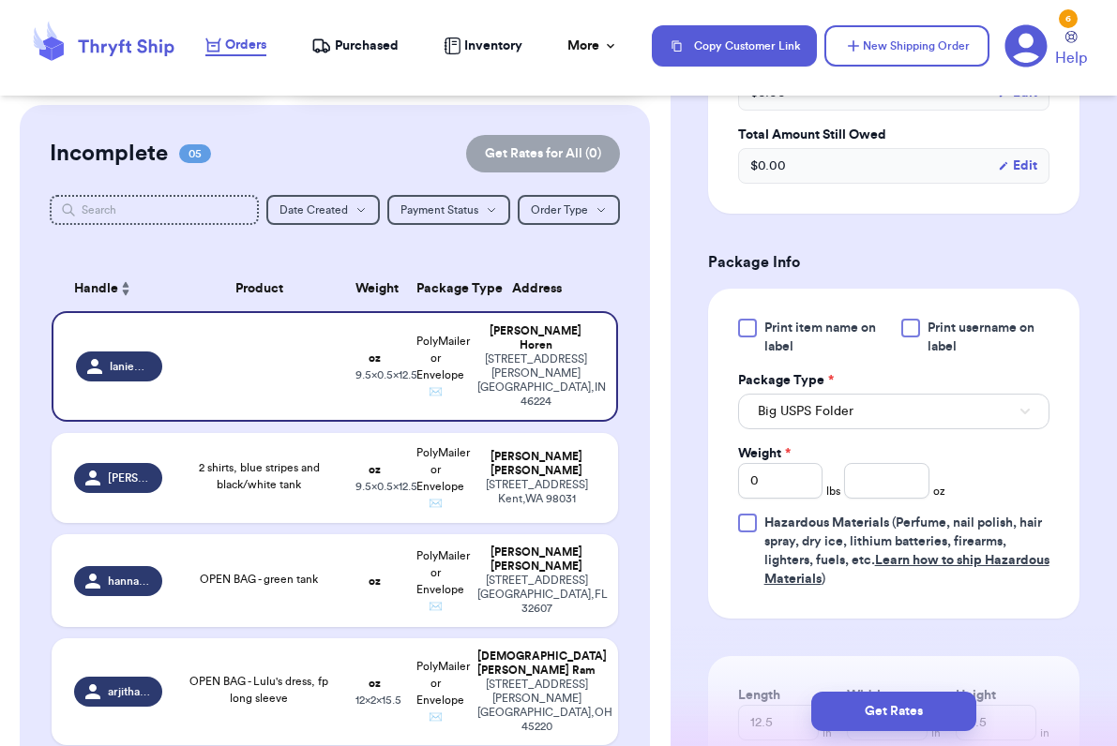
scroll to position [1042, 0]
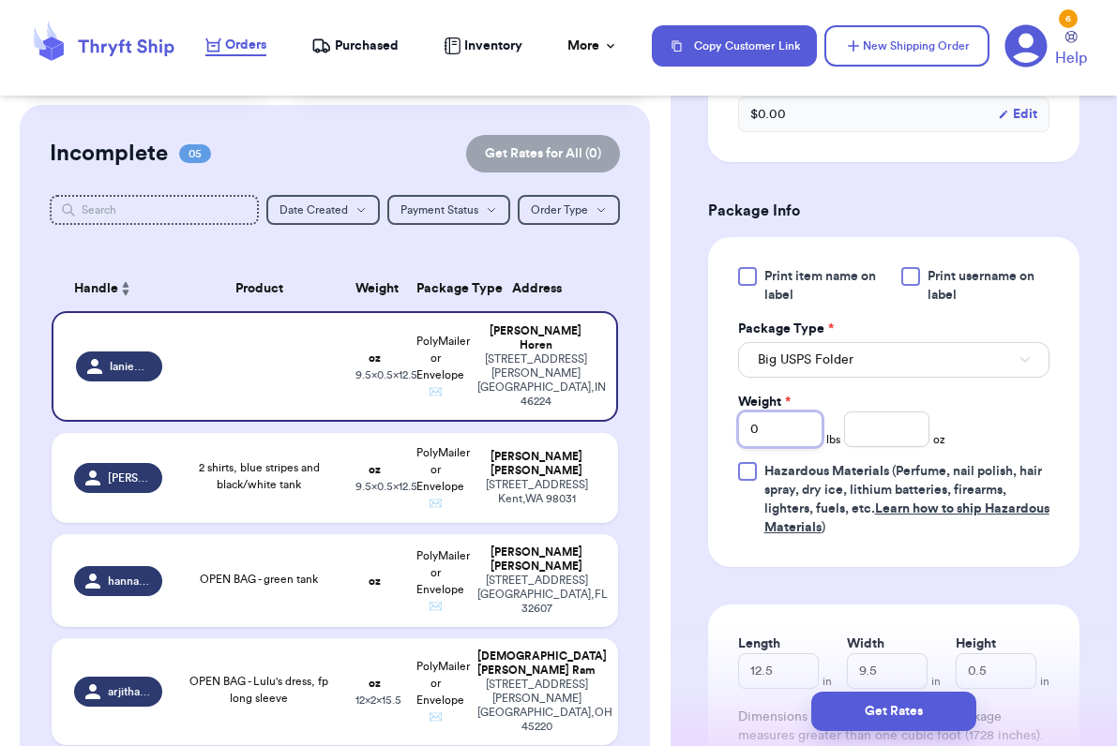
click at [769, 439] on input "0" at bounding box center [780, 430] width 85 height 36
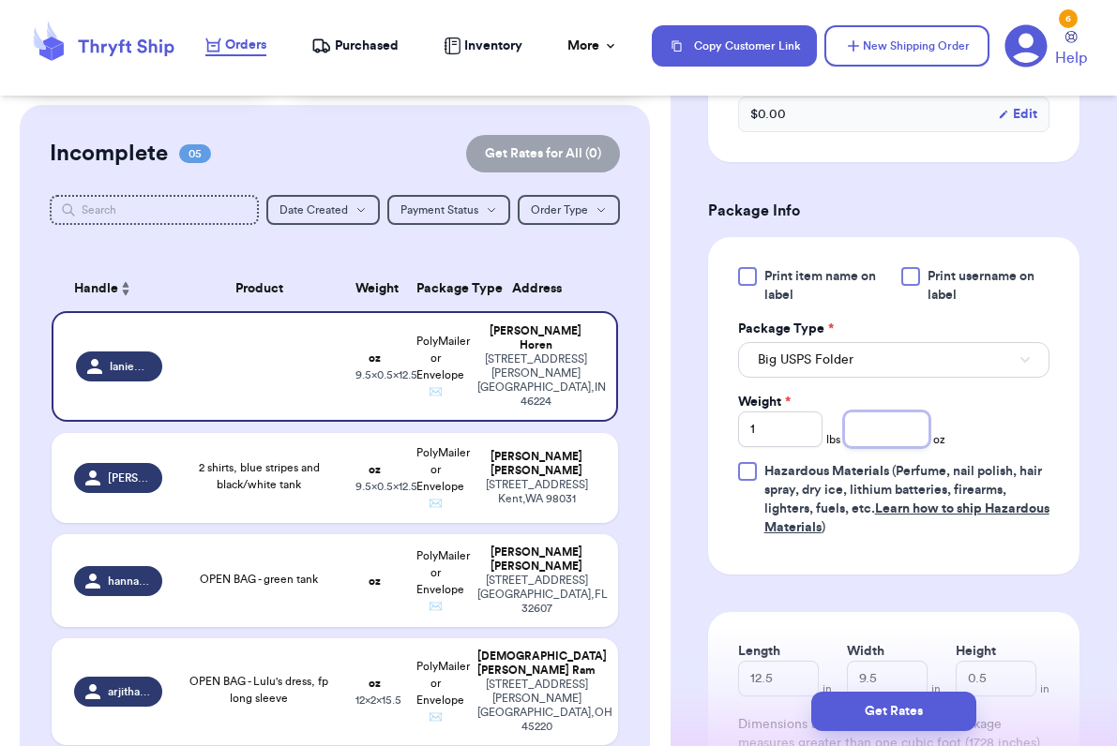
click at [873, 422] on input "number" at bounding box center [886, 430] width 85 height 36
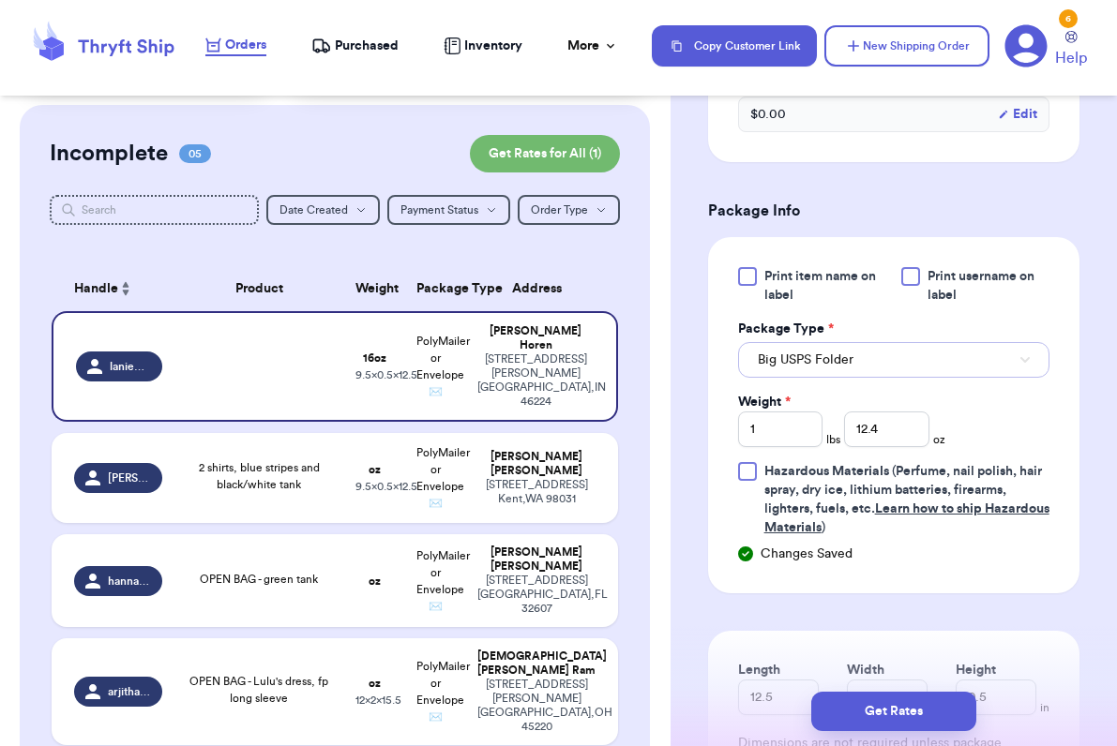
click at [838, 358] on span "Big USPS Folder" at bounding box center [806, 360] width 96 height 19
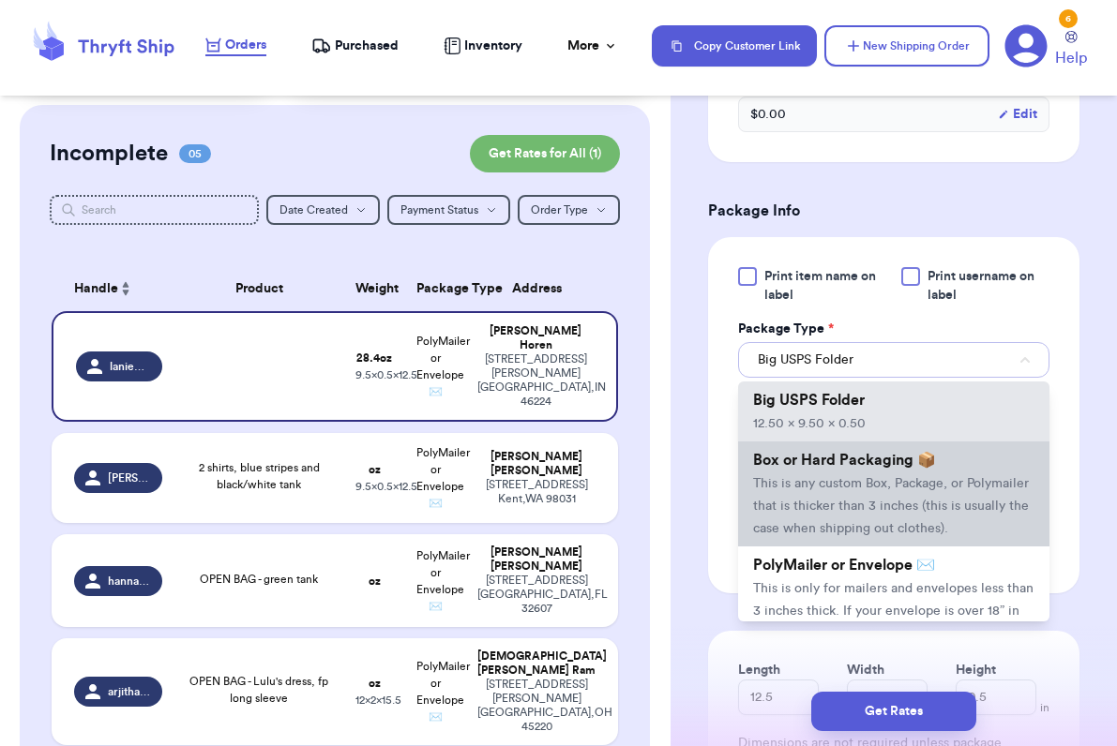
scroll to position [28, 0]
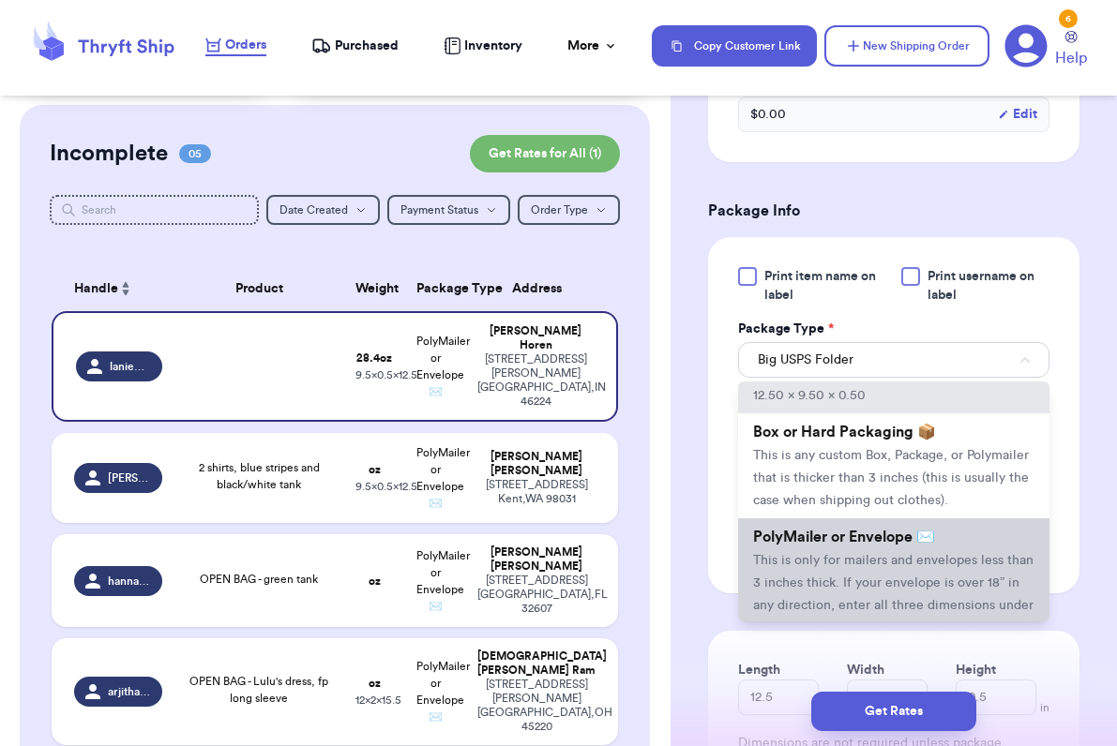
click at [796, 545] on span "PolyMailer or Envelope ✉️" at bounding box center [844, 537] width 182 height 15
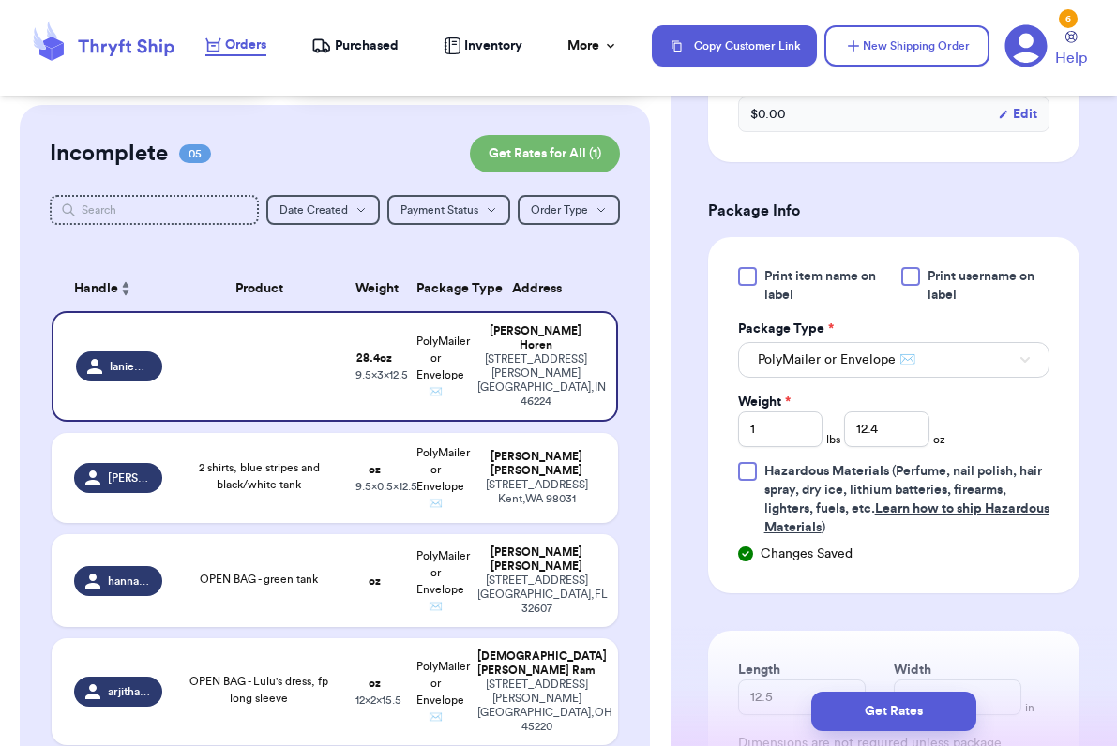
click at [743, 286] on div at bounding box center [747, 276] width 19 height 19
click at [0, 0] on input "Print item name on label" at bounding box center [0, 0] width 0 height 0
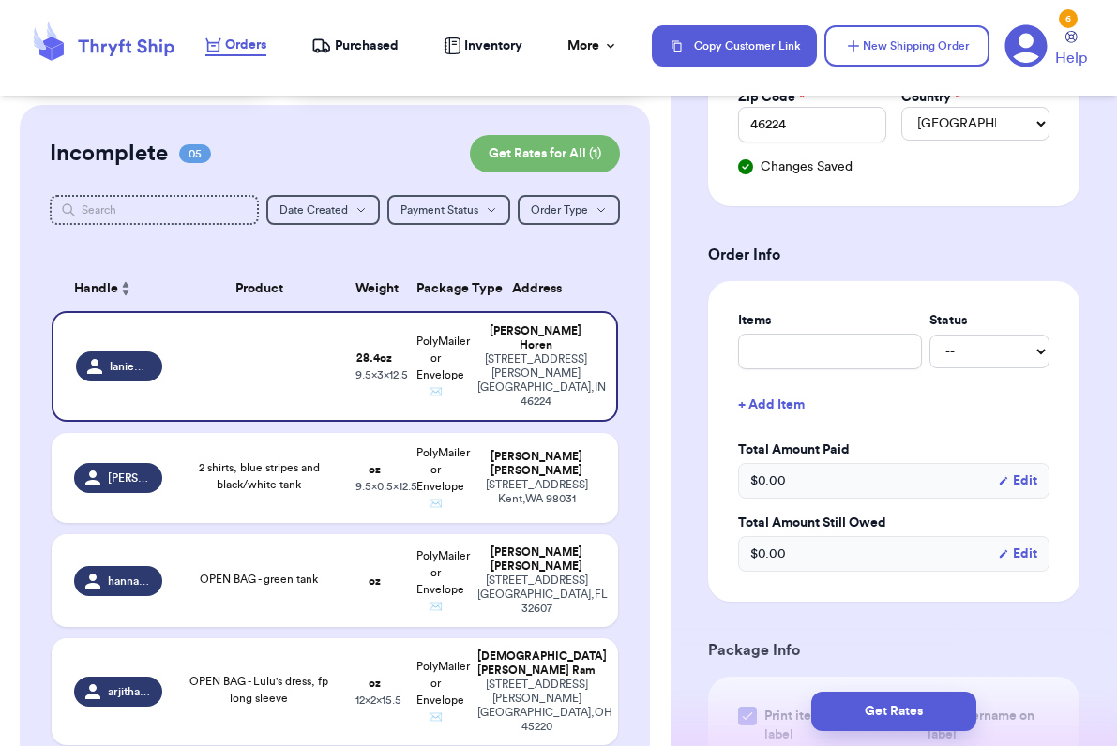
scroll to position [597, 0]
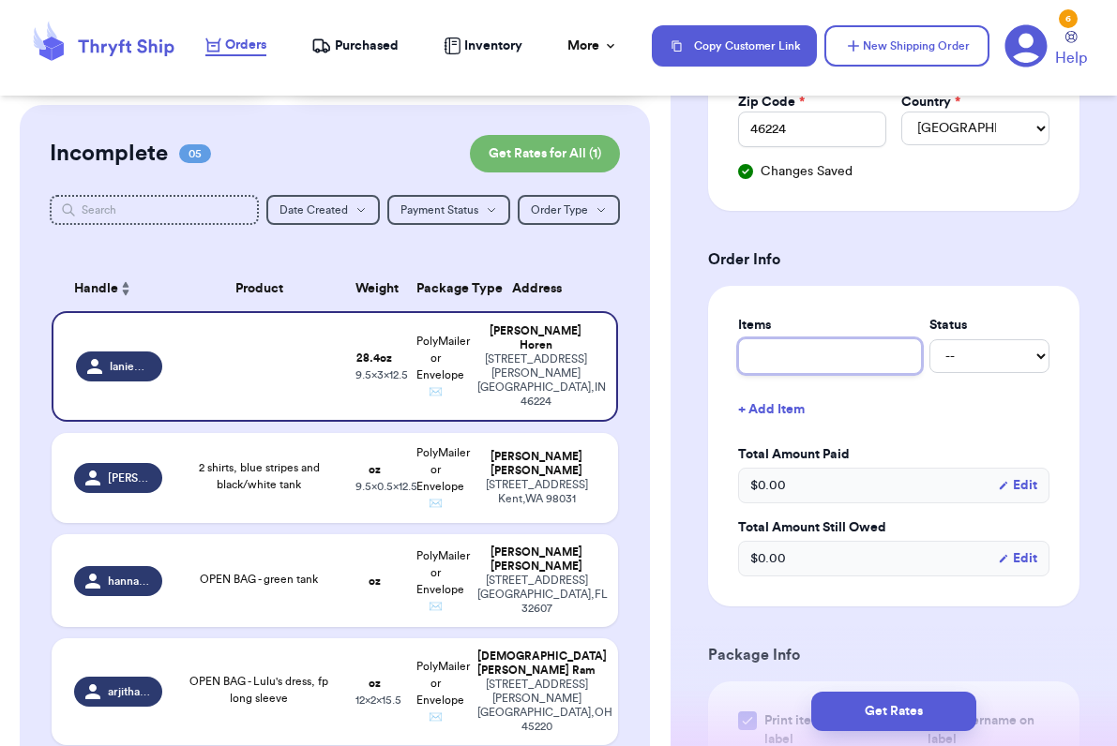
click at [764, 358] on input "text" at bounding box center [830, 356] width 184 height 36
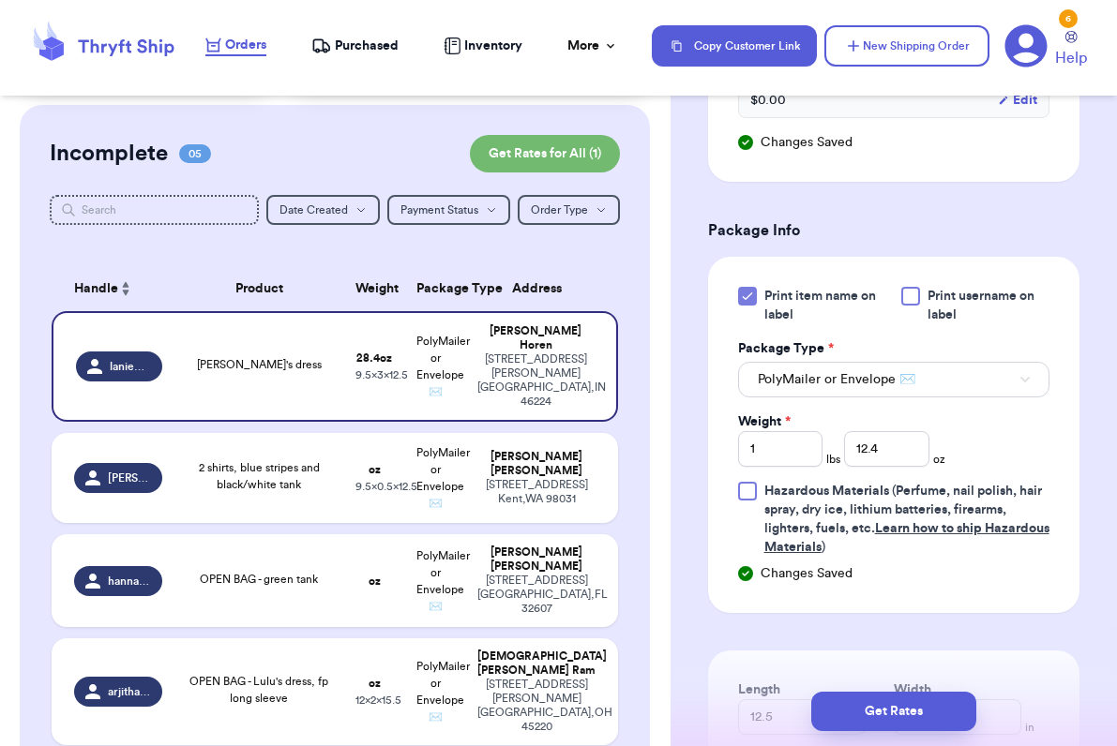
scroll to position [1079, 0]
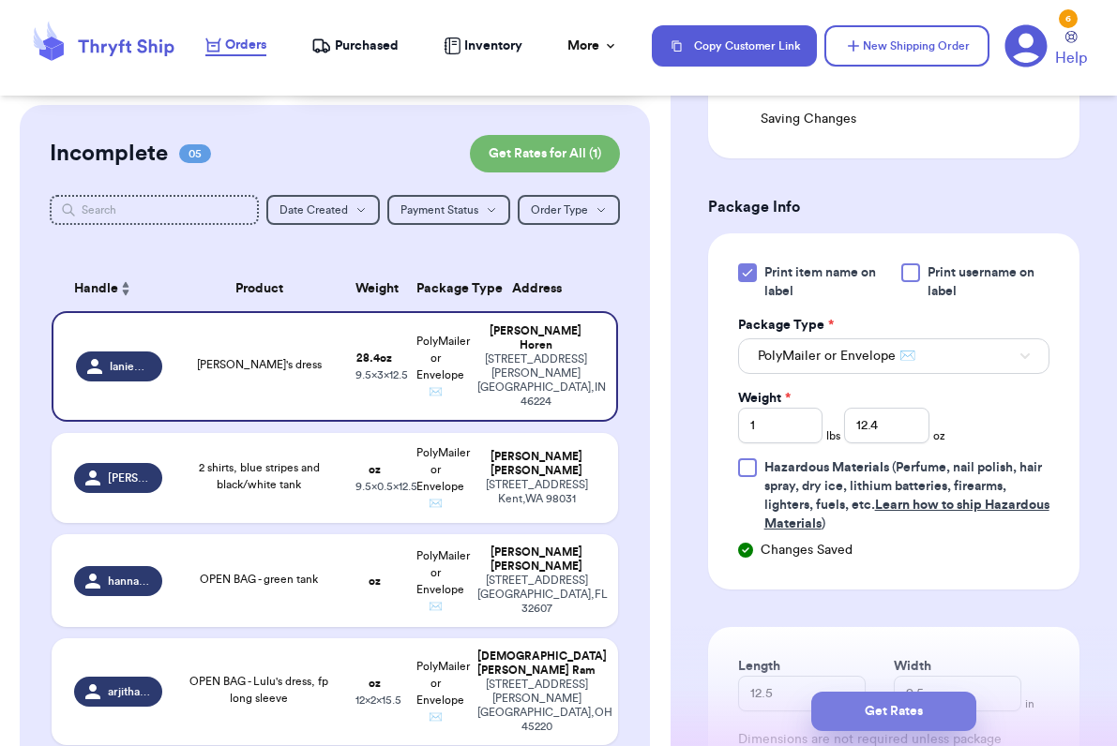
click at [860, 716] on button "Get Rates" at bounding box center [893, 711] width 165 height 39
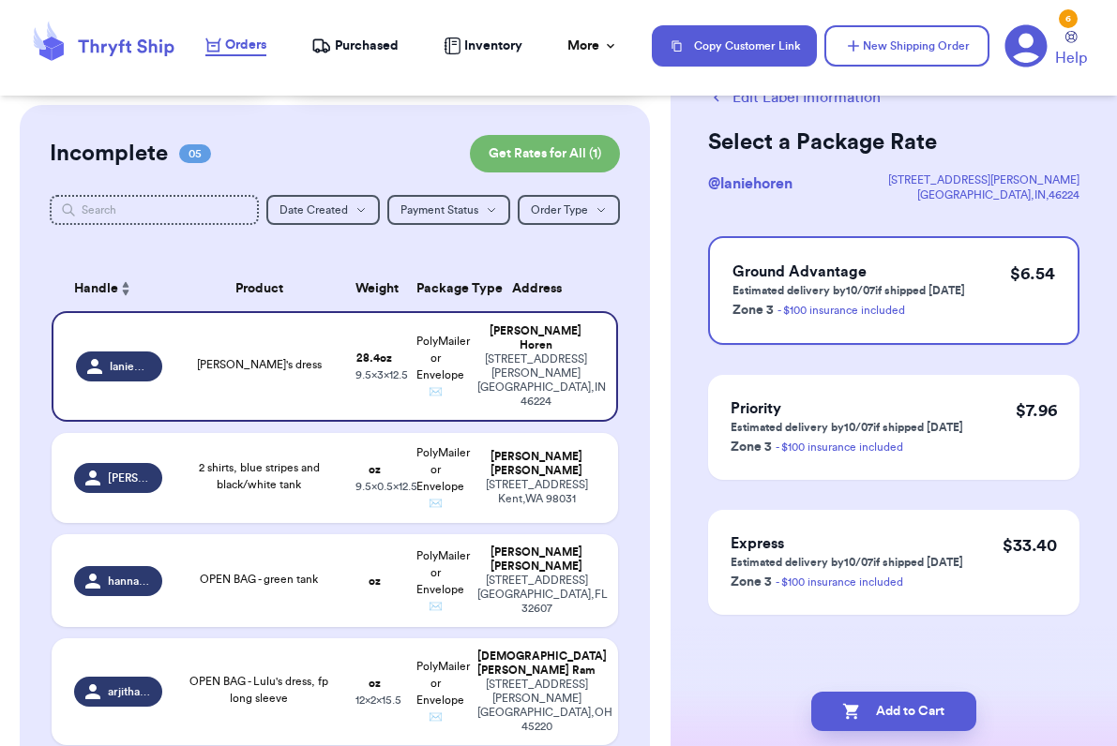
scroll to position [0, 0]
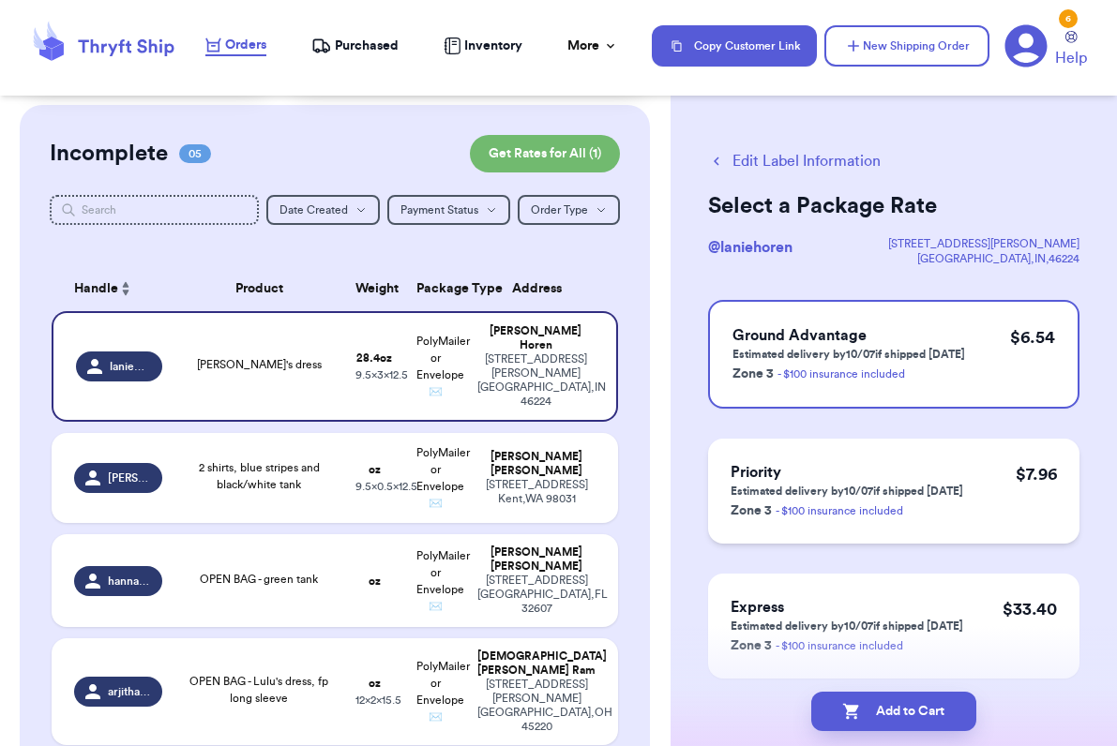
click at [873, 526] on div "Priority Estimated delivery by 10/07 if shipped [DATE] Zone 3 - $100 insurance …" at bounding box center [893, 491] width 371 height 105
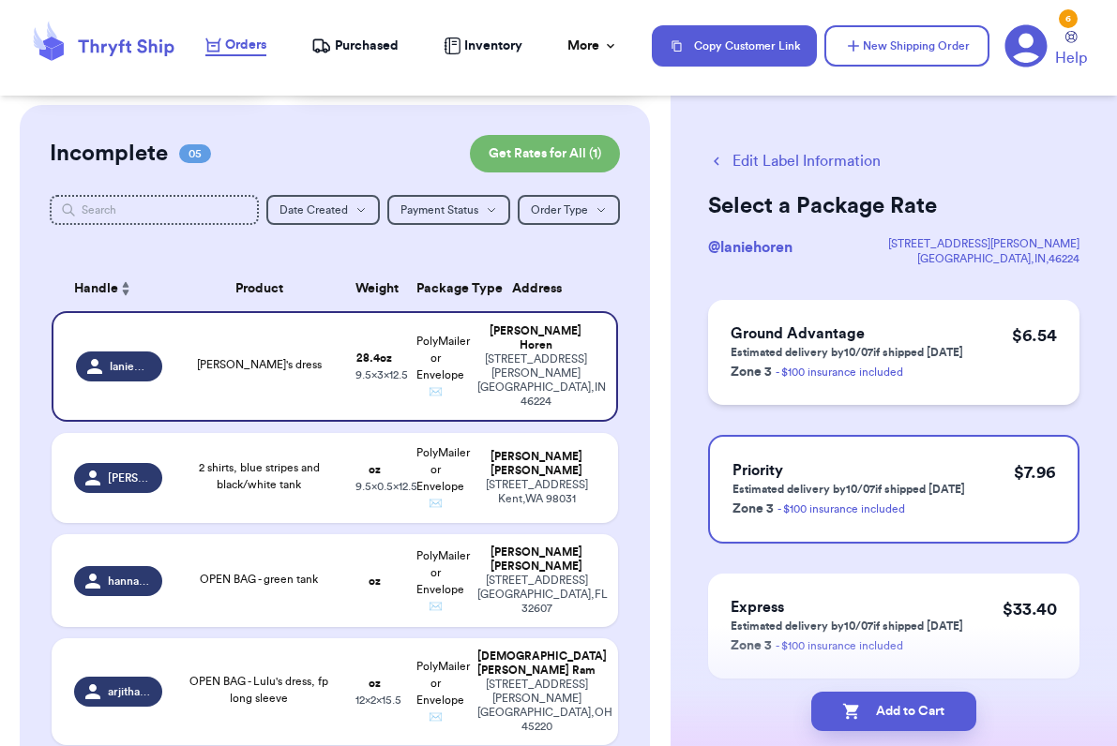
click at [936, 345] on p "Estimated delivery by 10/07 if shipped [DATE]" at bounding box center [846, 352] width 233 height 15
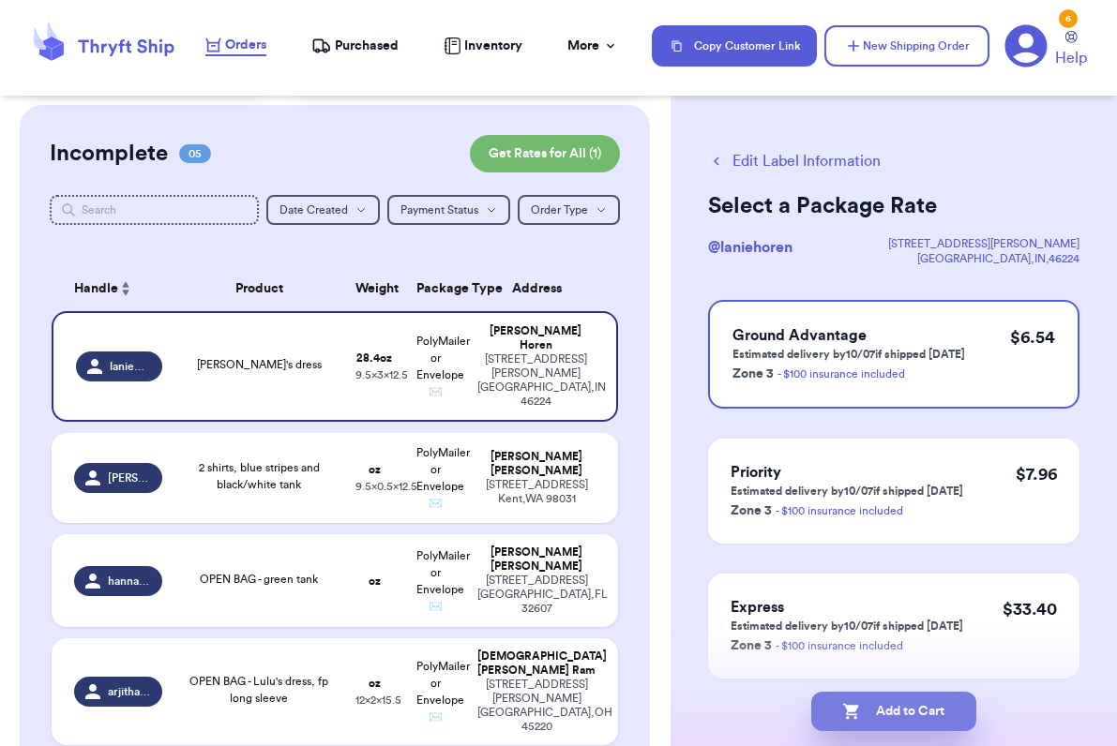
click at [882, 726] on button "Add to Cart" at bounding box center [893, 711] width 165 height 39
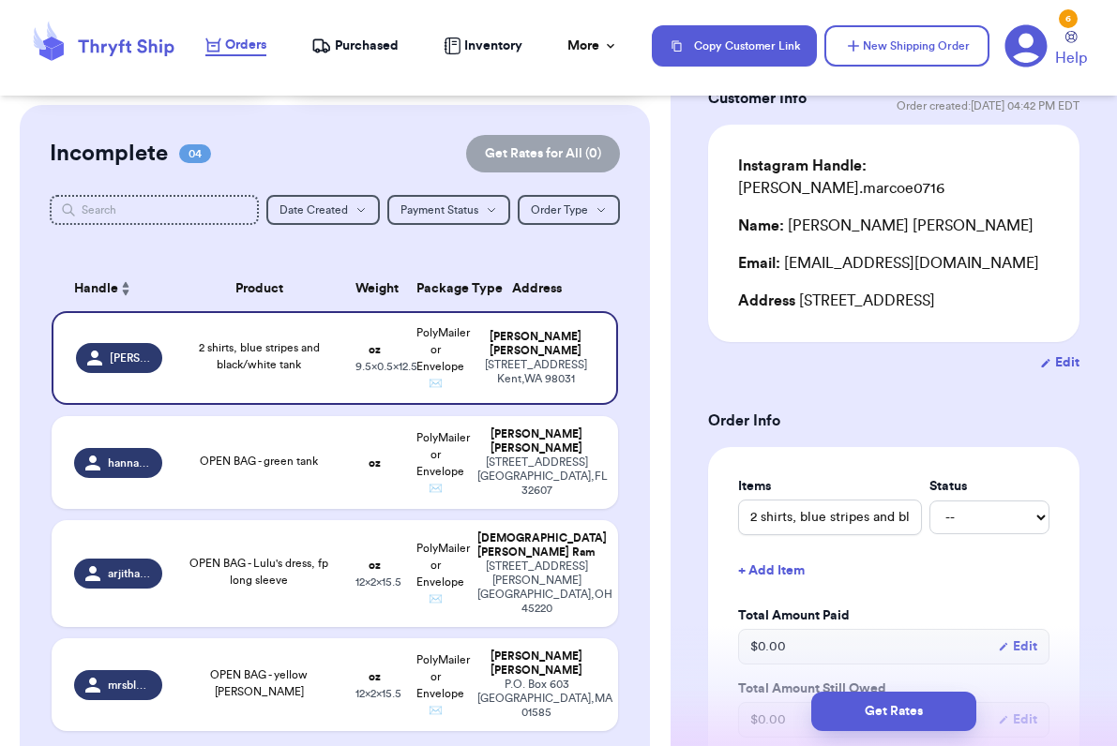
scroll to position [129, 0]
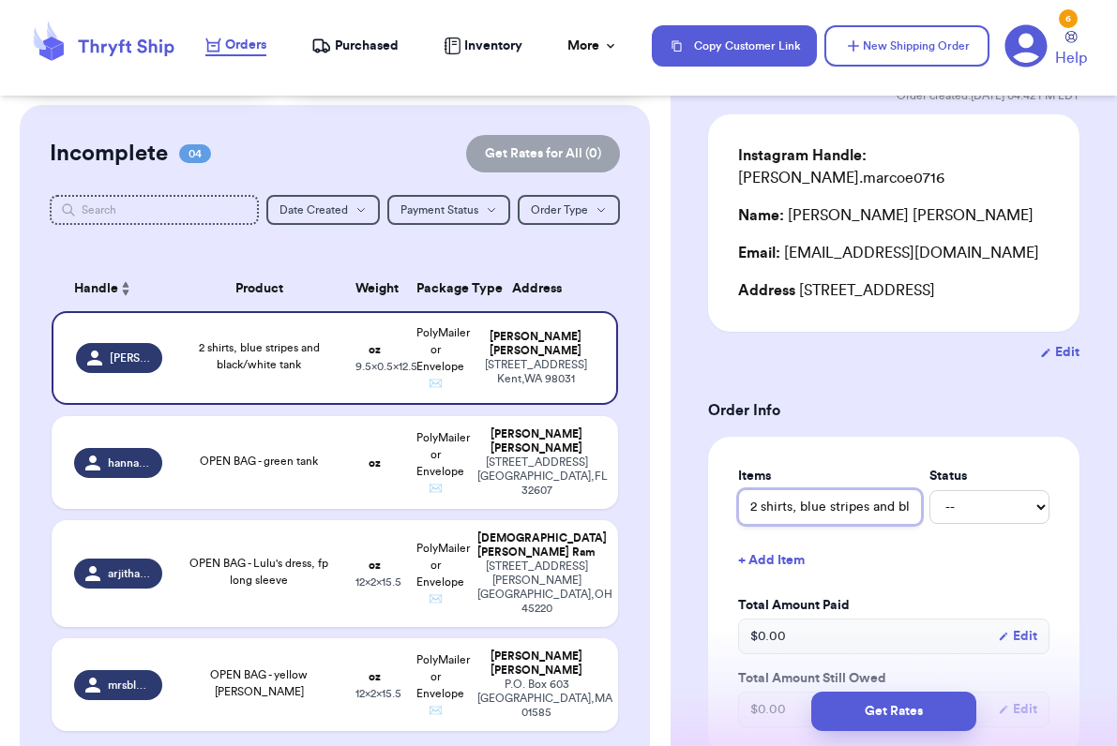
click at [796, 489] on input "2 shirts, blue stripes and black/white tank" at bounding box center [830, 507] width 184 height 36
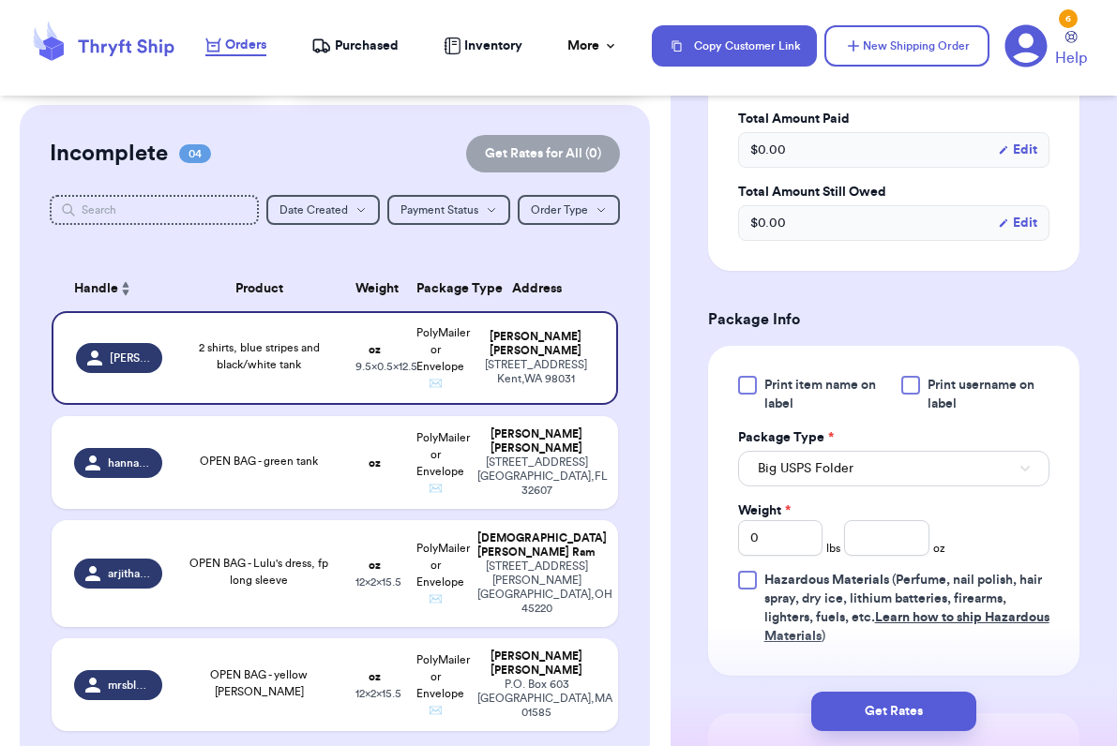
scroll to position [639, 0]
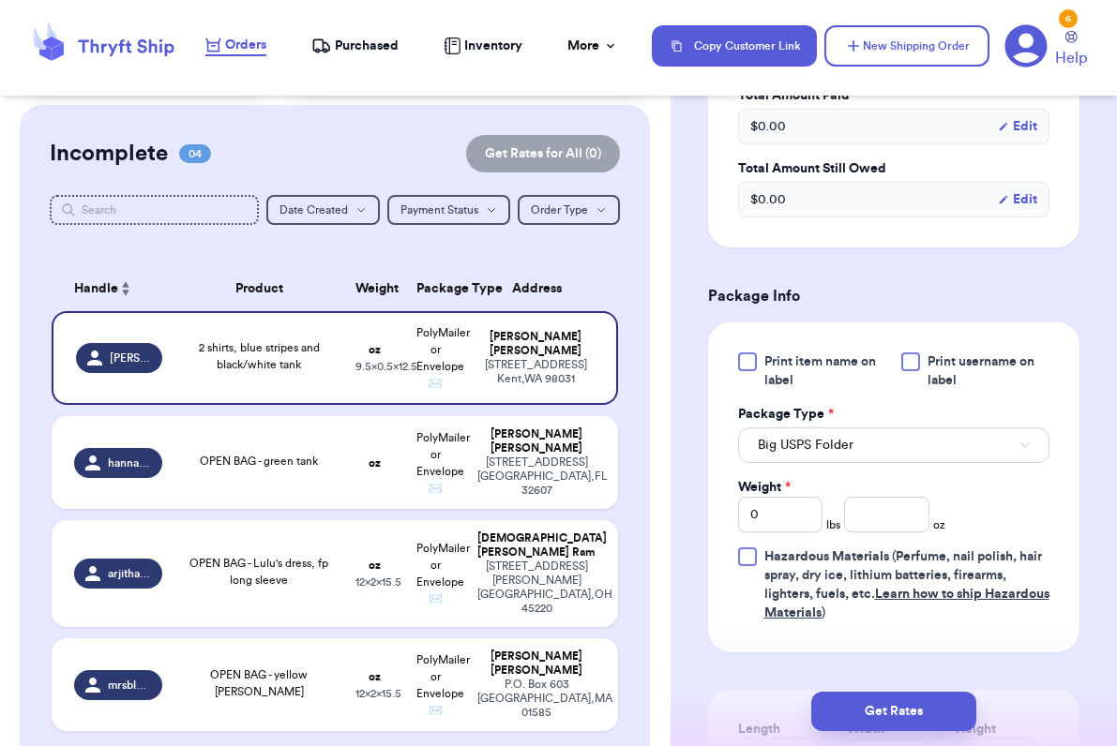
click at [747, 353] on div at bounding box center [747, 362] width 19 height 19
click at [0, 0] on input "Print item name on label" at bounding box center [0, 0] width 0 height 0
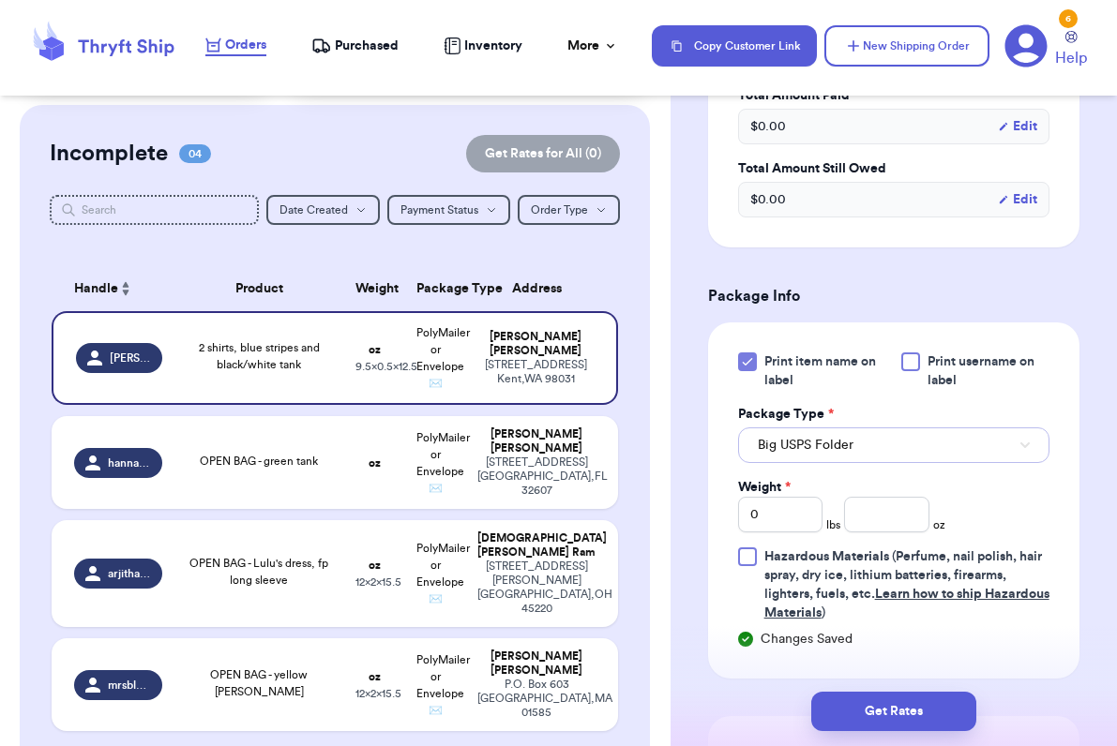
click at [771, 436] on span "Big USPS Folder" at bounding box center [806, 445] width 96 height 19
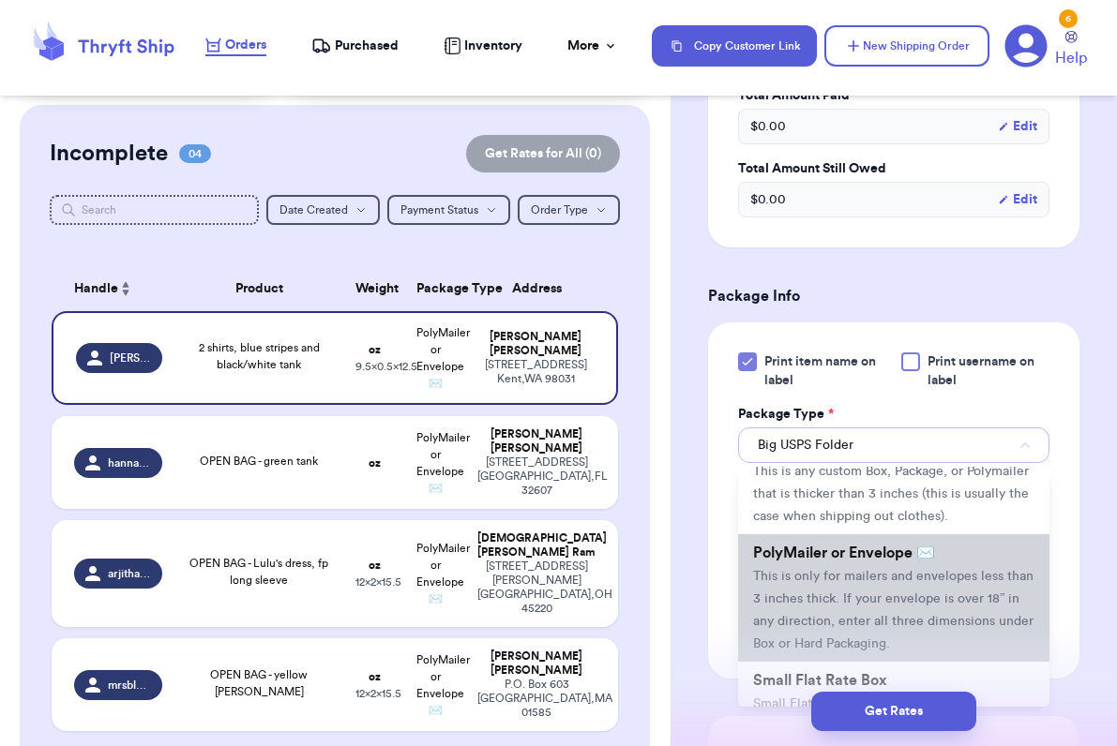
scroll to position [99, 0]
click at [818, 581] on span "This is only for mailers and envelopes less than 3 inches thick. If your envelo…" at bounding box center [893, 608] width 280 height 81
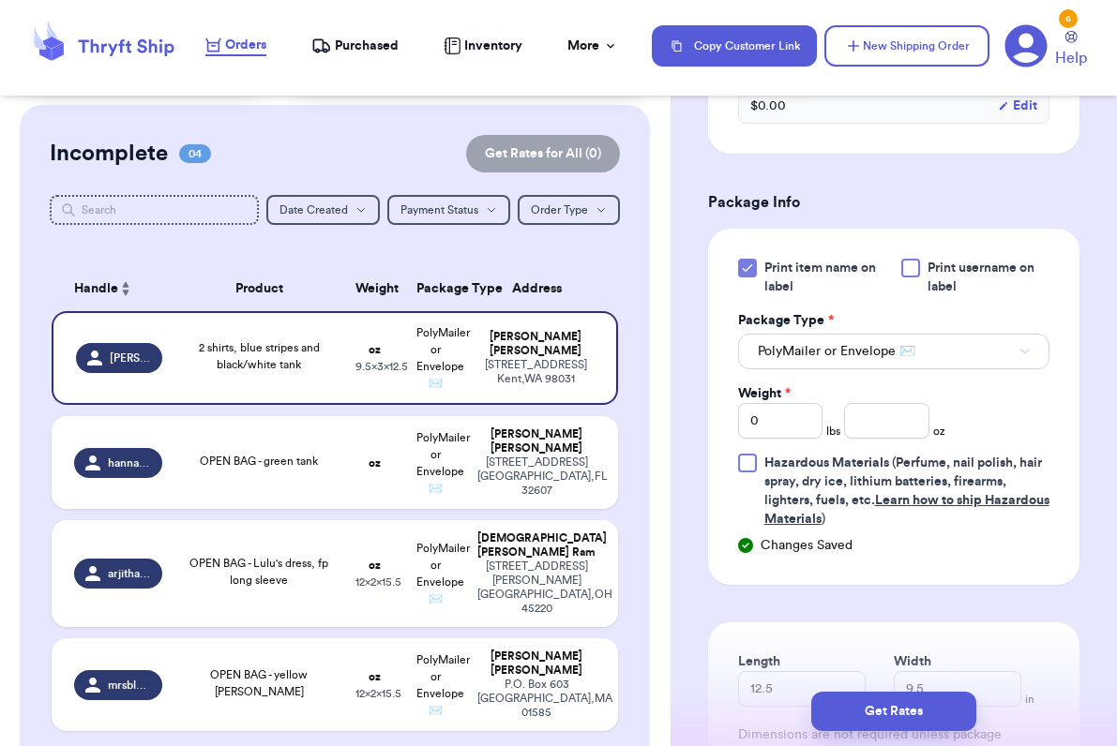
scroll to position [721, 0]
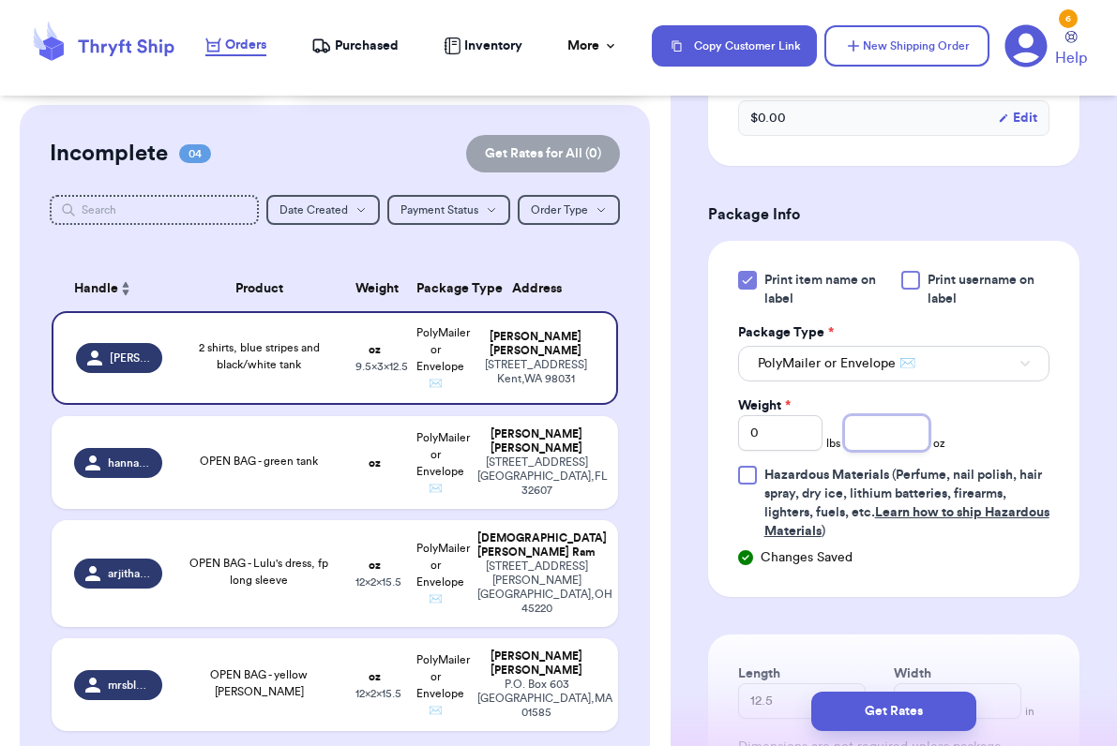
click at [876, 415] on input "number" at bounding box center [886, 433] width 85 height 36
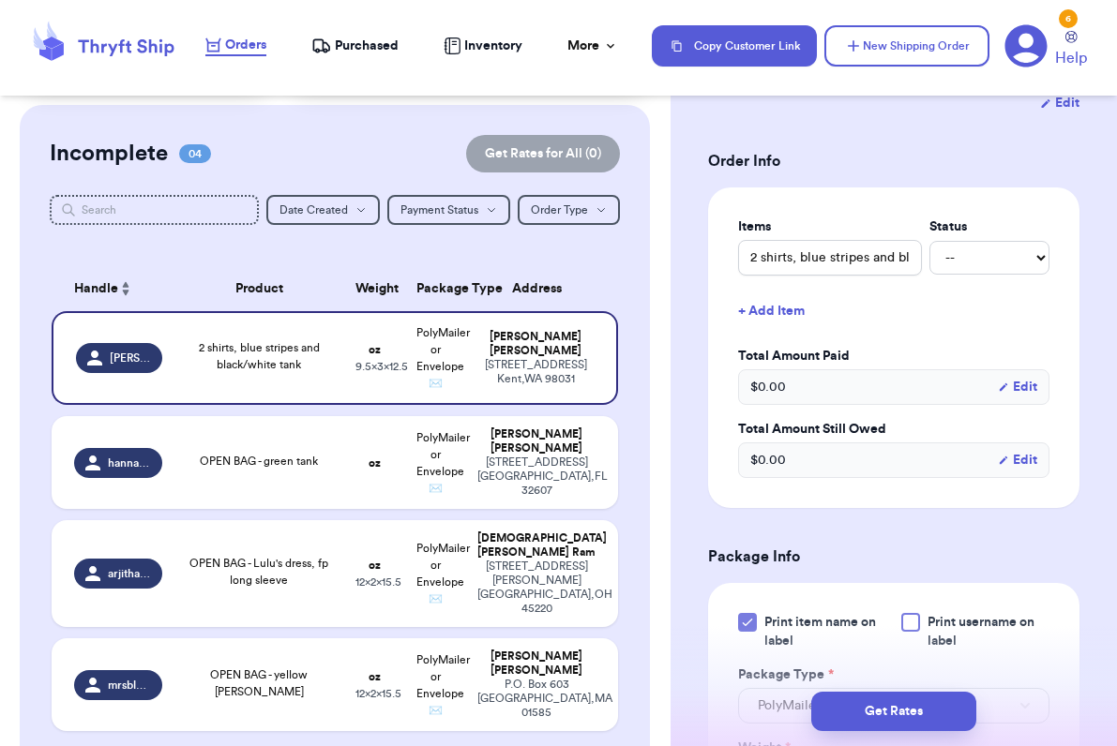
scroll to position [0, 0]
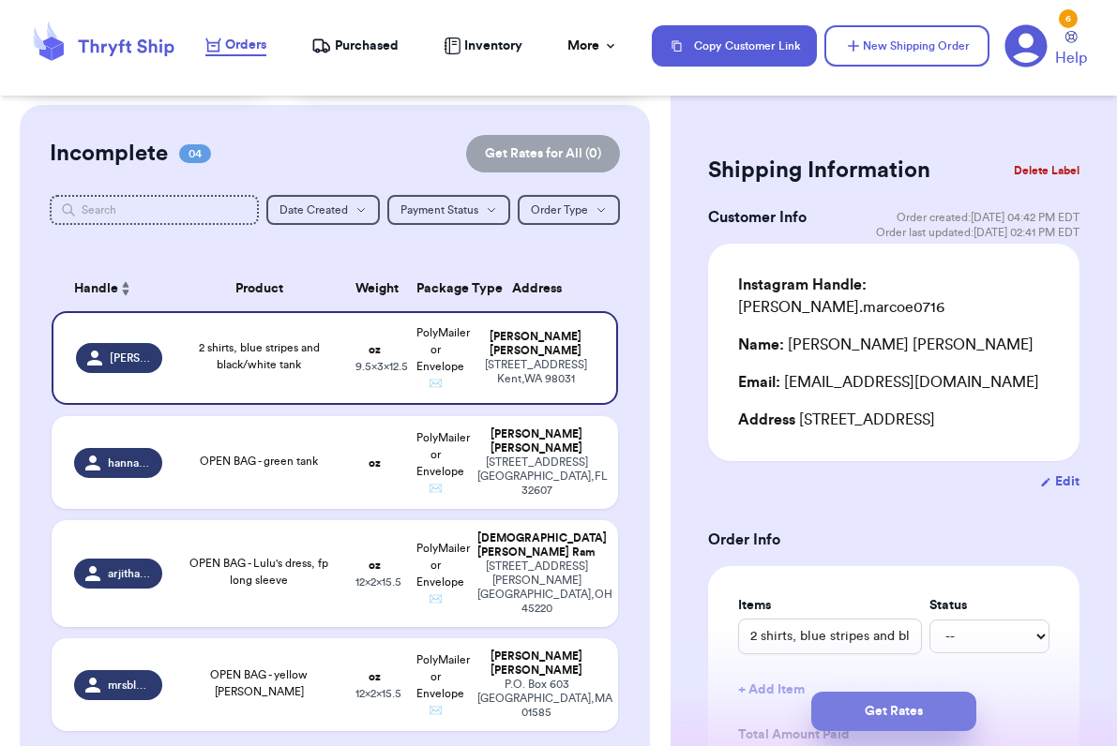
click at [889, 711] on button "Get Rates" at bounding box center [893, 711] width 165 height 39
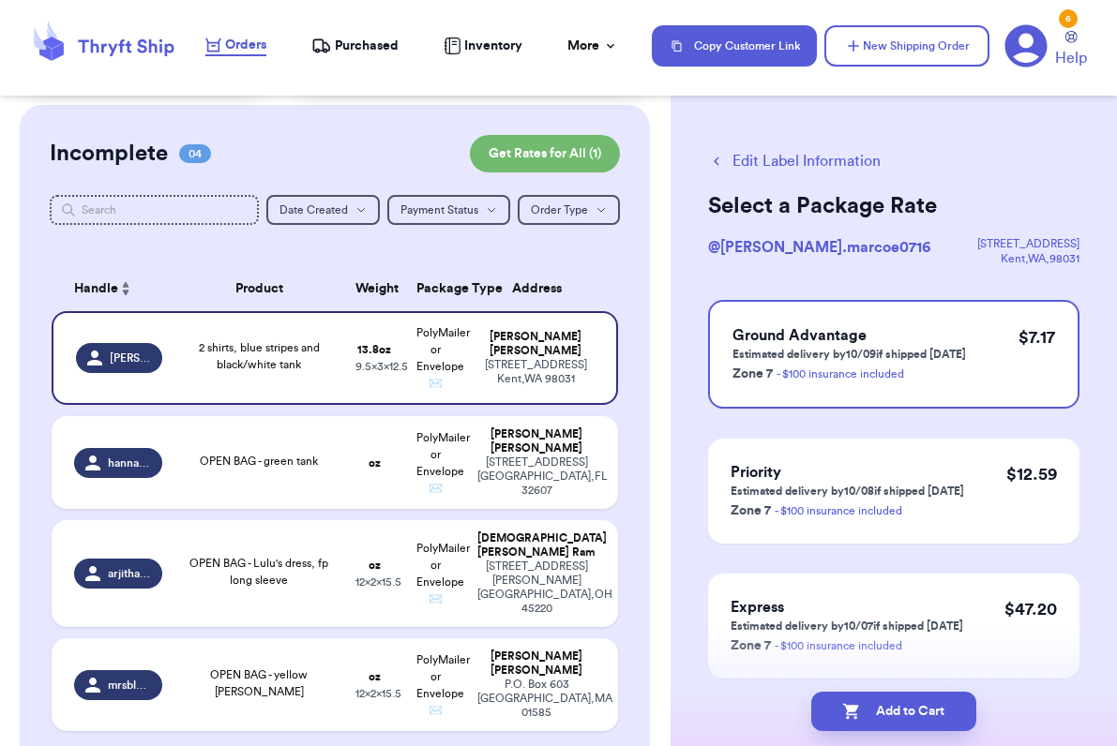
click at [889, 711] on button "Add to Cart" at bounding box center [893, 711] width 165 height 39
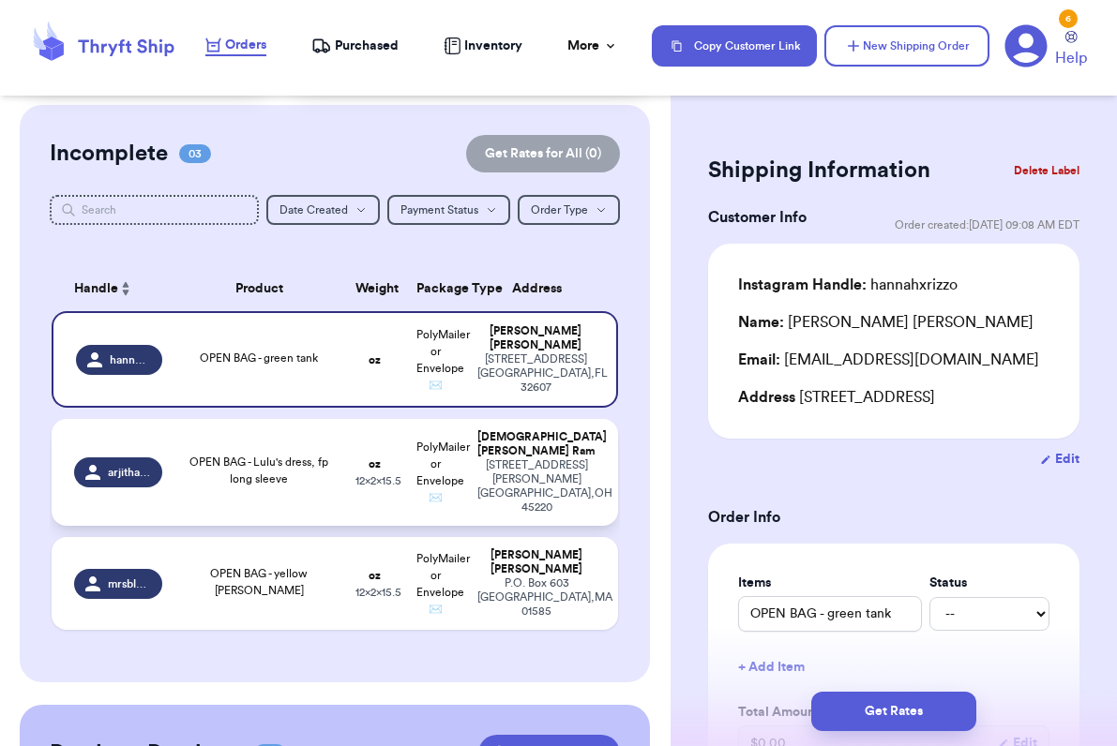
click at [249, 457] on span "OPEN BAG - Lulu's dress, fp long sleeve" at bounding box center [258, 471] width 139 height 28
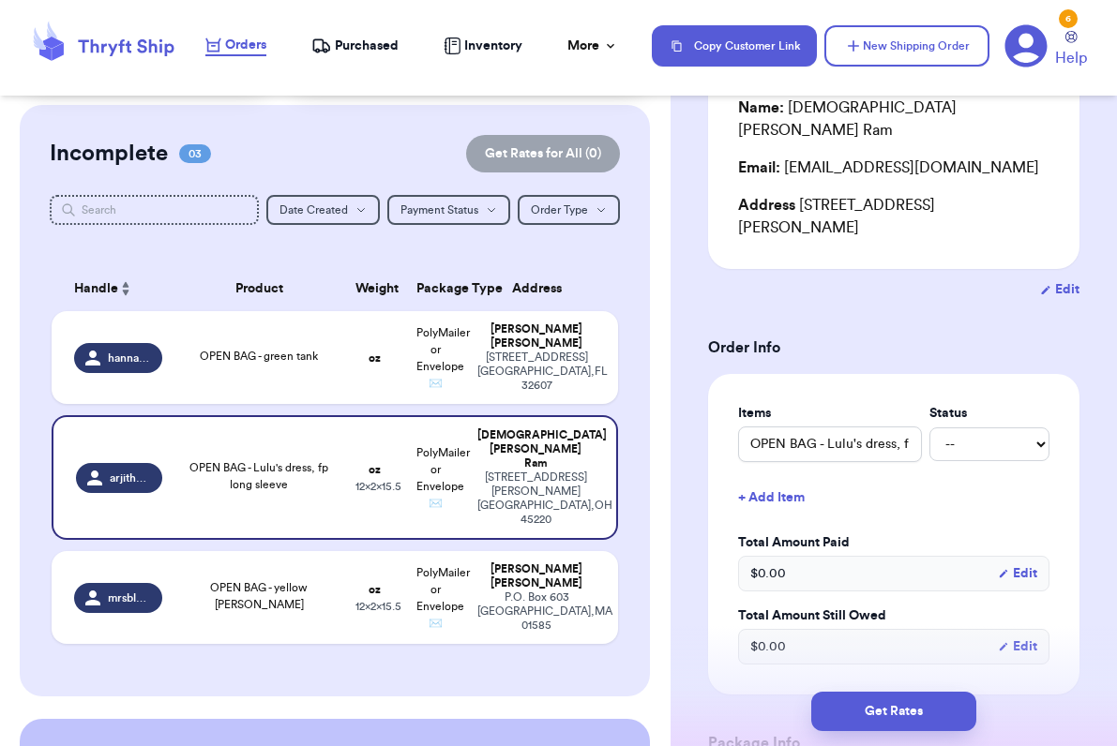
scroll to position [237, 0]
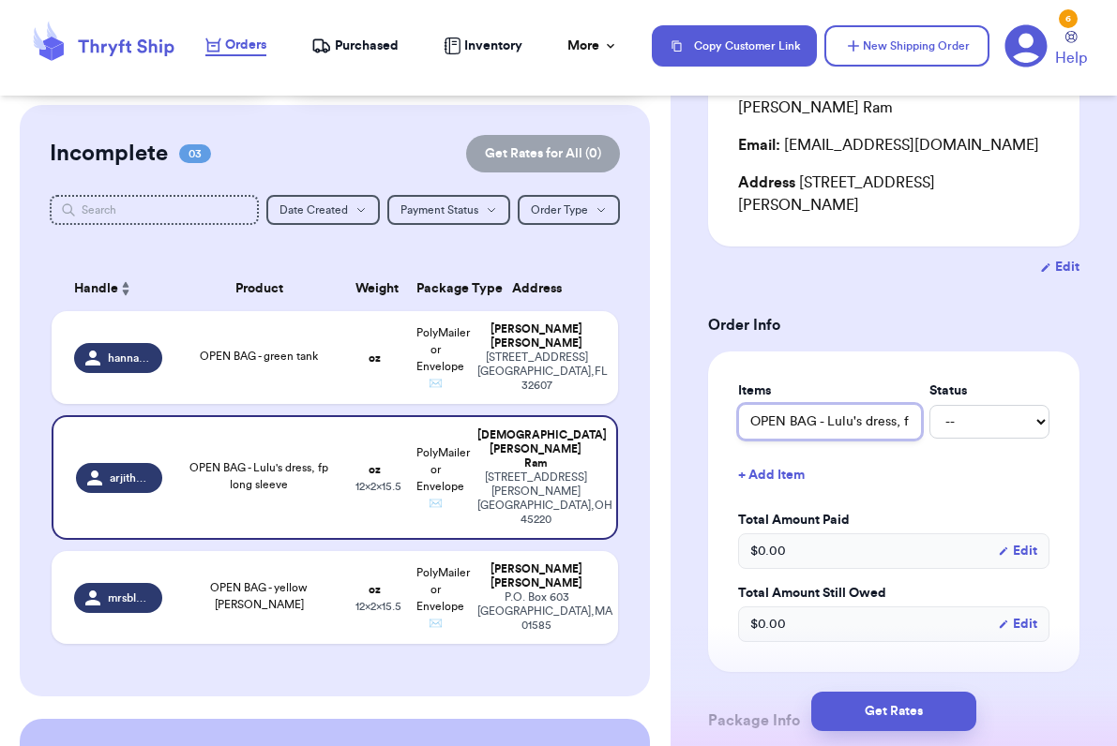
click at [821, 404] on input "OPEN BAG - Lulu's dress, fp long sleeve" at bounding box center [830, 422] width 184 height 36
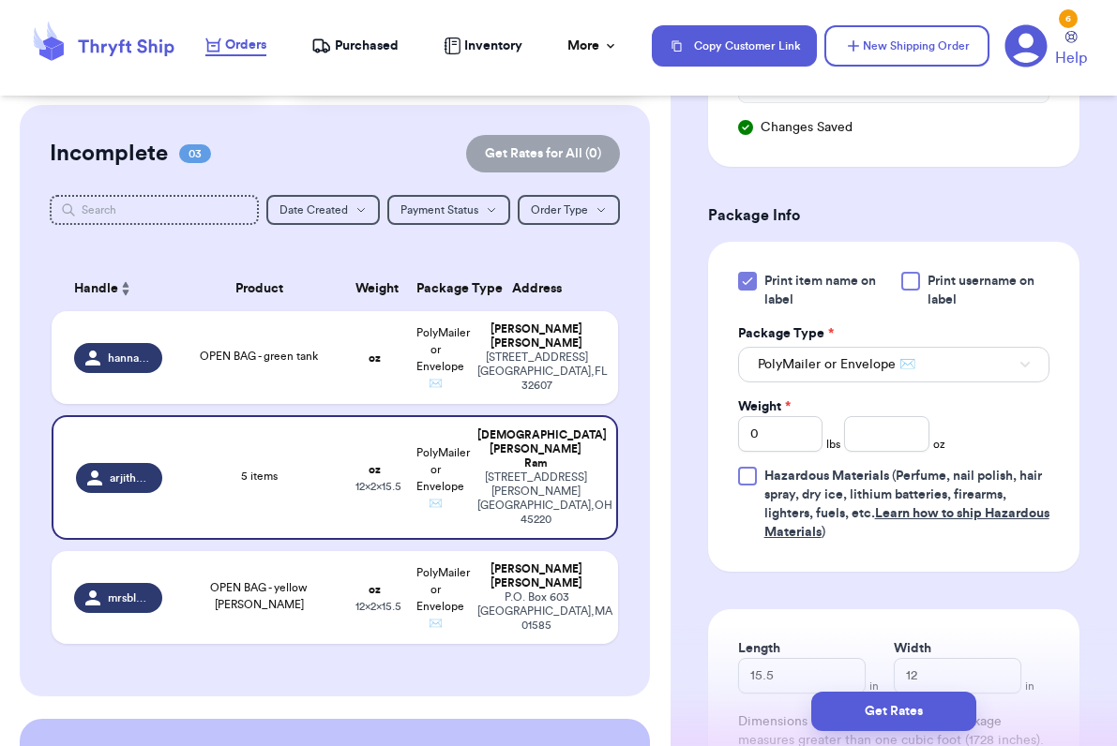
scroll to position [789, 0]
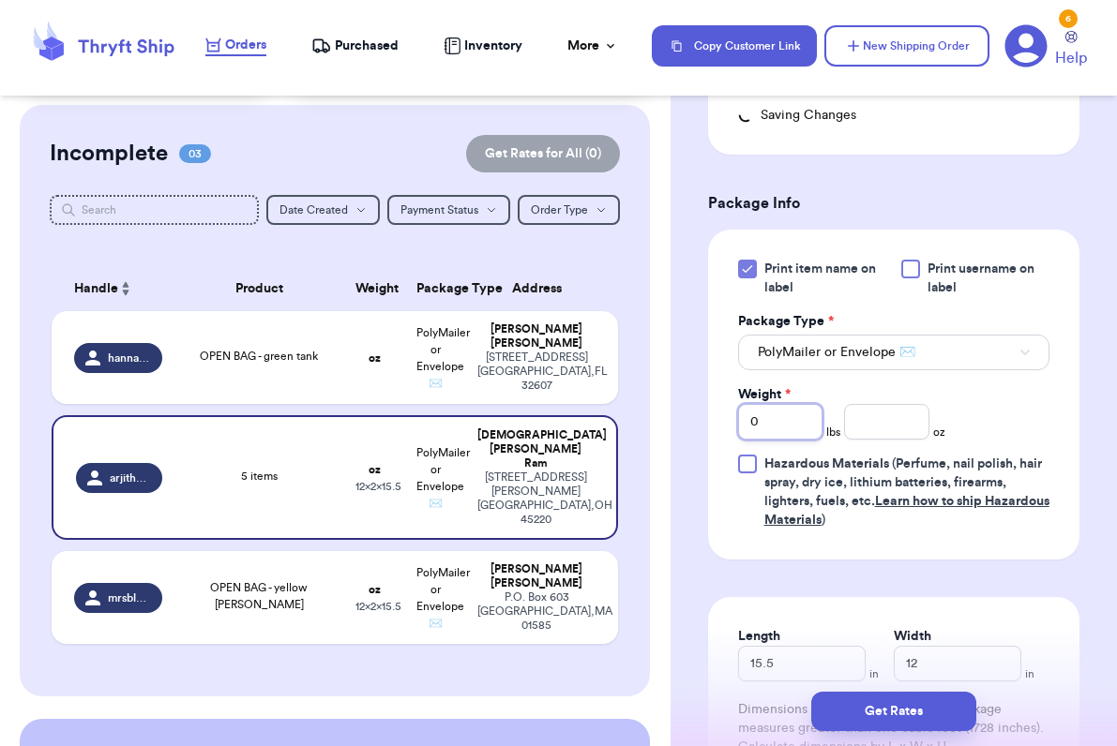
click at [774, 404] on input "0" at bounding box center [780, 422] width 85 height 36
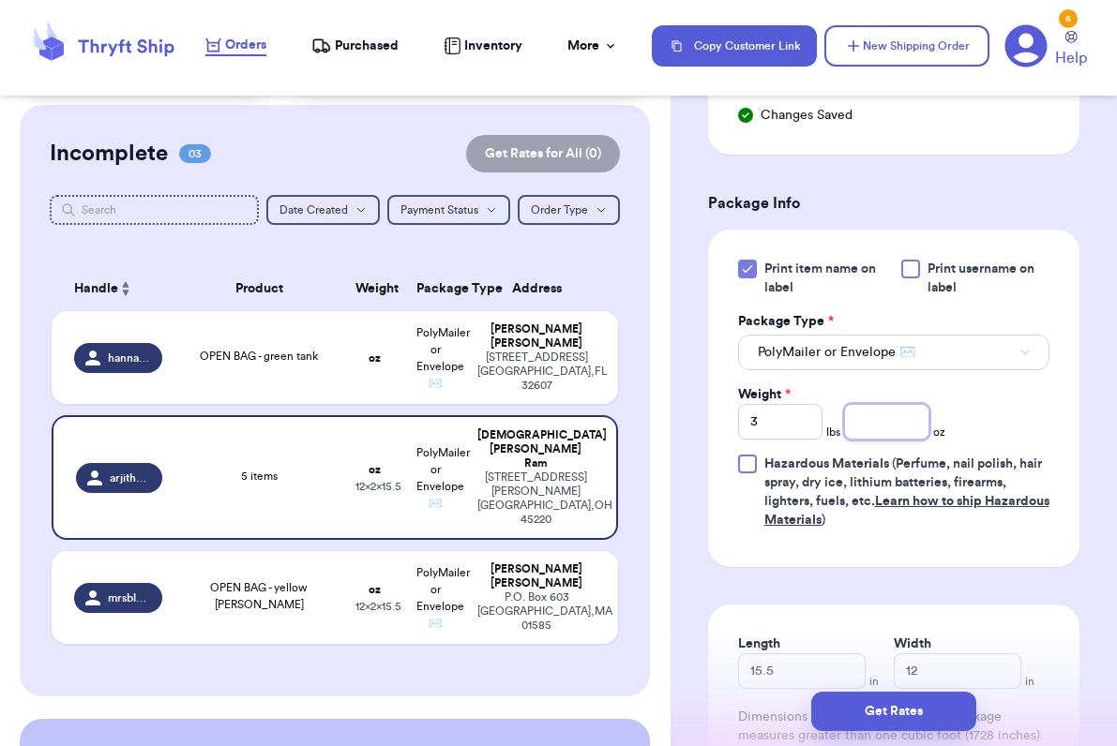
click at [893, 404] on input "number" at bounding box center [886, 422] width 85 height 36
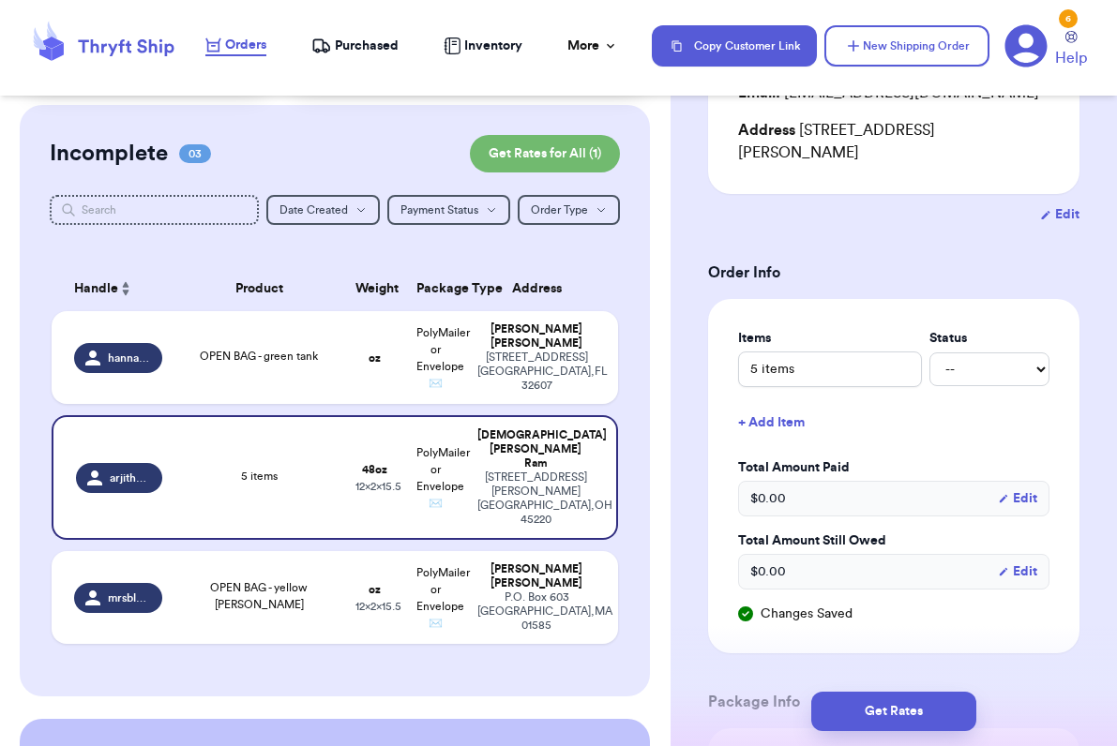
scroll to position [0, 0]
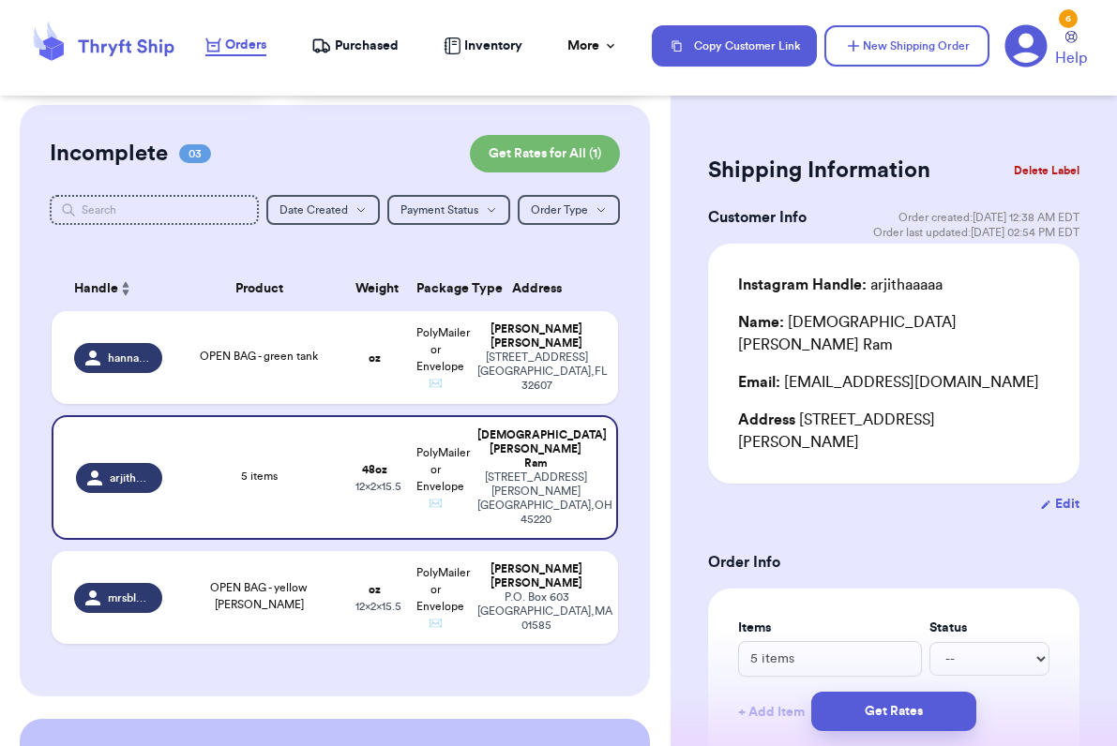
click at [1063, 495] on button "Edit" at bounding box center [1059, 504] width 39 height 19
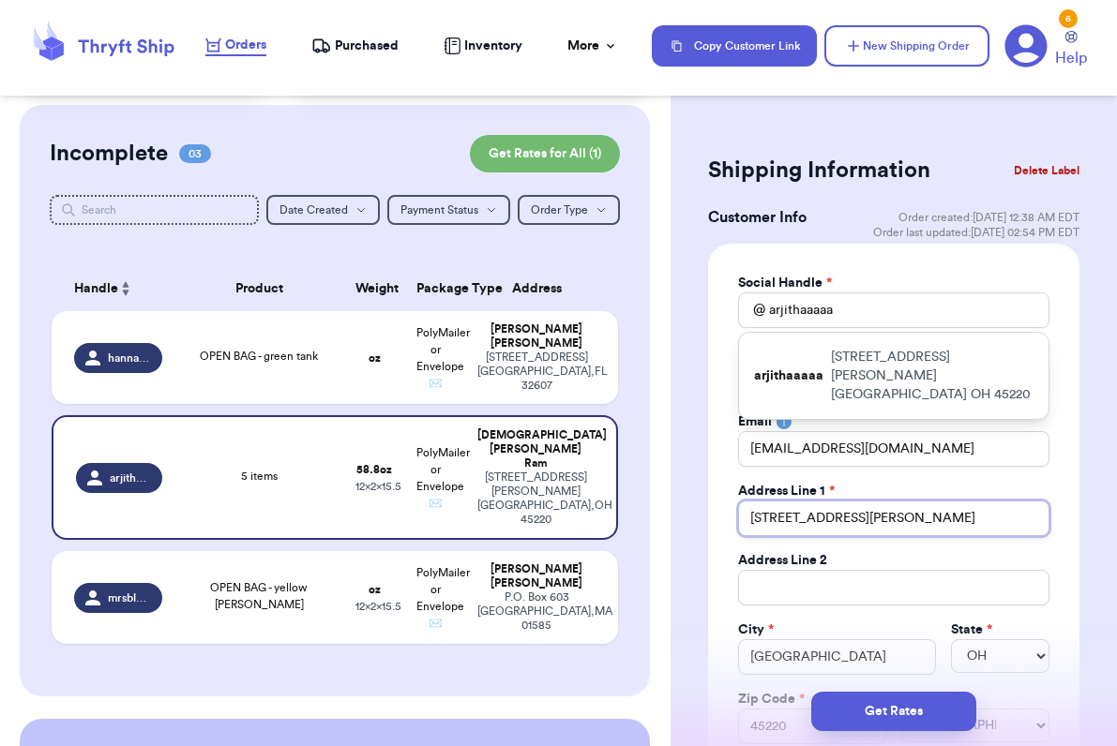
click at [820, 519] on input "[STREET_ADDRESS][PERSON_NAME]" at bounding box center [893, 519] width 311 height 36
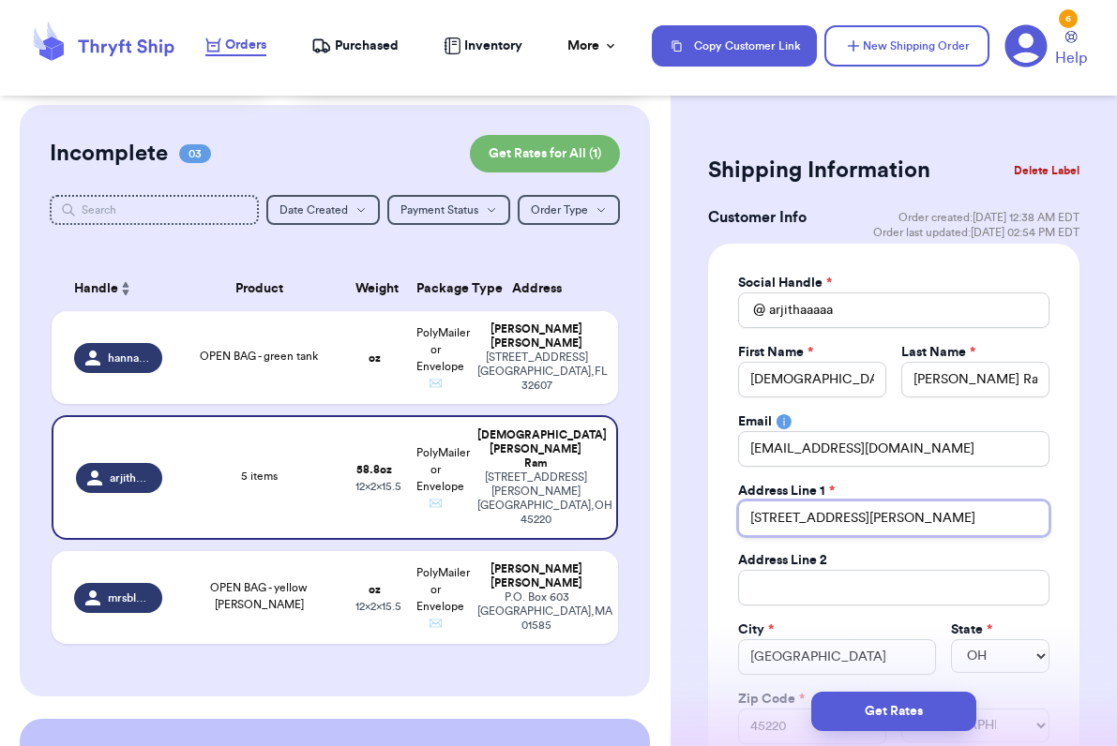
drag, startPoint x: 868, startPoint y: 519, endPoint x: 636, endPoint y: 519, distance: 232.5
click at [636, 519] on div "Customer Link New Order Total Balance Payout $ 0.00 Recent Payments View all @ …" at bounding box center [558, 373] width 1117 height 746
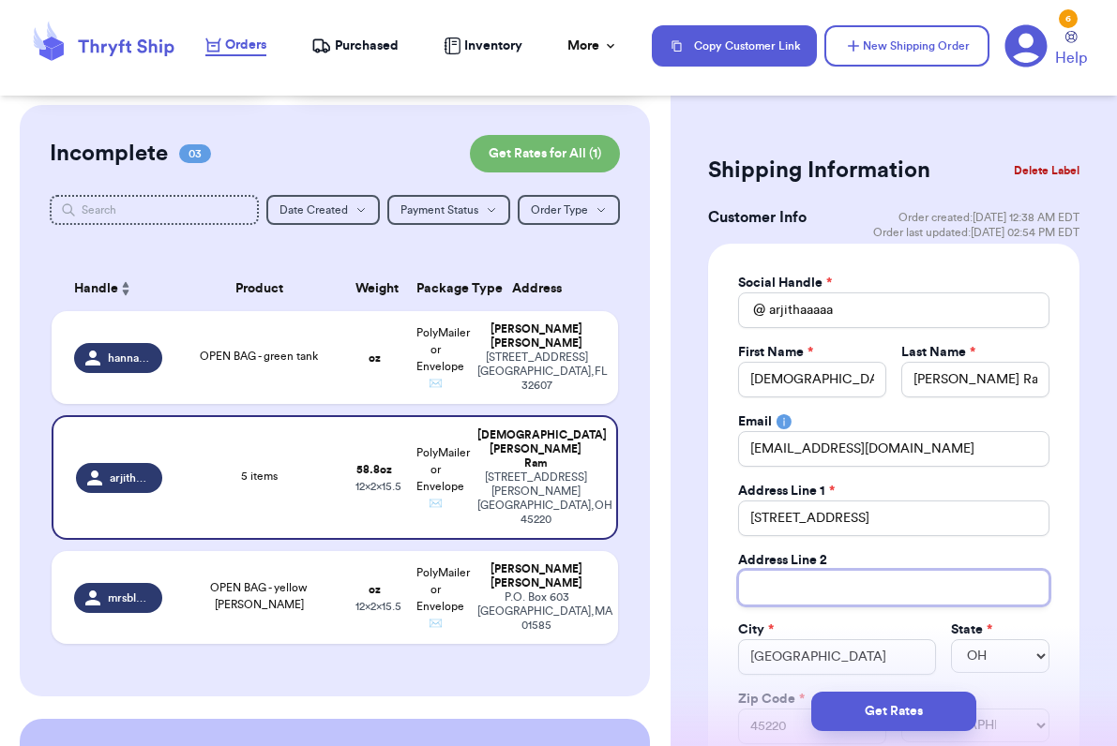
click at [797, 594] on input "Total Amount Paid" at bounding box center [893, 588] width 311 height 36
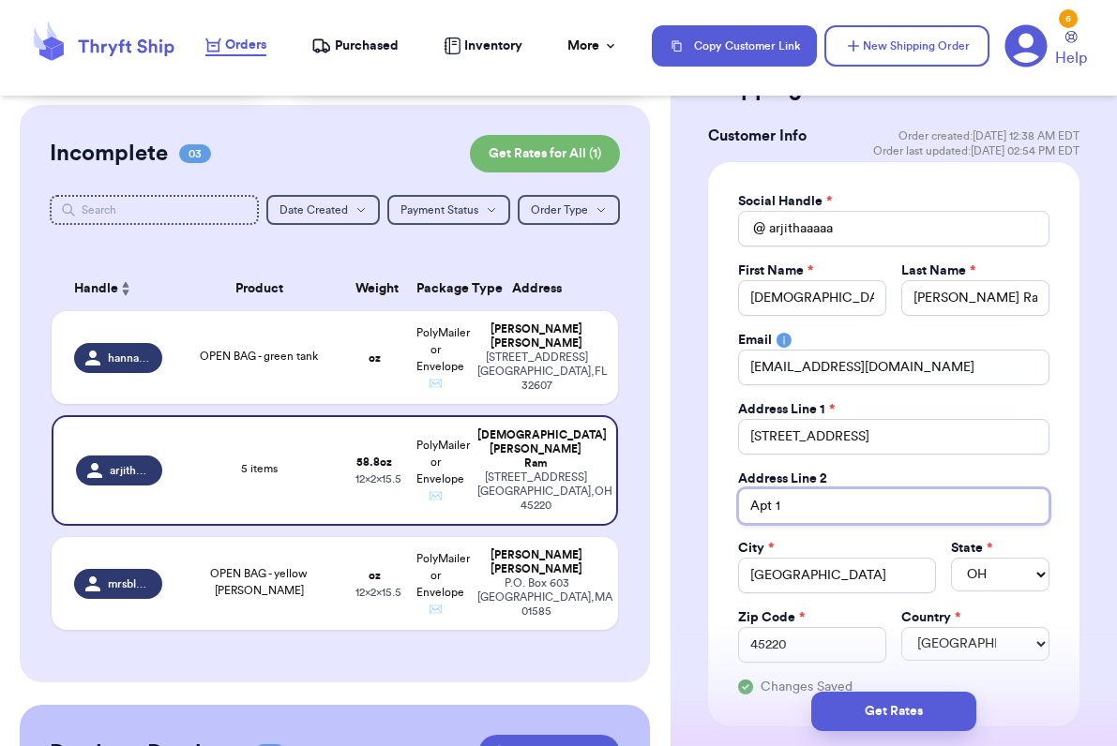
scroll to position [99, 0]
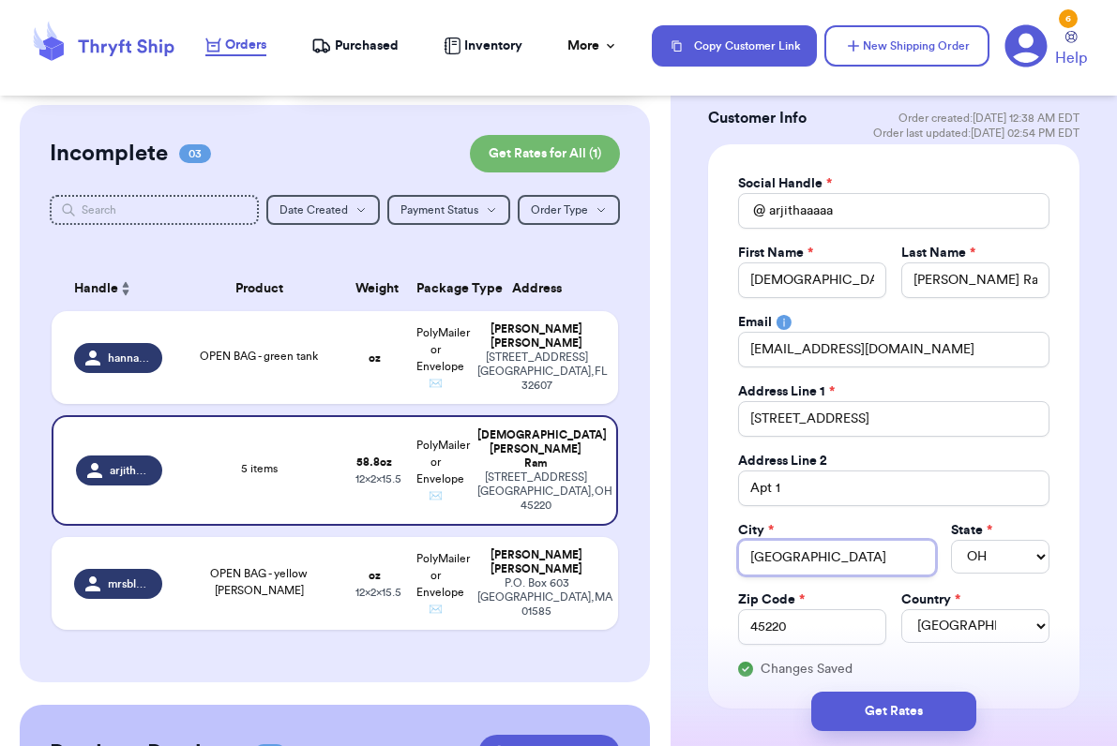
drag, startPoint x: 814, startPoint y: 563, endPoint x: 640, endPoint y: 522, distance: 178.1
click at [640, 522] on div "Customer Link New Order Total Balance Payout $ 0.00 Recent Payments View all @ …" at bounding box center [558, 373] width 1117 height 746
click at [1014, 579] on div "Social Handle * @ arjithaaaaa First Name * Arjitha Last Name * [PERSON_NAME] Ra…" at bounding box center [893, 426] width 311 height 504
click at [1013, 570] on select "AL AK AZ AR CA CO CT DE DC [GEOGRAPHIC_DATA] [GEOGRAPHIC_DATA] HI ID IL IN IA […" at bounding box center [1000, 557] width 98 height 34
click at [951, 540] on select "AL AK AZ AR CA CO CT DE DC [GEOGRAPHIC_DATA] [GEOGRAPHIC_DATA] HI ID IL IN IA […" at bounding box center [1000, 557] width 98 height 34
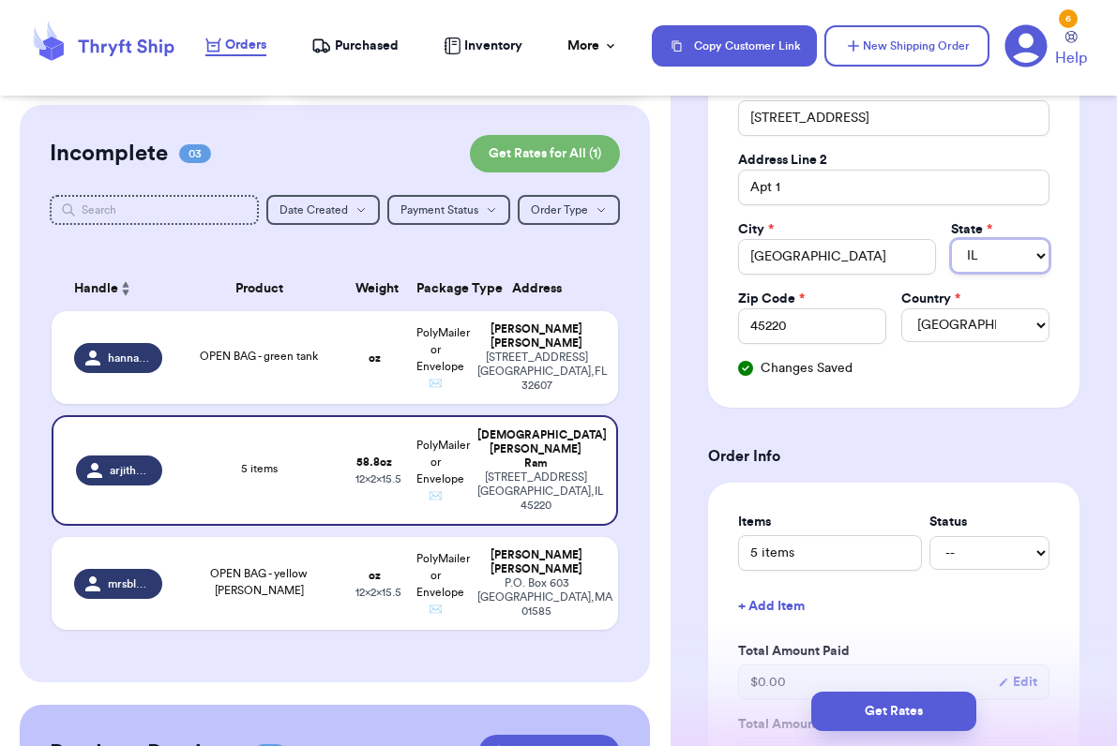
scroll to position [414, 0]
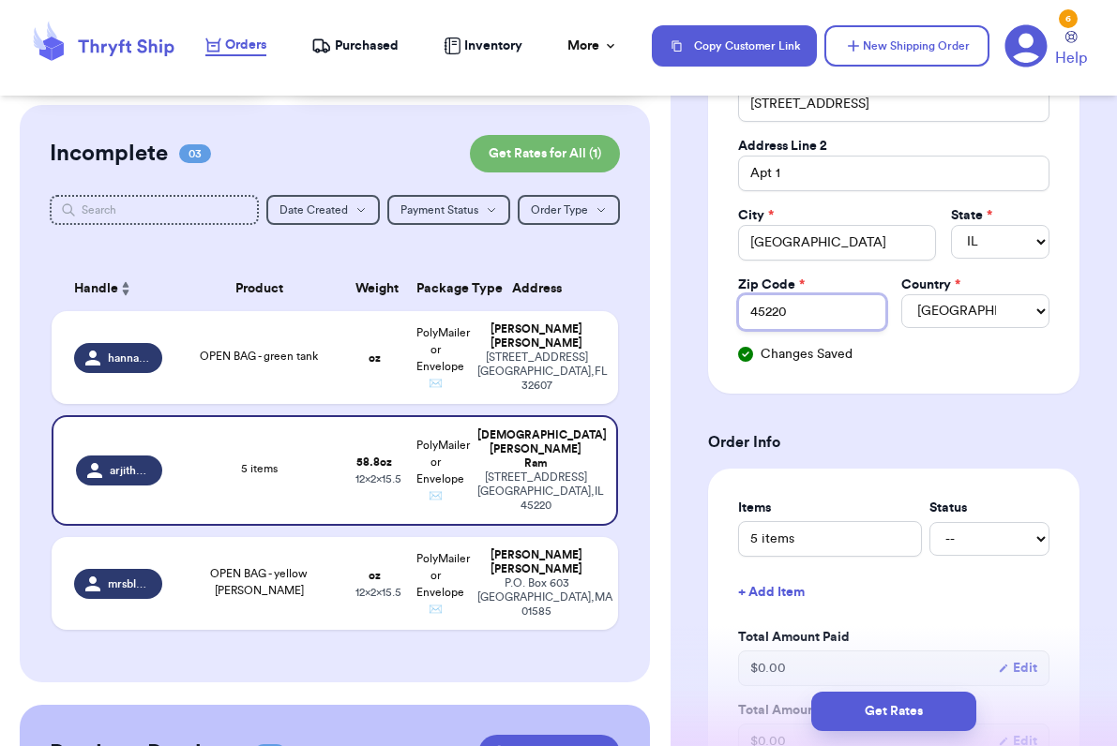
drag, startPoint x: 799, startPoint y: 317, endPoint x: 633, endPoint y: 317, distance: 166.0
click at [633, 317] on div "Customer Link New Order Total Balance Payout $ 0.00 Recent Payments View all @ …" at bounding box center [558, 373] width 1117 height 746
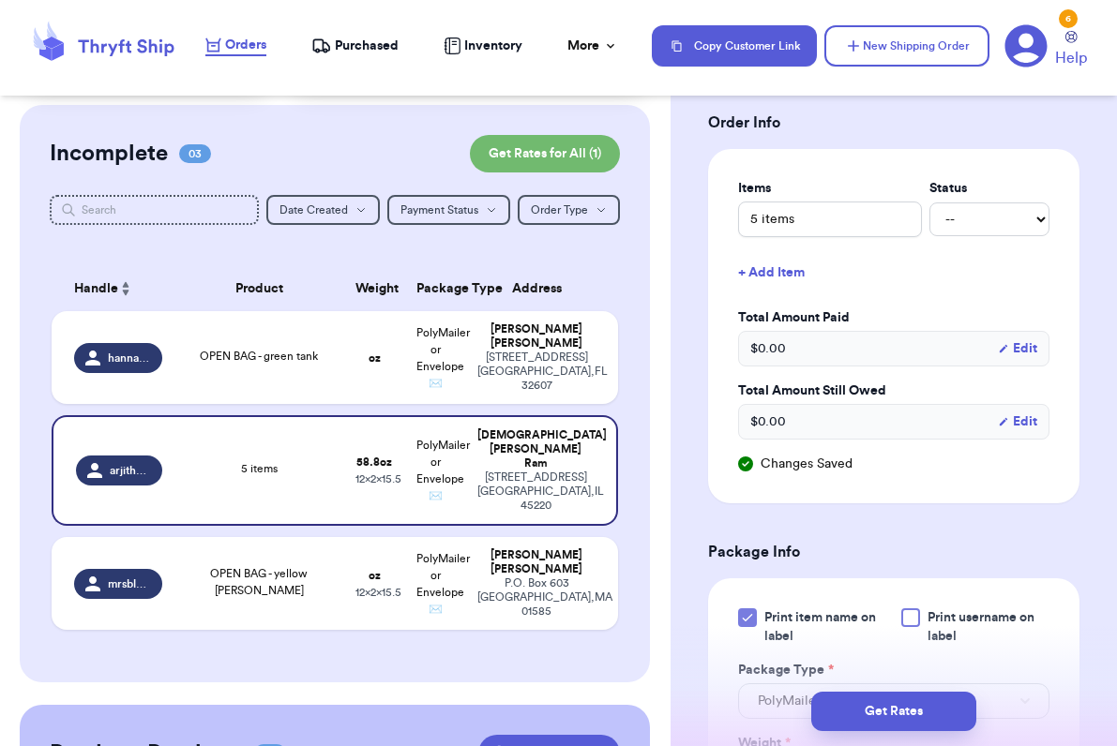
scroll to position [747, 0]
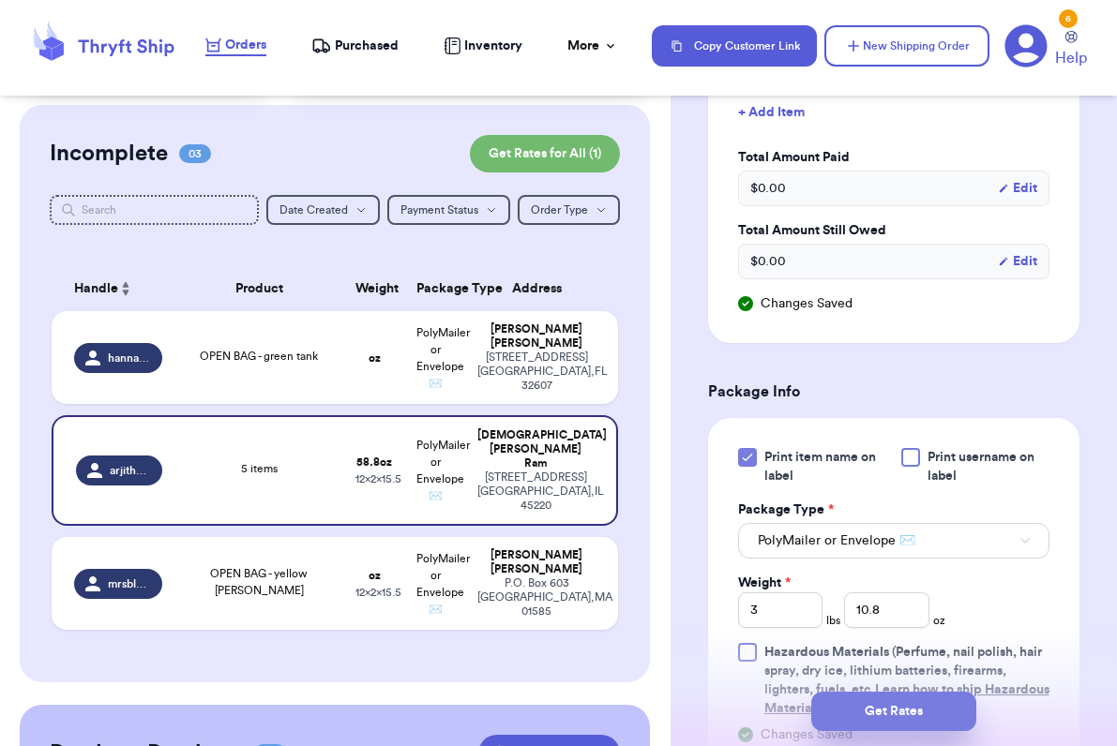
click at [894, 713] on button "Get Rates" at bounding box center [893, 711] width 165 height 39
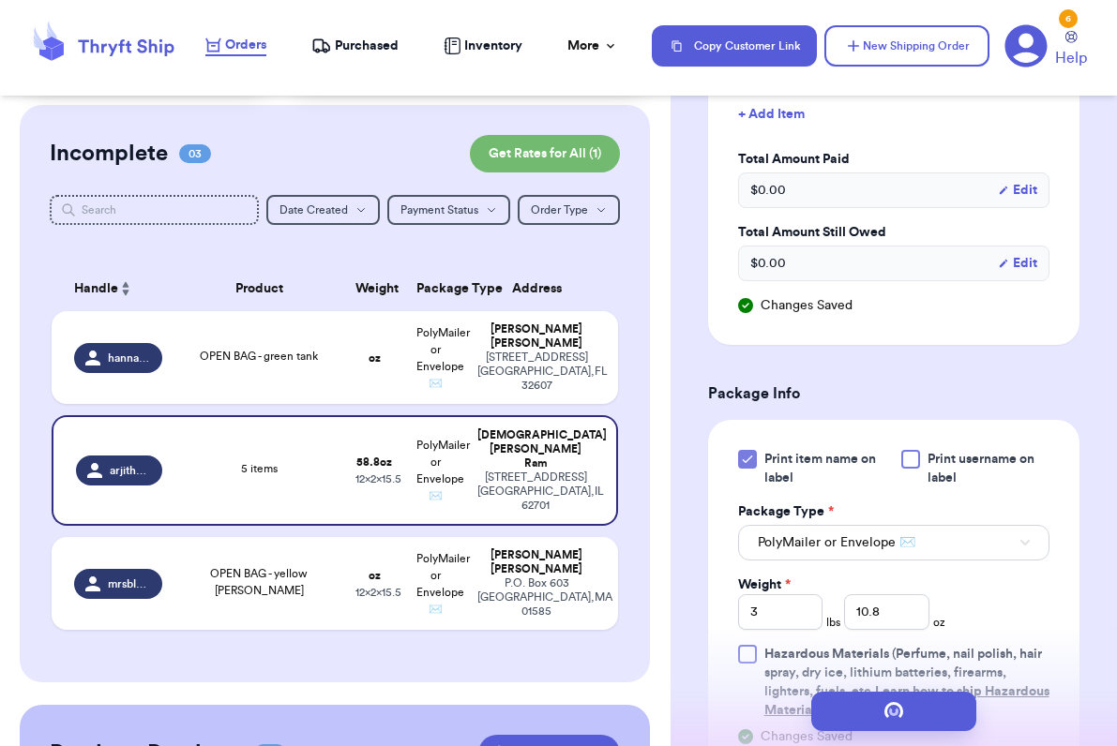
scroll to position [0, 0]
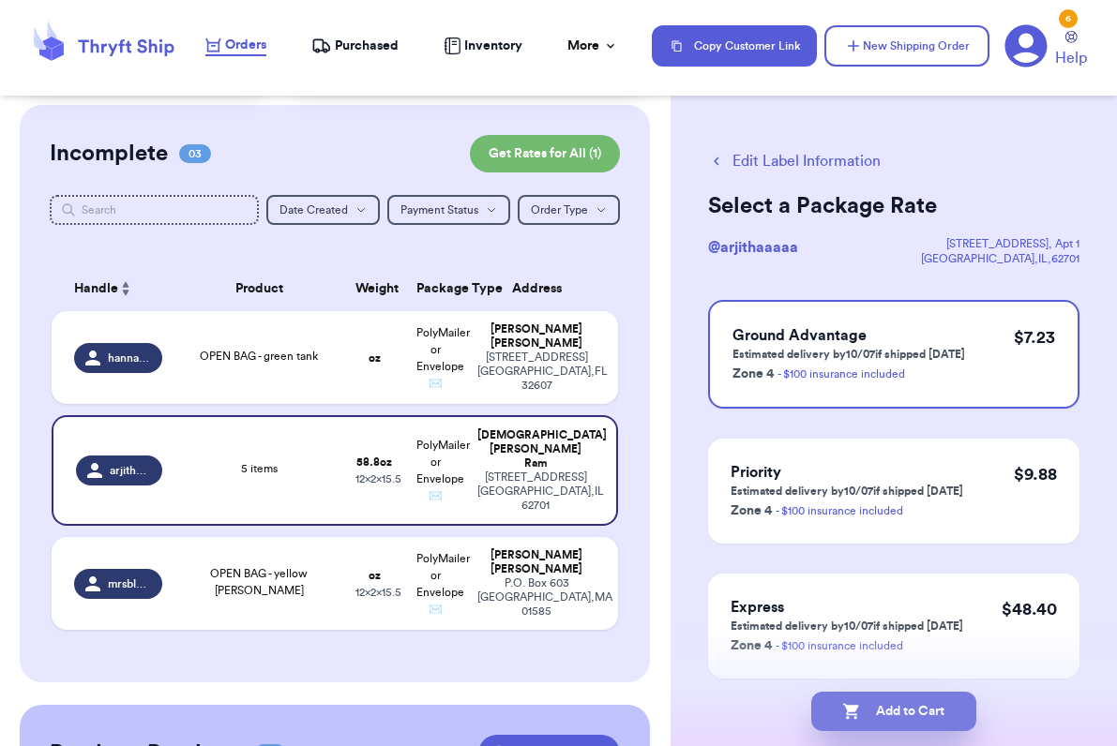
click at [857, 714] on icon "button" at bounding box center [851, 711] width 19 height 19
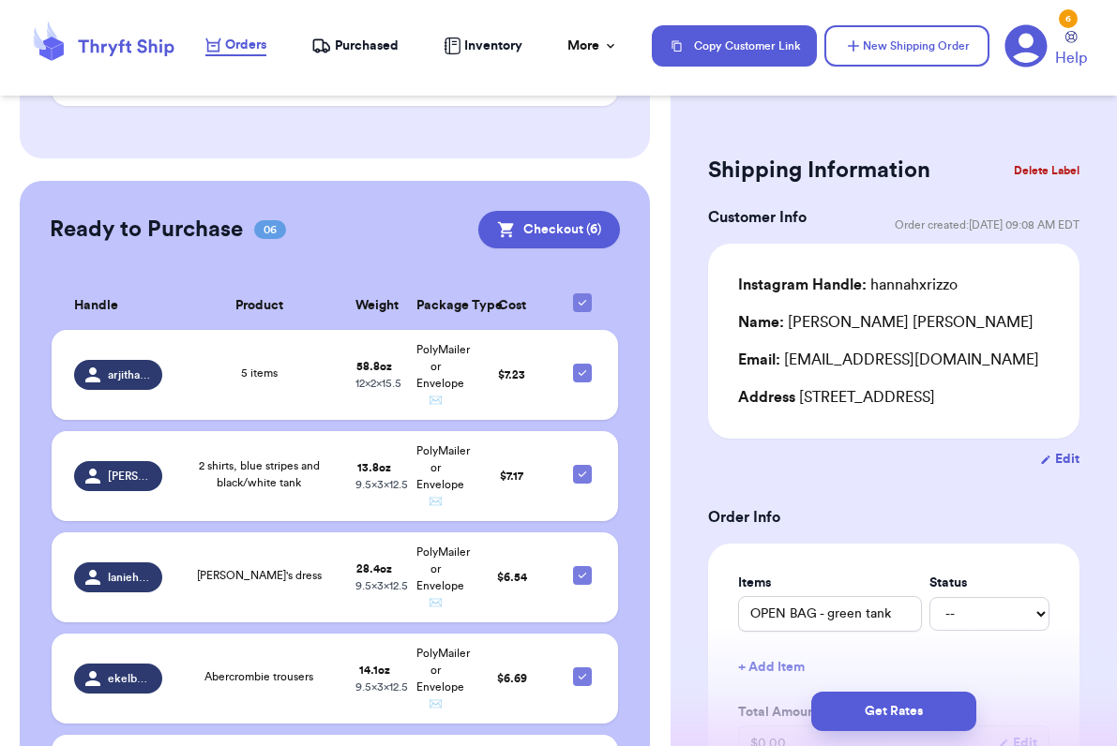
scroll to position [475, 0]
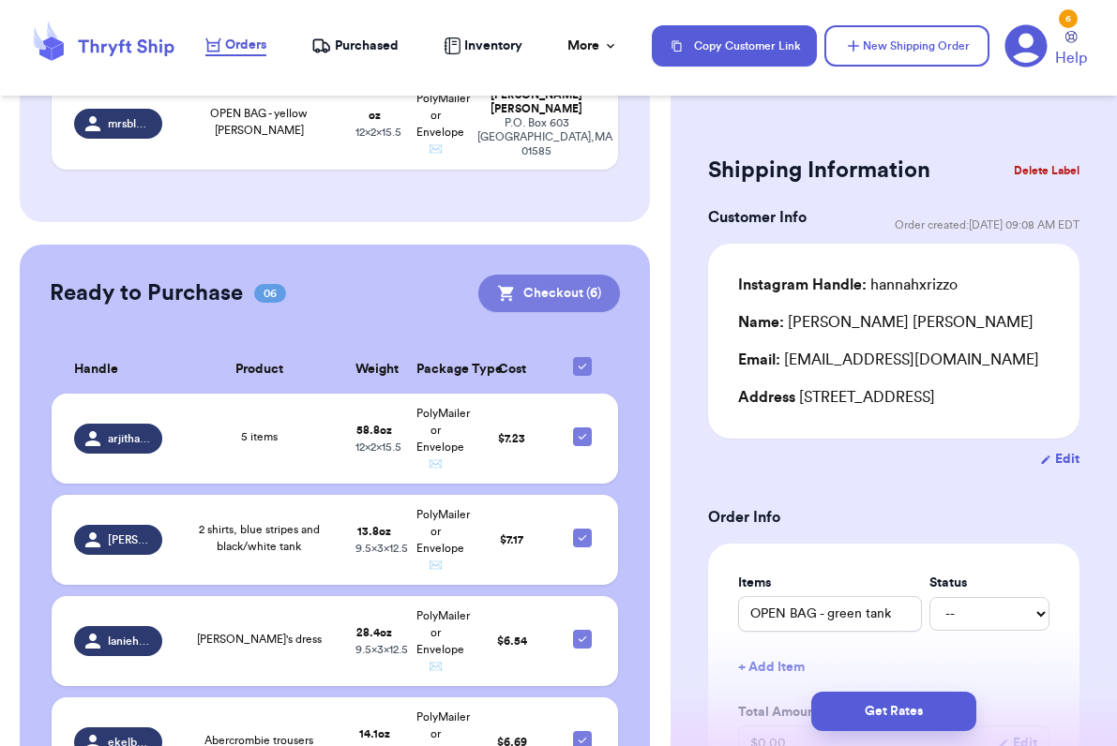
click at [564, 286] on button "Checkout ( 6 )" at bounding box center [549, 294] width 142 height 38
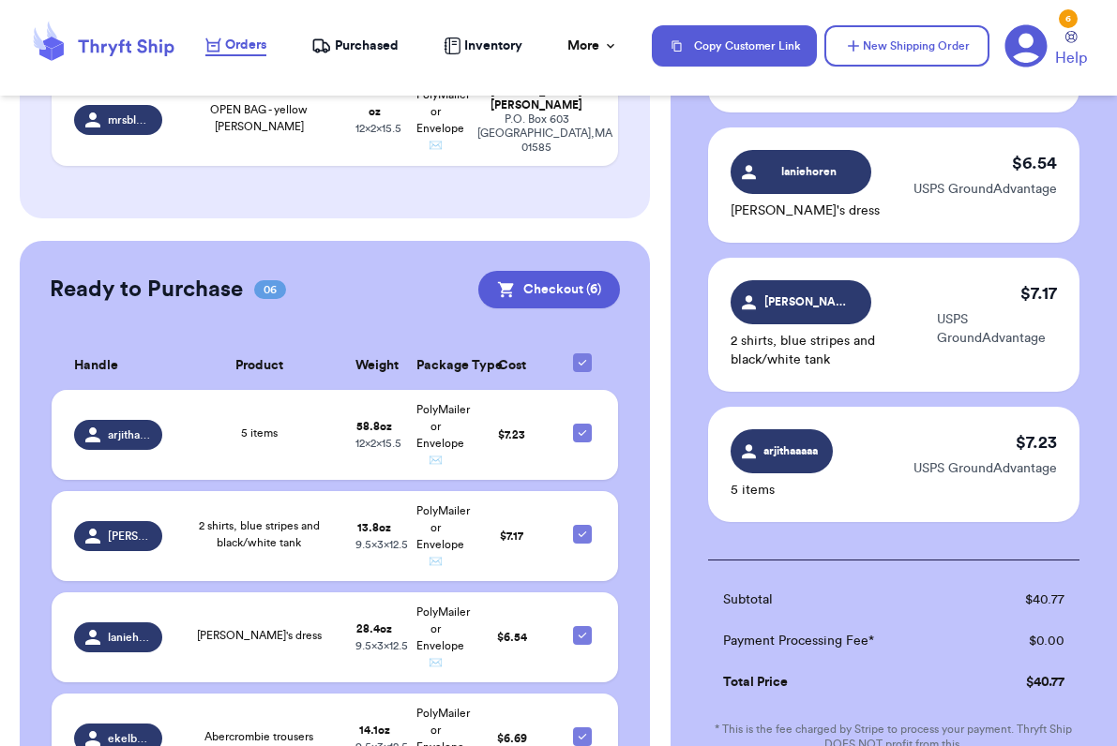
scroll to position [796, 0]
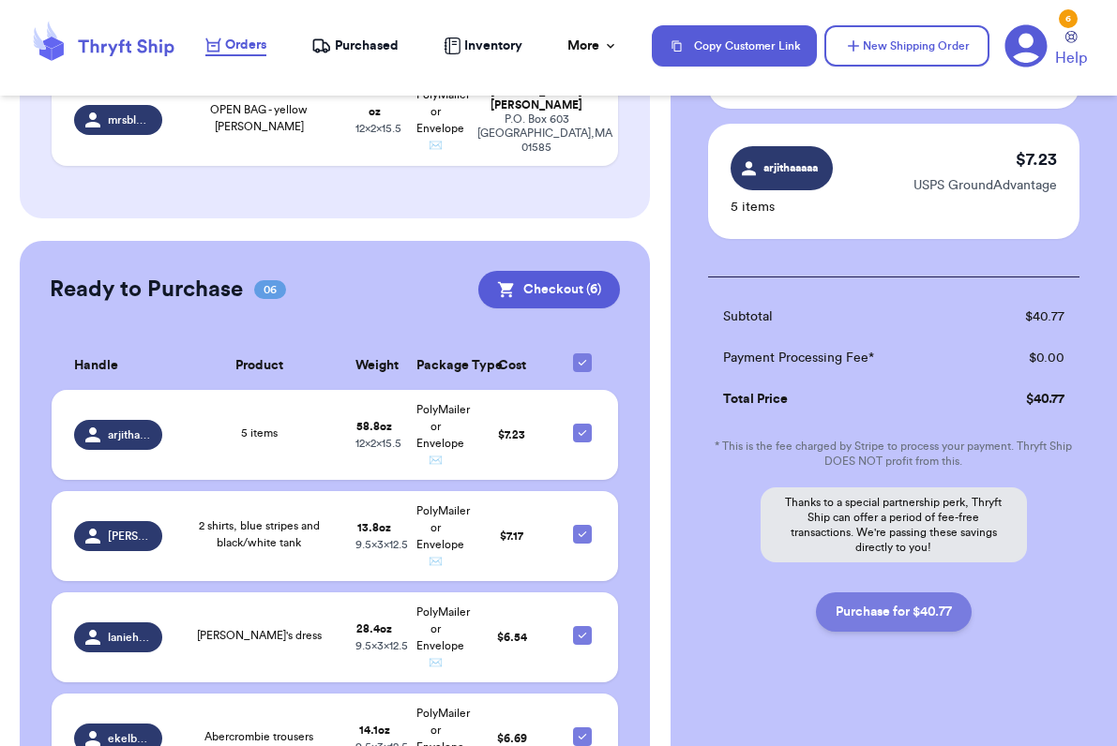
click at [905, 593] on button "Purchase for $40.77" at bounding box center [894, 612] width 156 height 39
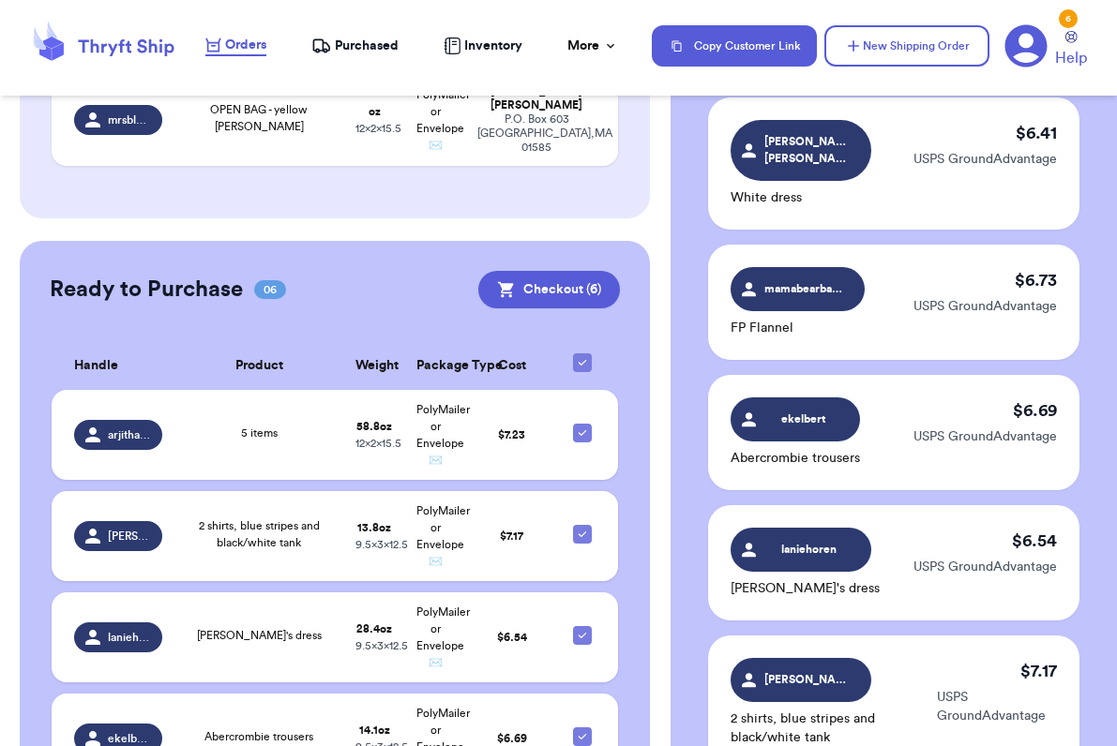
scroll to position [239, 0]
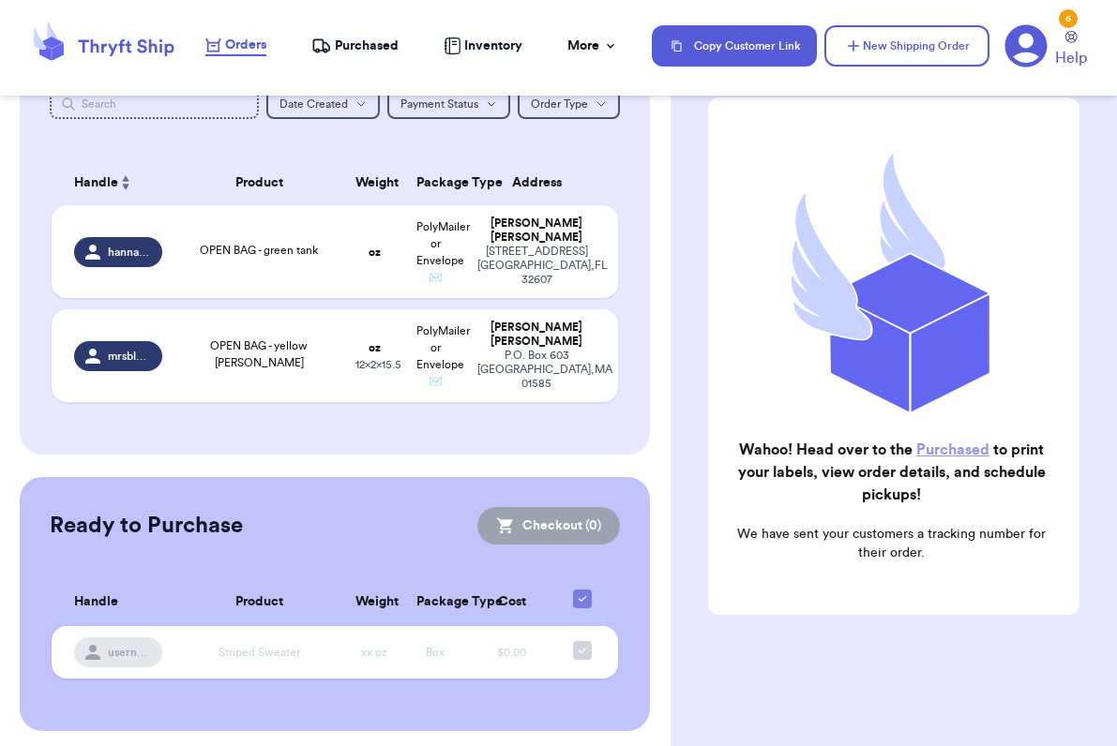
click at [350, 38] on span "Purchased" at bounding box center [367, 46] width 64 height 19
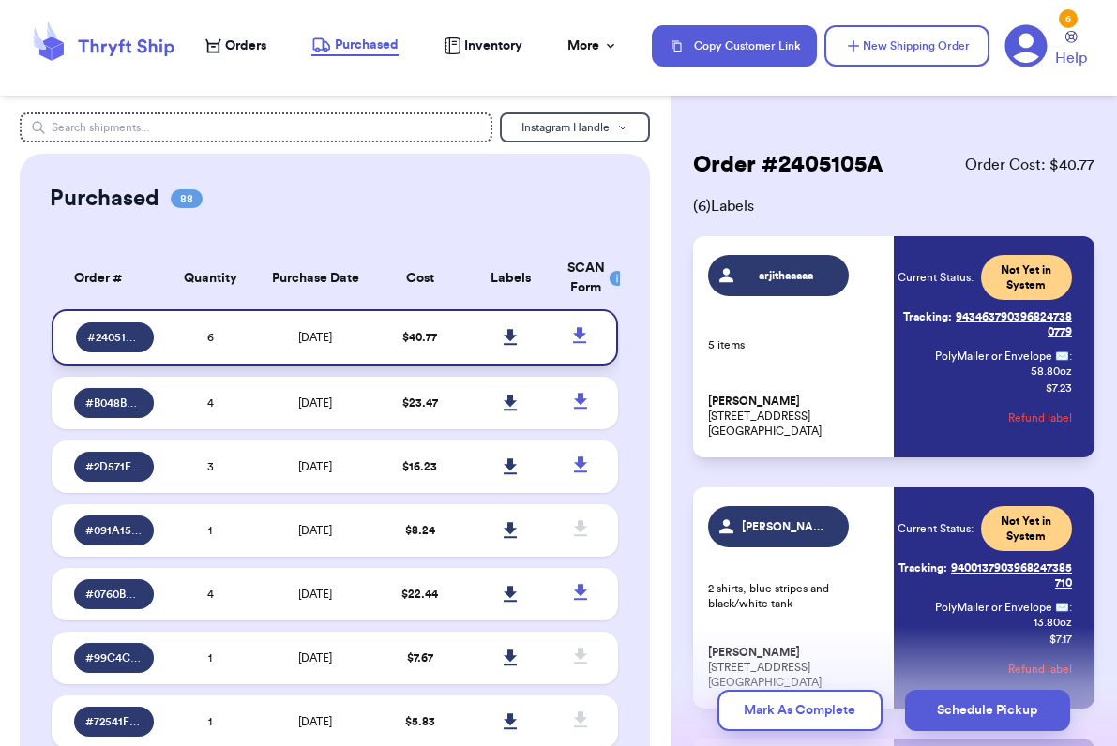
click at [510, 338] on icon at bounding box center [509, 337] width 13 height 16
